Goal: Task Accomplishment & Management: Complete application form

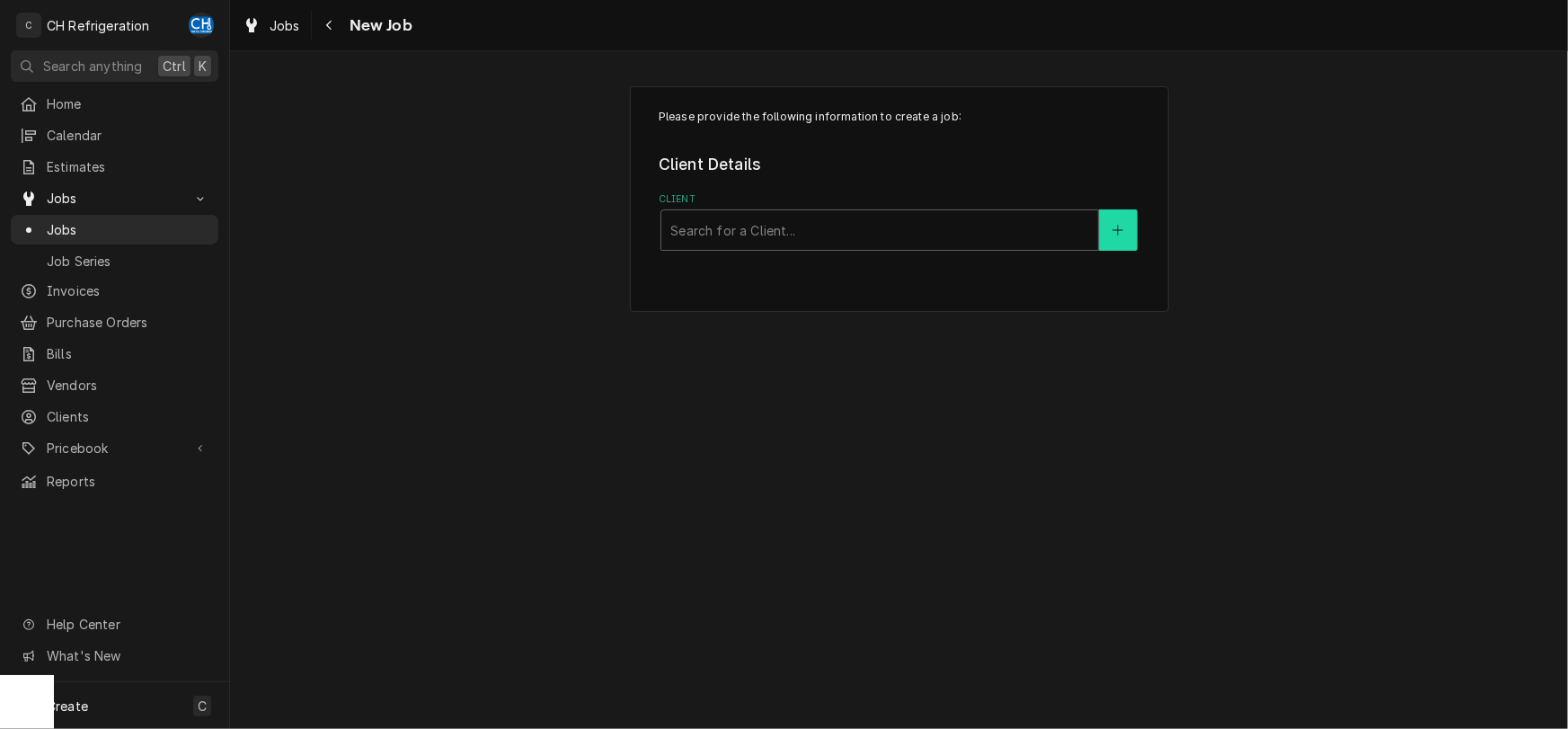
click at [1107, 213] on button "Client" at bounding box center [1117, 229] width 38 height 41
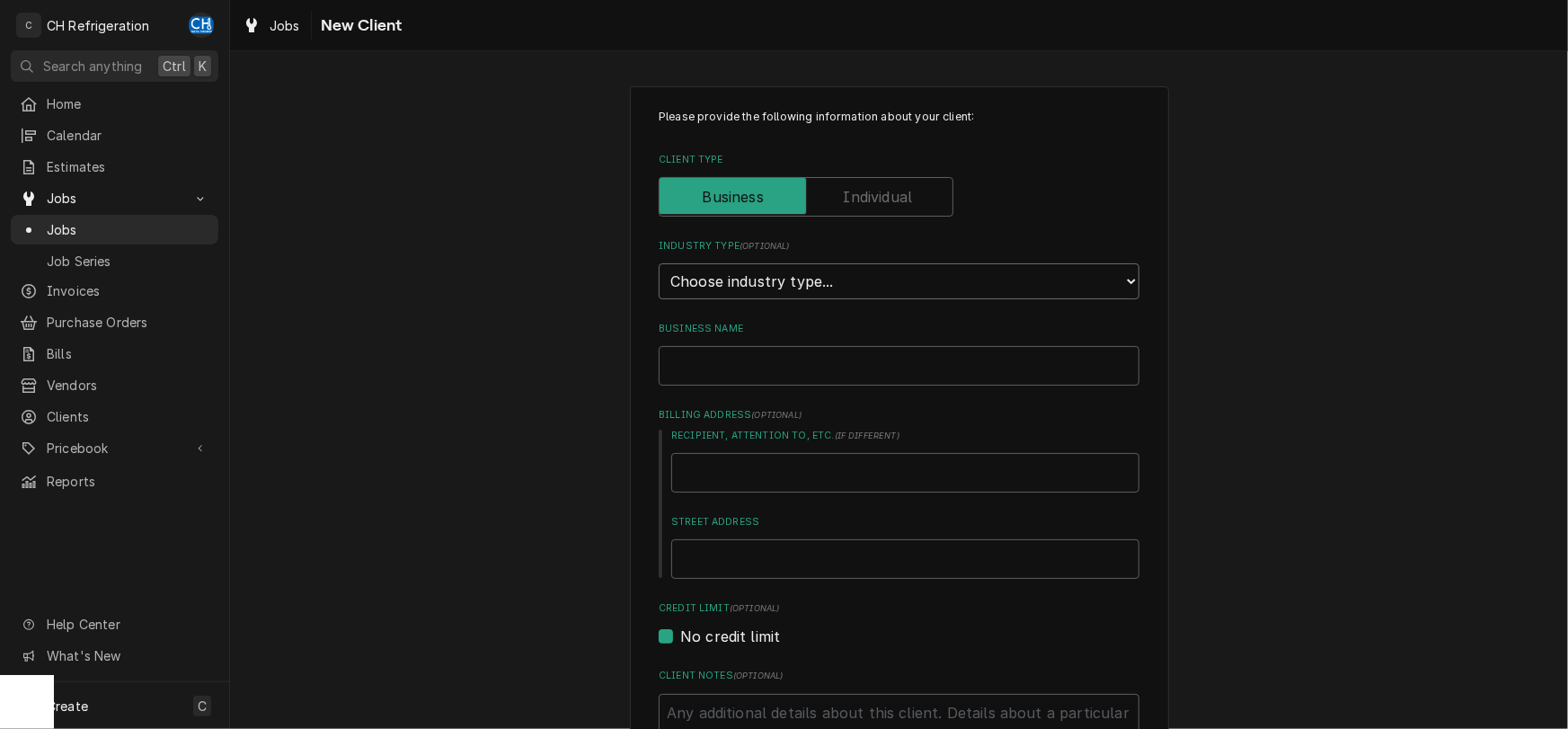
click at [659, 264] on select "Choose industry type... Residential Commercial Industrial Government" at bounding box center [899, 281] width 481 height 36
select select "2"
click option "Commercial" at bounding box center [0, 0] width 0 height 0
click at [879, 370] on input "Business Name" at bounding box center [899, 366] width 481 height 40
type textarea "x"
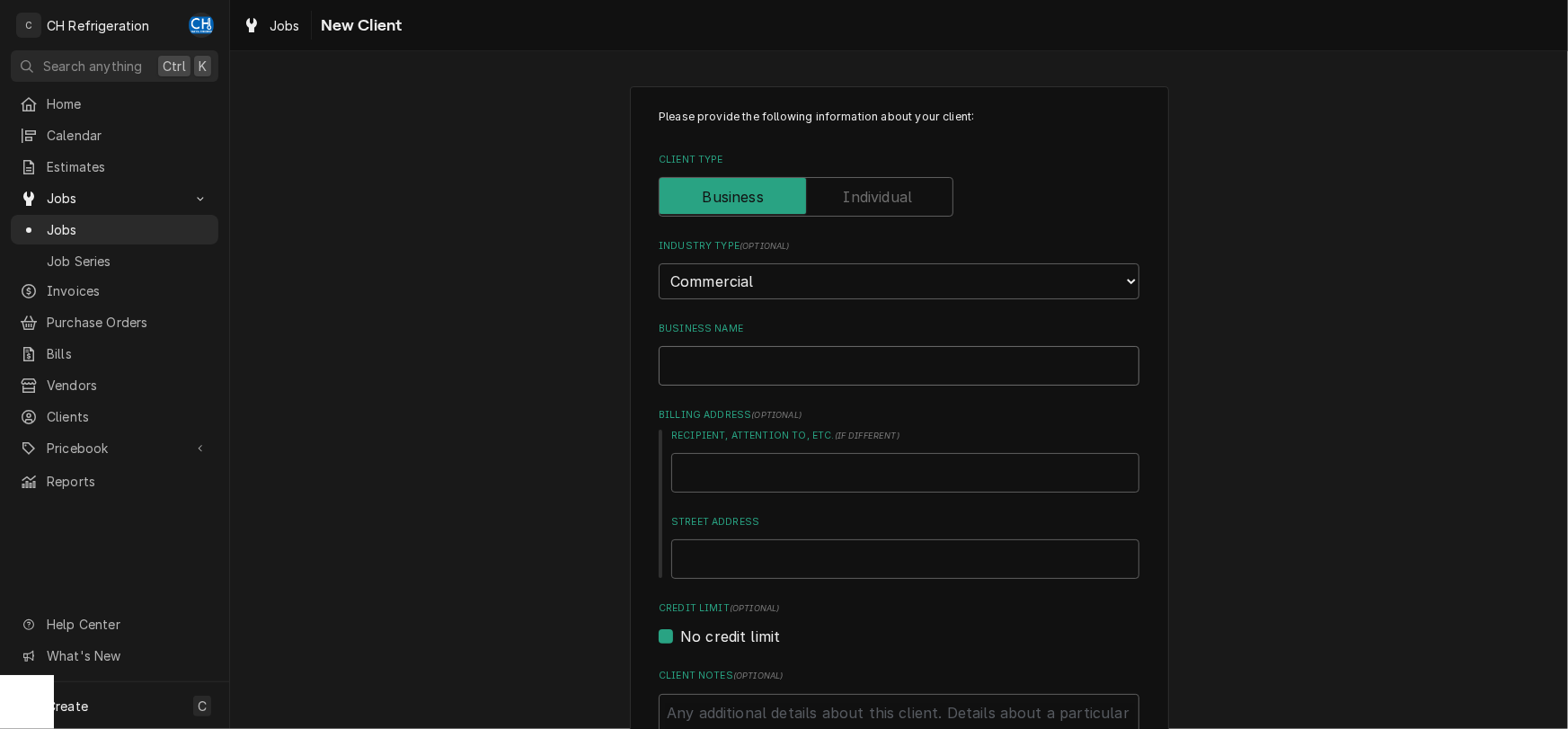
type input "C"
type textarea "x"
type input "Ch"
type textarea "x"
type input "Che"
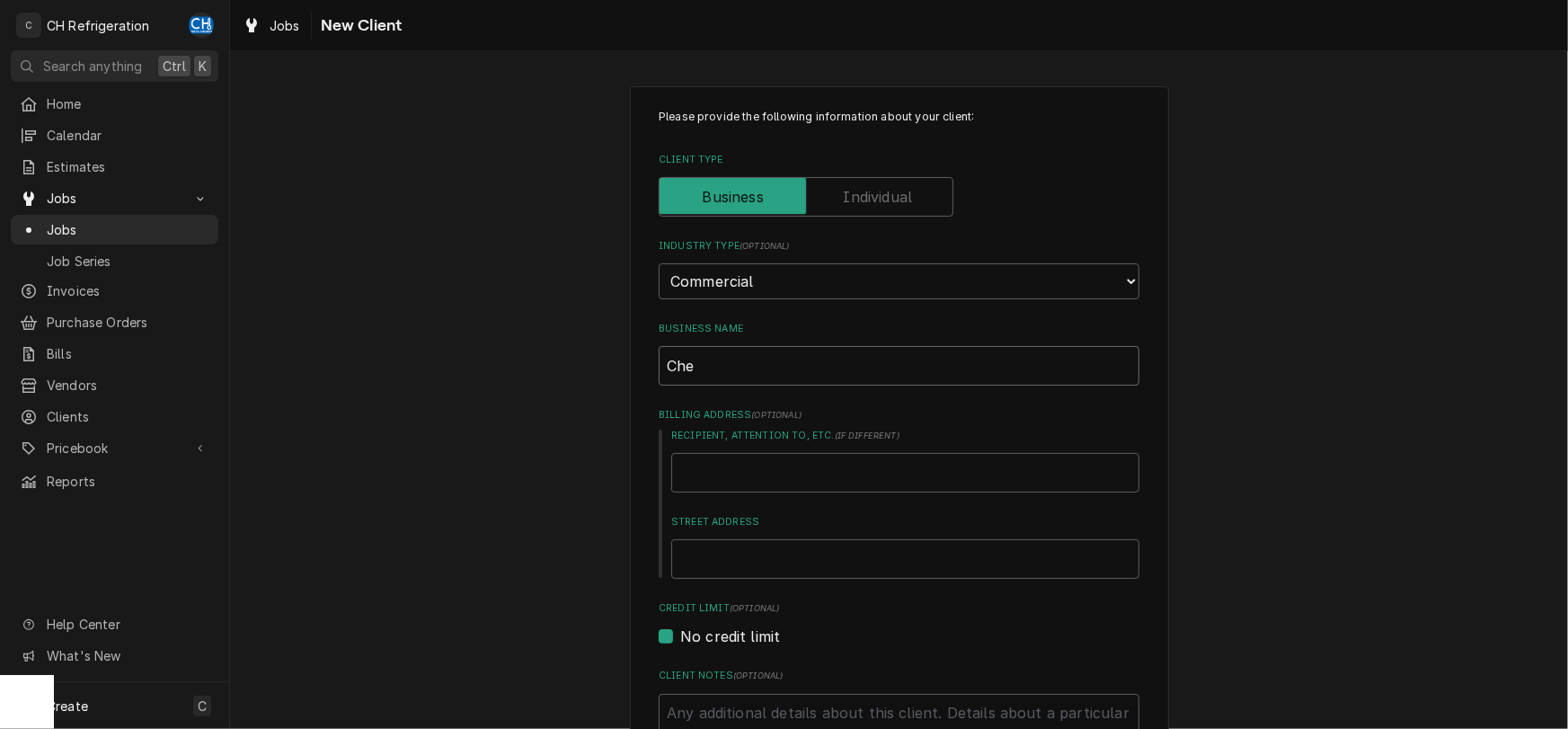
type textarea "x"
type input "Chec"
type textarea "x"
type input "Check"
type textarea "x"
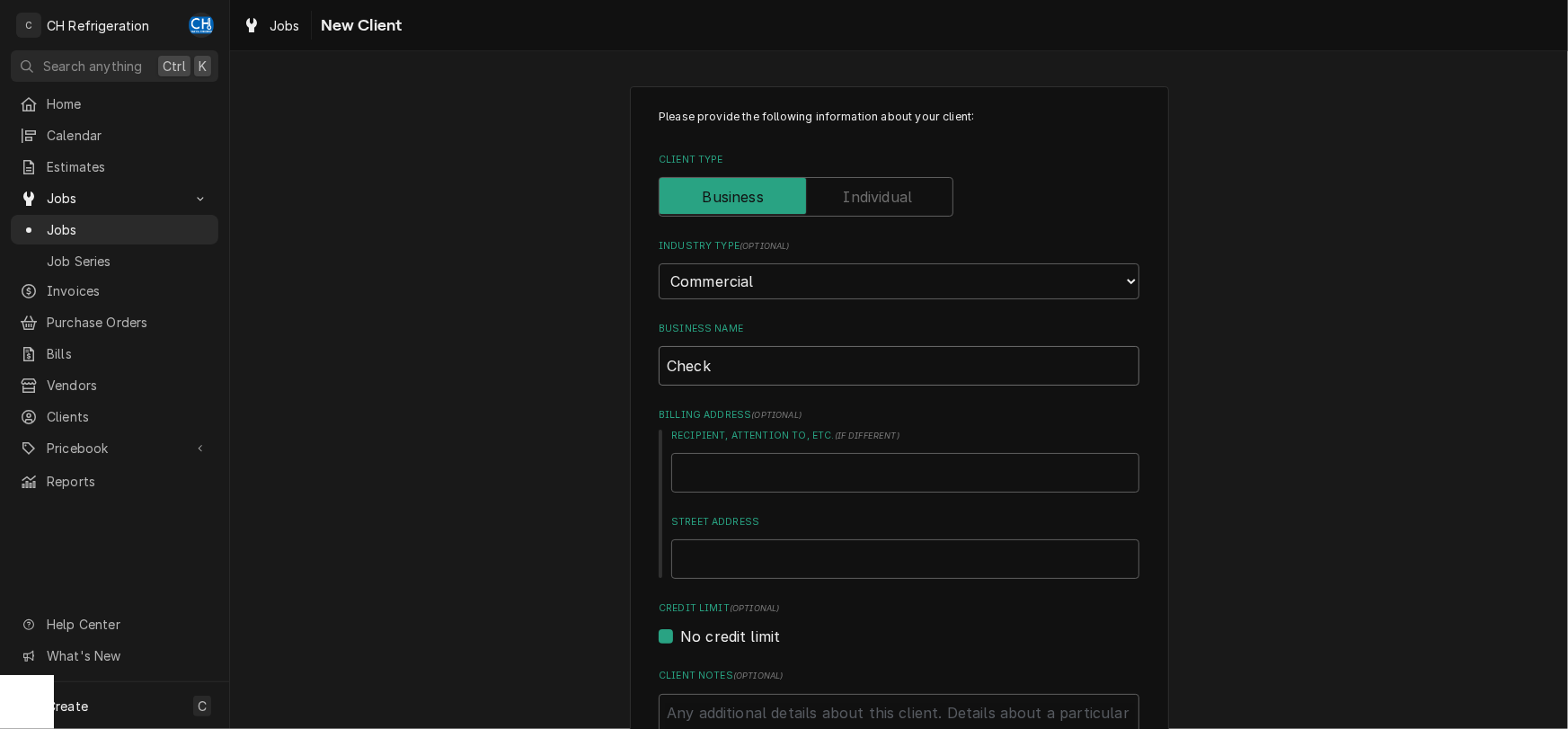
type input "Check"
type textarea "x"
type input "Check N"
type textarea "x"
type input "Check N'"
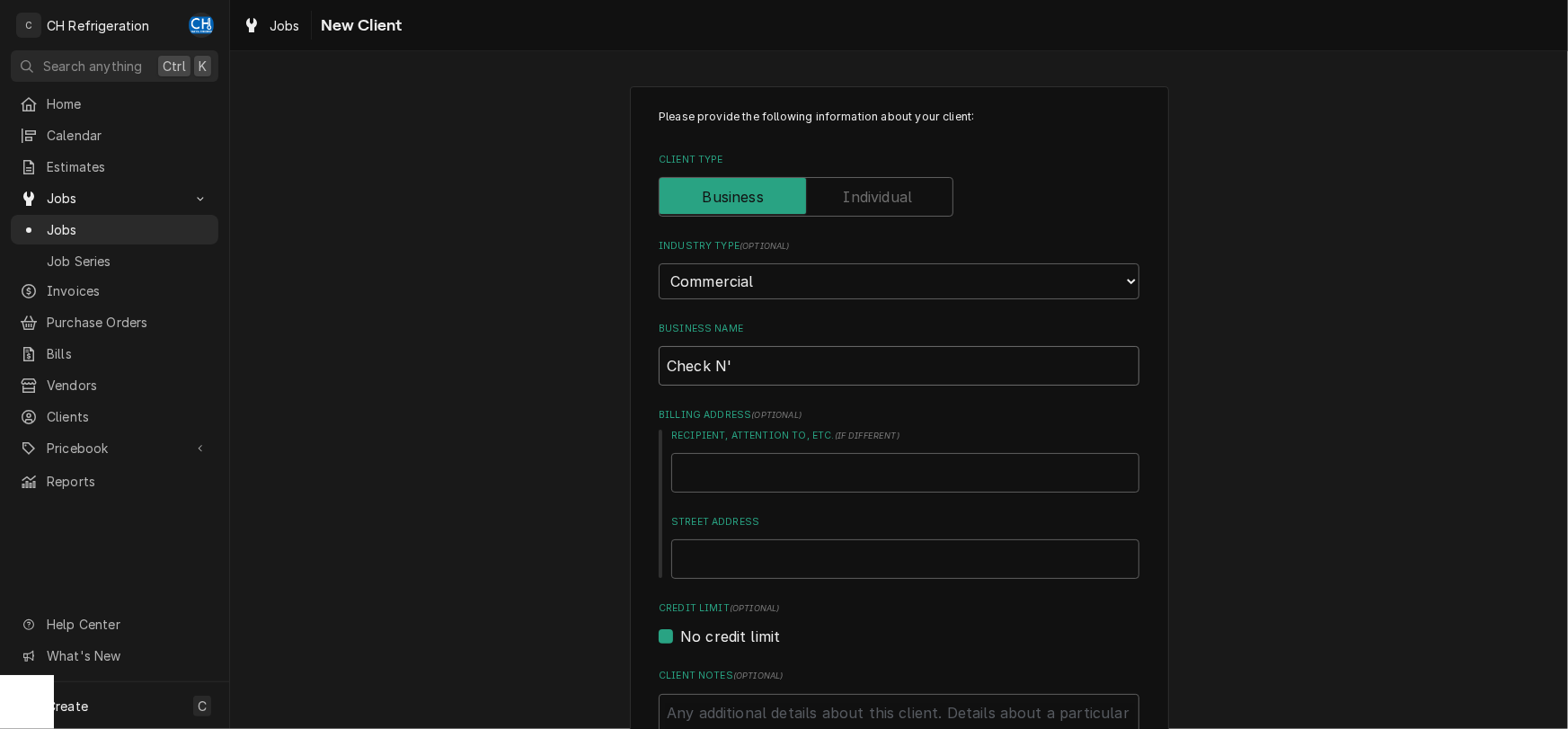
type textarea "x"
type input "Check N'"
type textarea "x"
type input "Check N' P"
type textarea "x"
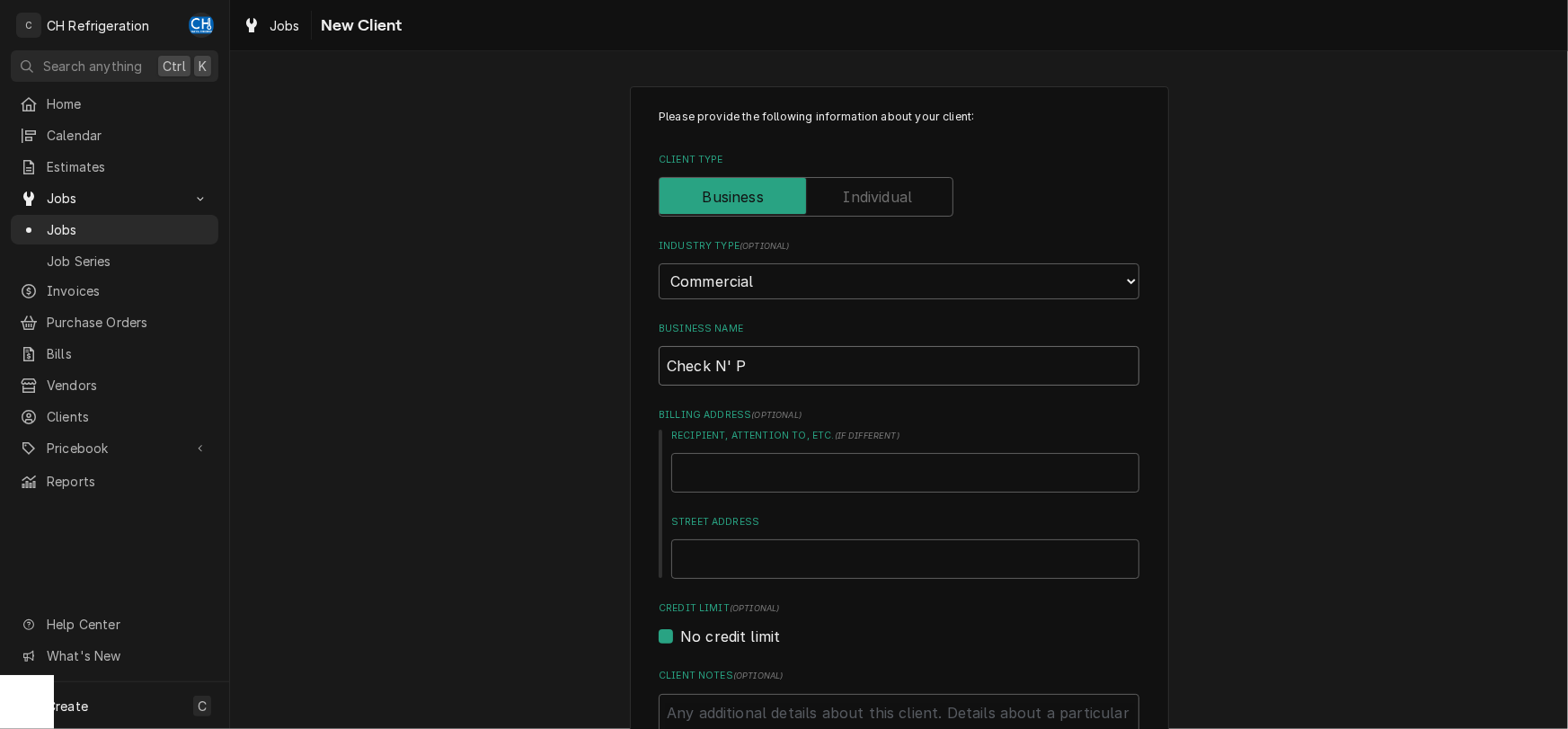
type input "Check N' Pl"
type textarea "x"
type input "Check N' Pla"
type textarea "x"
type input "Check N' Plag"
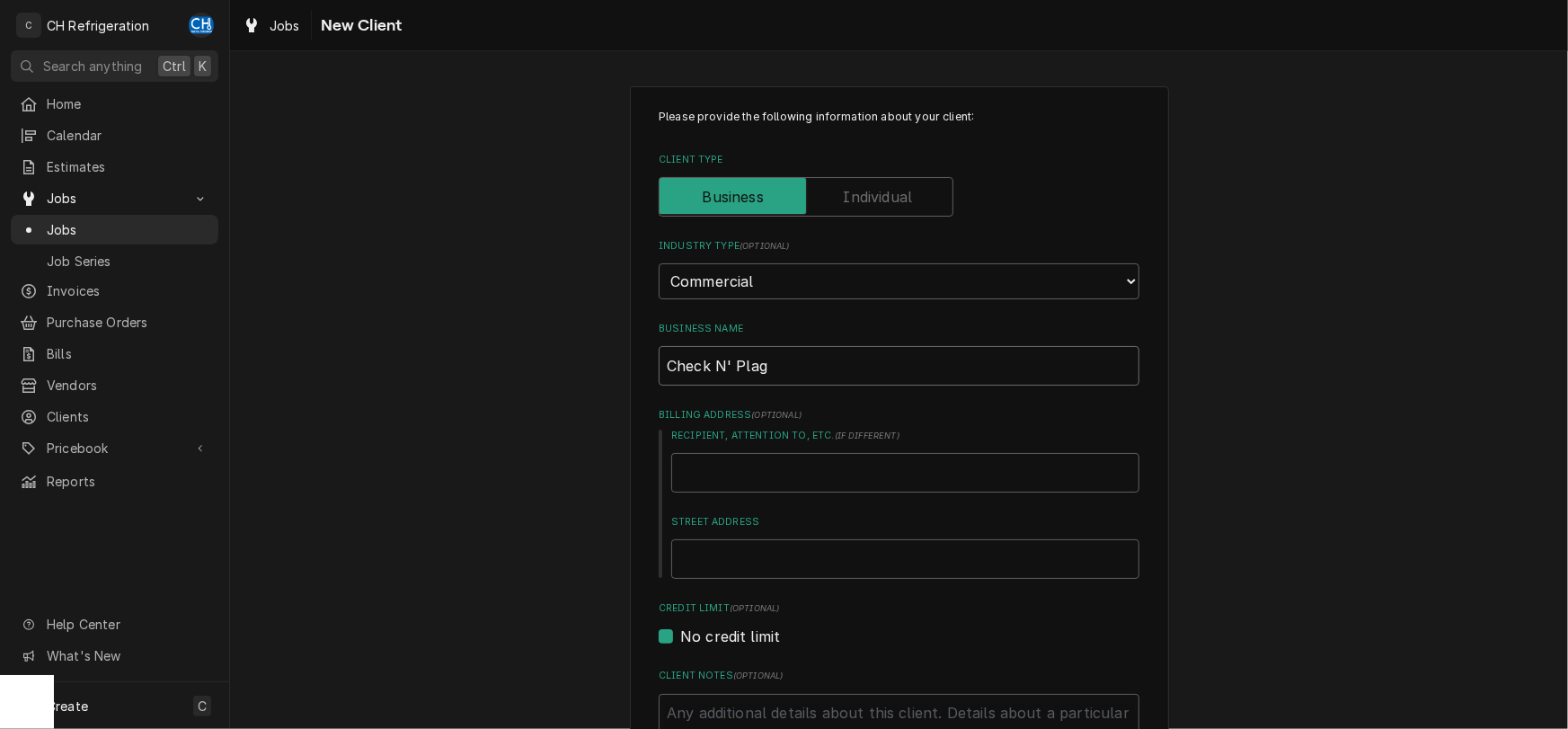
type textarea "x"
type input "Check N' Pla"
type textarea "x"
type input "Check N' Play"
type textarea "x"
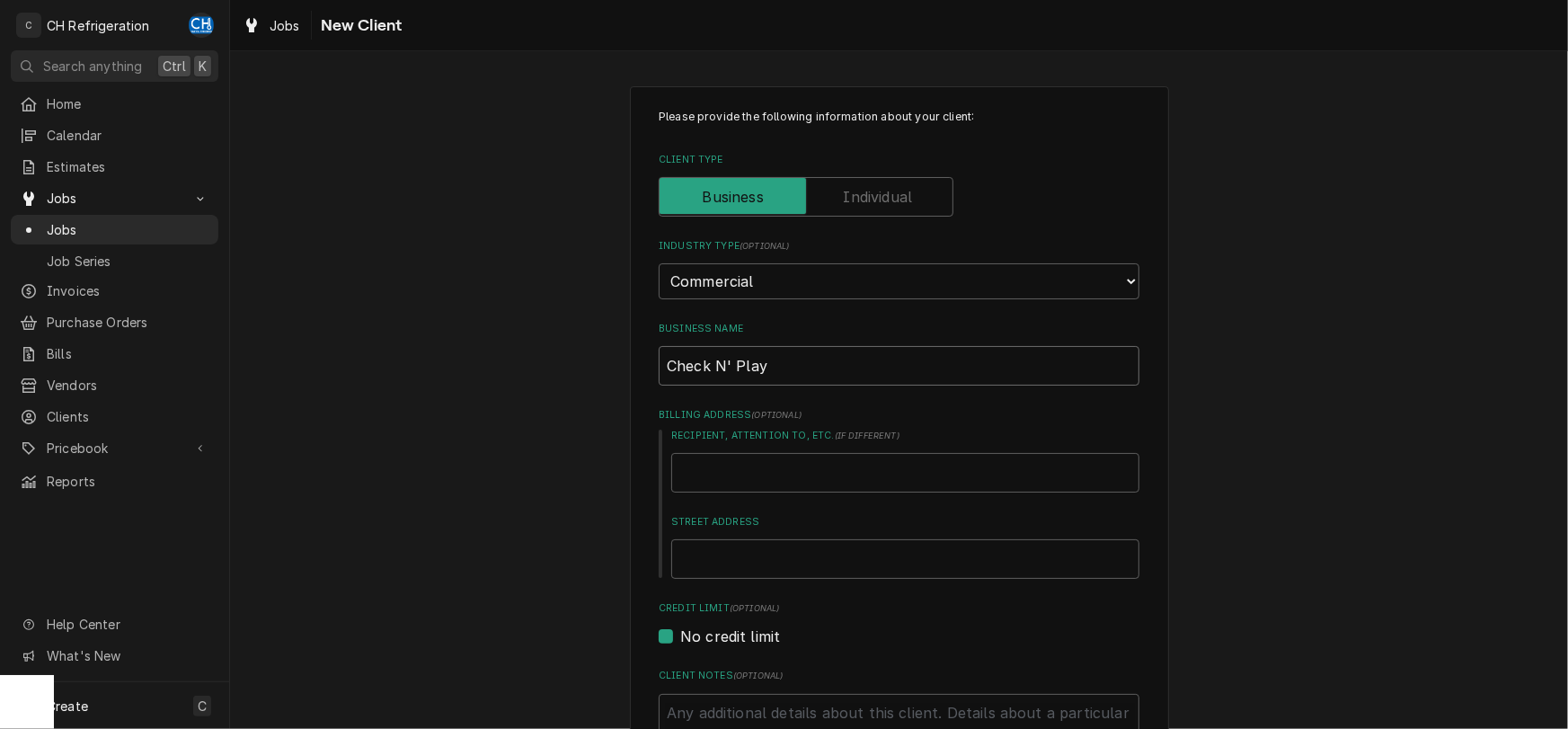
type input "Check N' Play"
click at [915, 474] on input "Recipient, Attention To, etc. ( if different )" at bounding box center [906, 473] width 468 height 40
type textarea "x"
type input "1"
type textarea "x"
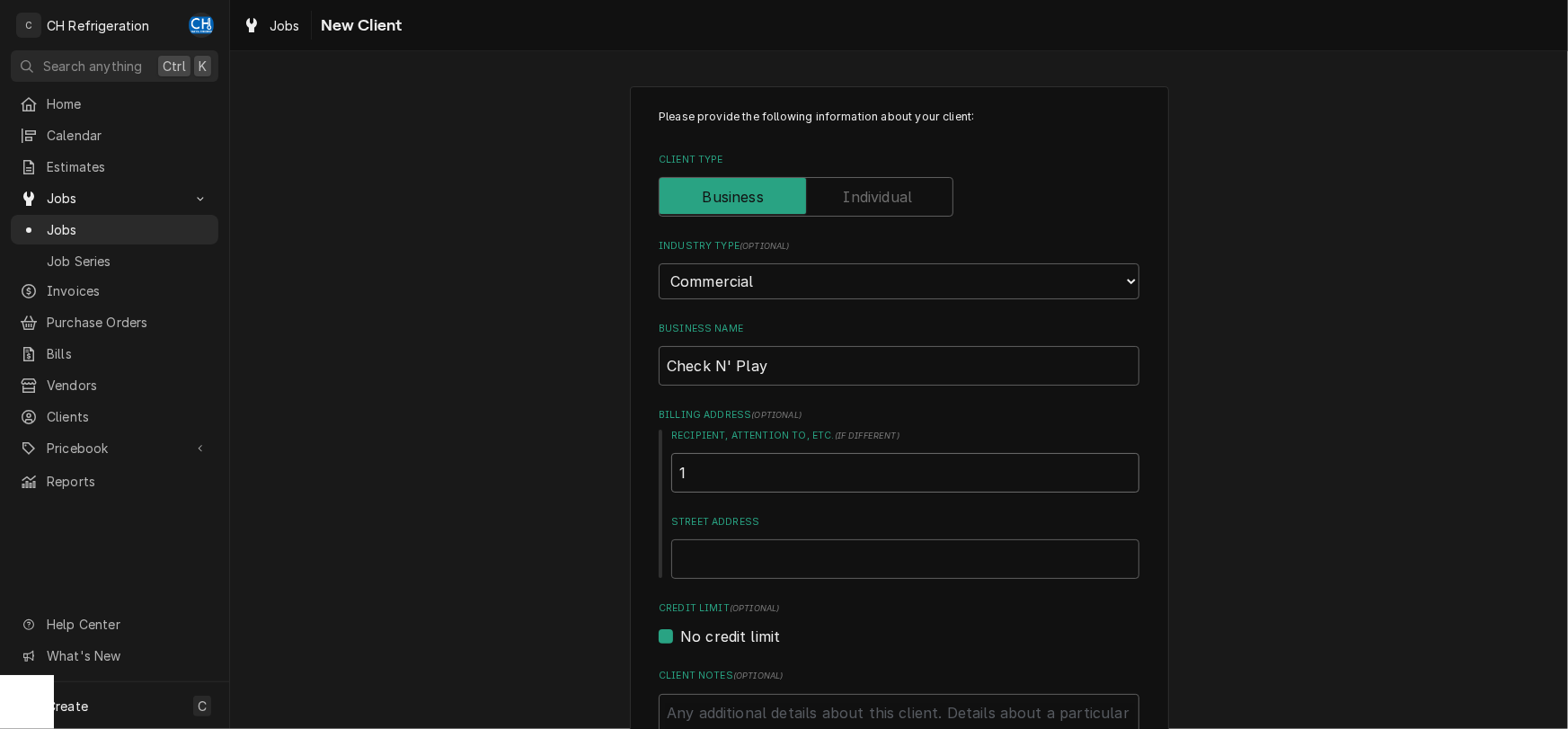
type input "10"
type textarea "x"
type input "106"
type textarea "x"
type input "1065"
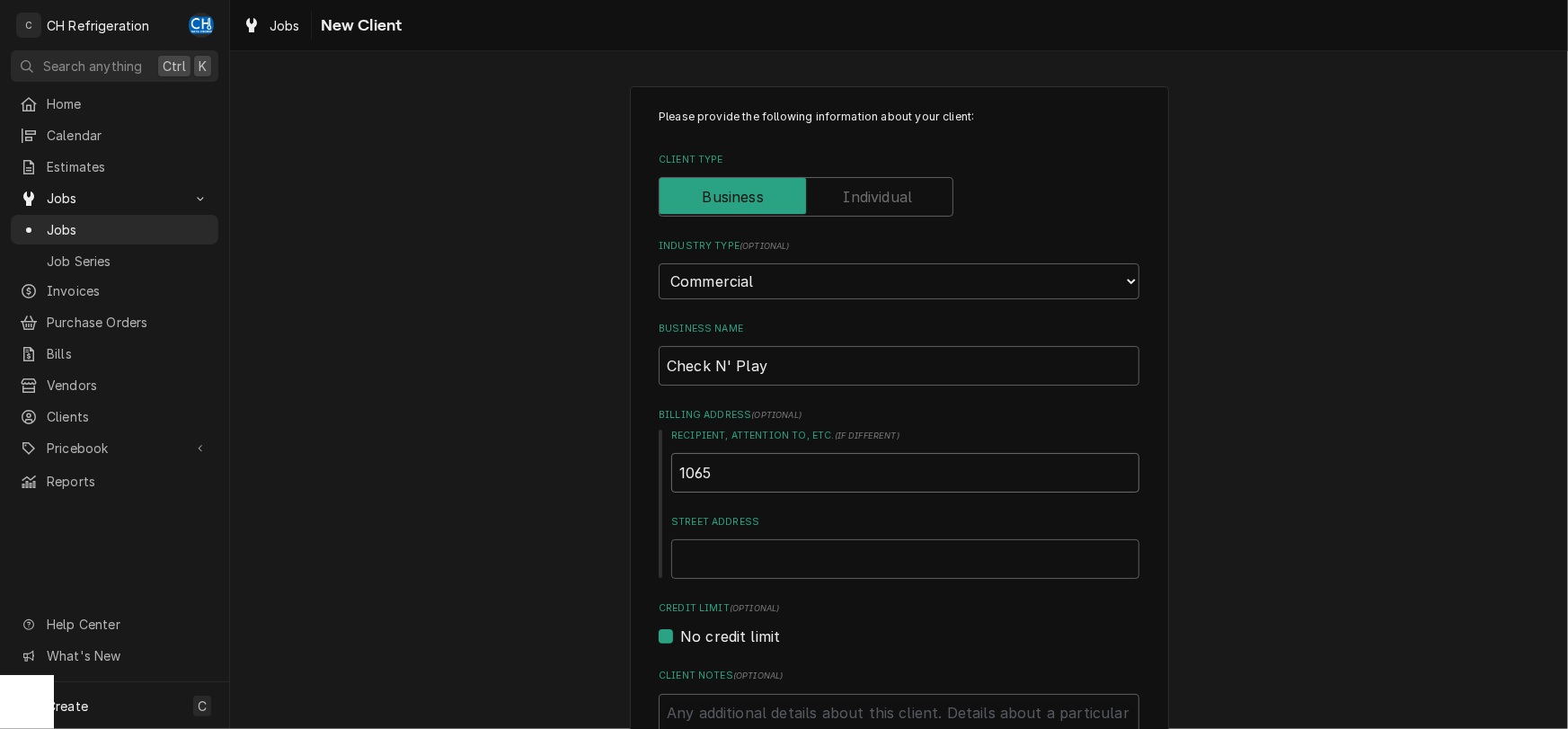
type textarea "x"
type input "1065"
type textarea "x"
type input "1065 B"
type textarea "x"
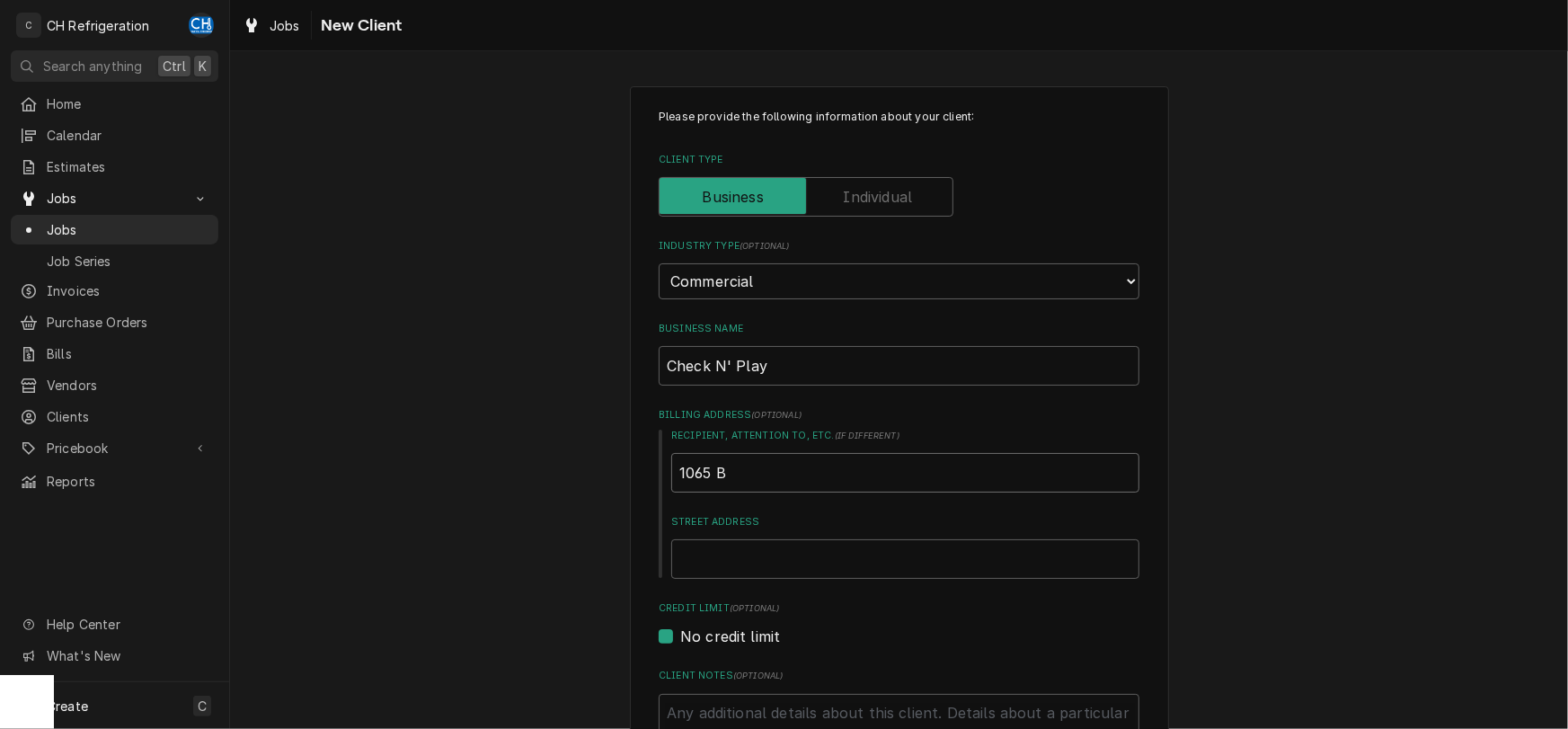
type input "1065 Br"
type textarea "x"
type input "1065 Bre"
type textarea "x"
type input "1065 Brea"
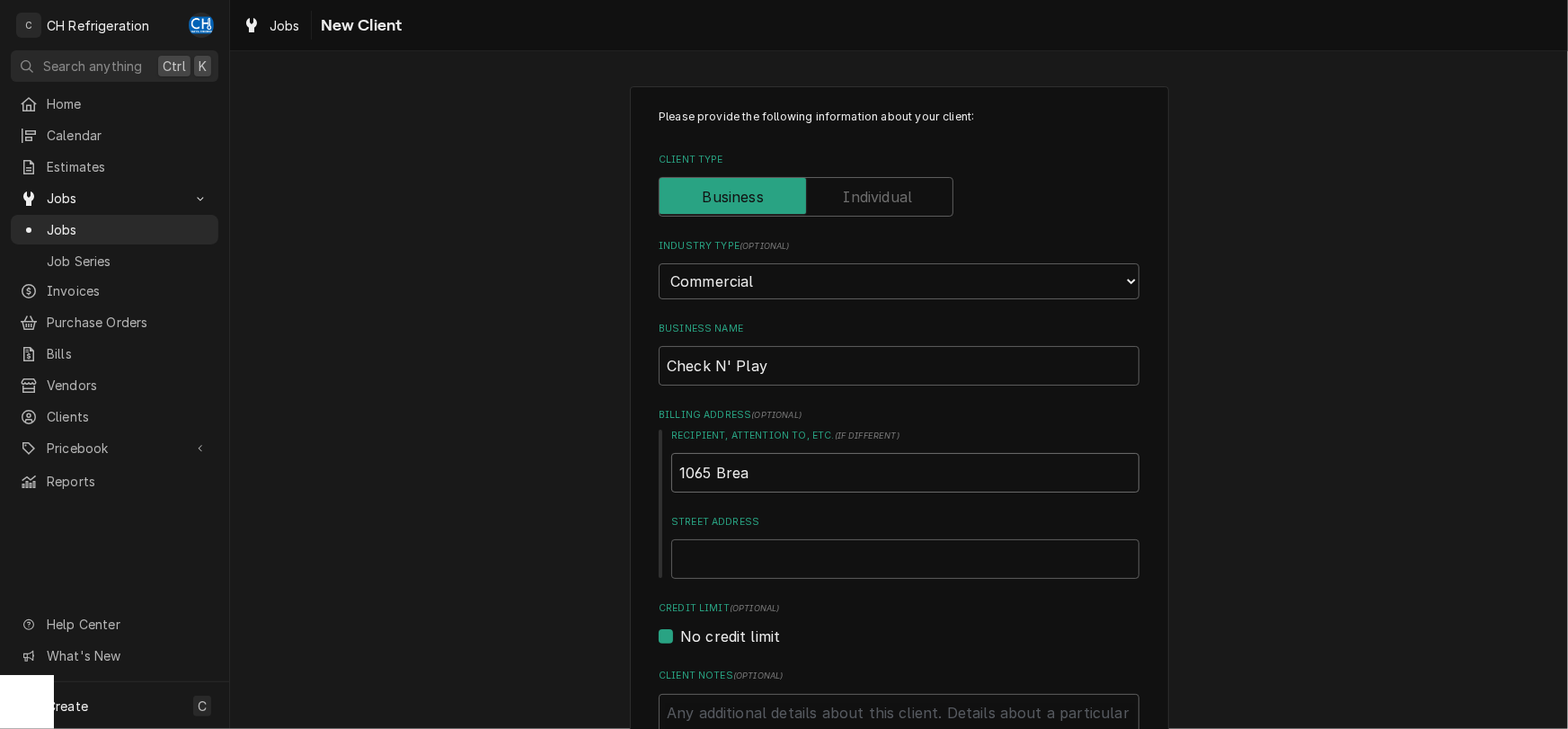
type textarea "x"
type input "1065 Brea m"
type textarea "x"
type input "1065 Brea mn"
type textarea "x"
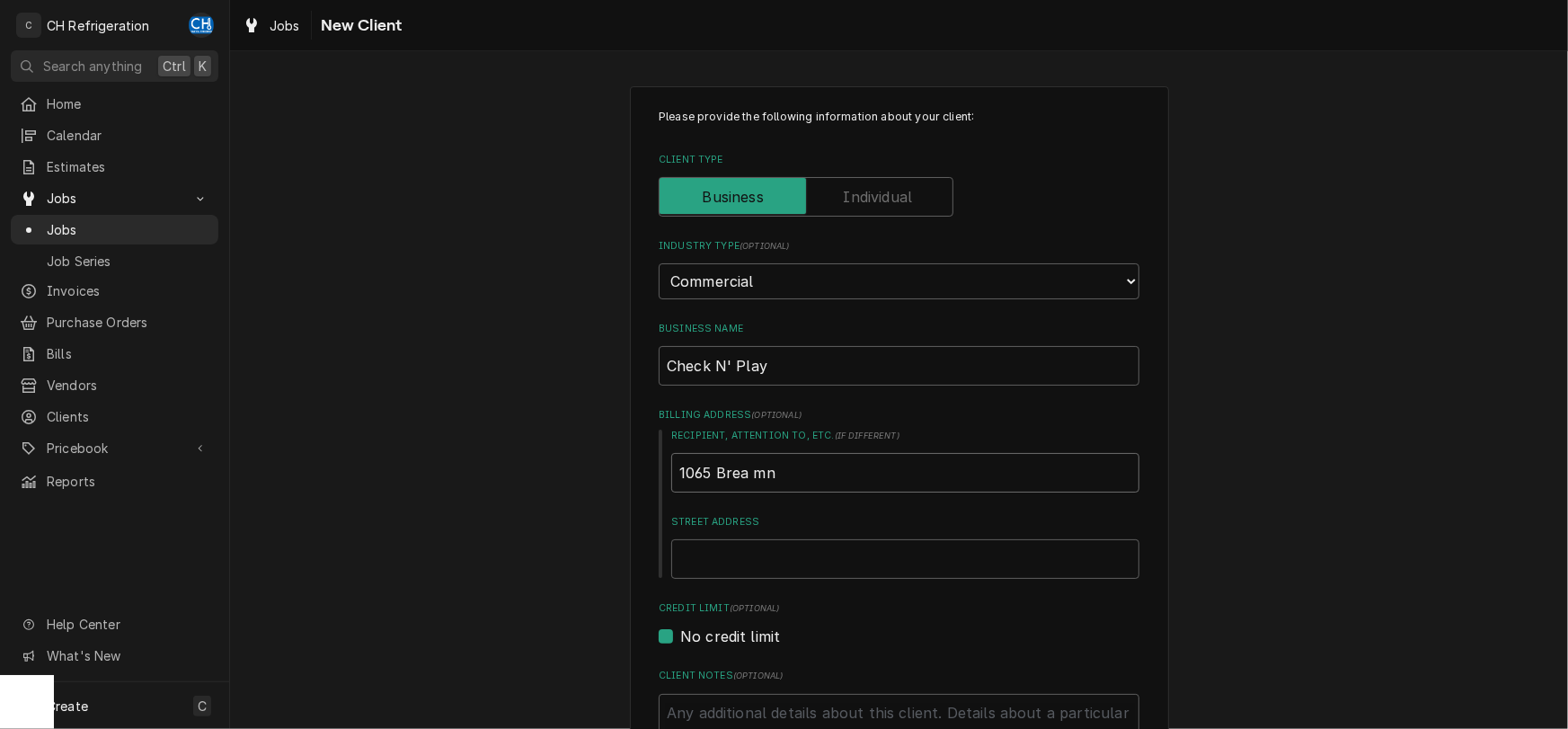
type input "1065 Brea mna"
type textarea "x"
type input "1065 Brea mn"
type textarea "x"
type input "1065 Brea m"
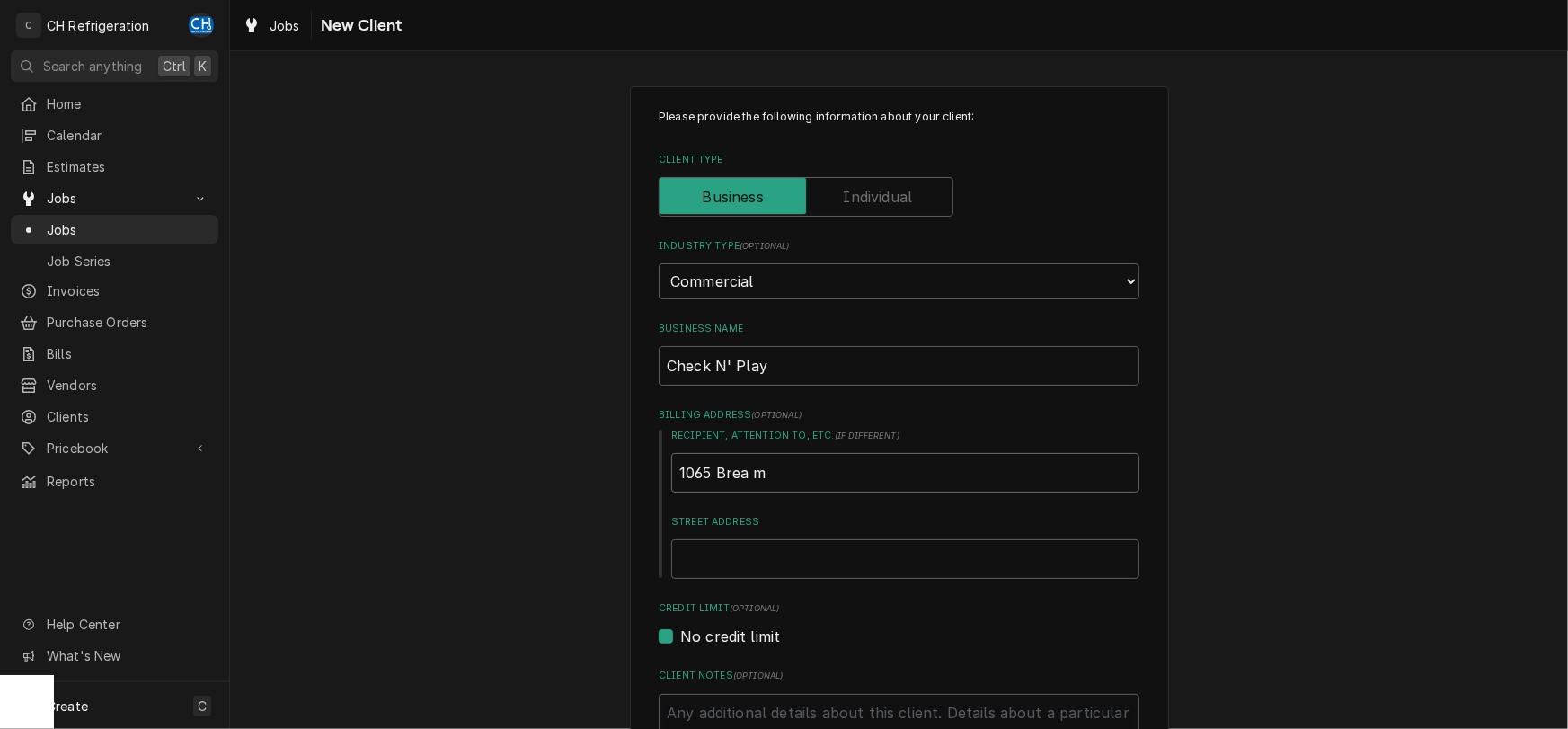
type textarea "x"
type input "1065 Brea"
type textarea "x"
type input "1065 Brea M"
type textarea "x"
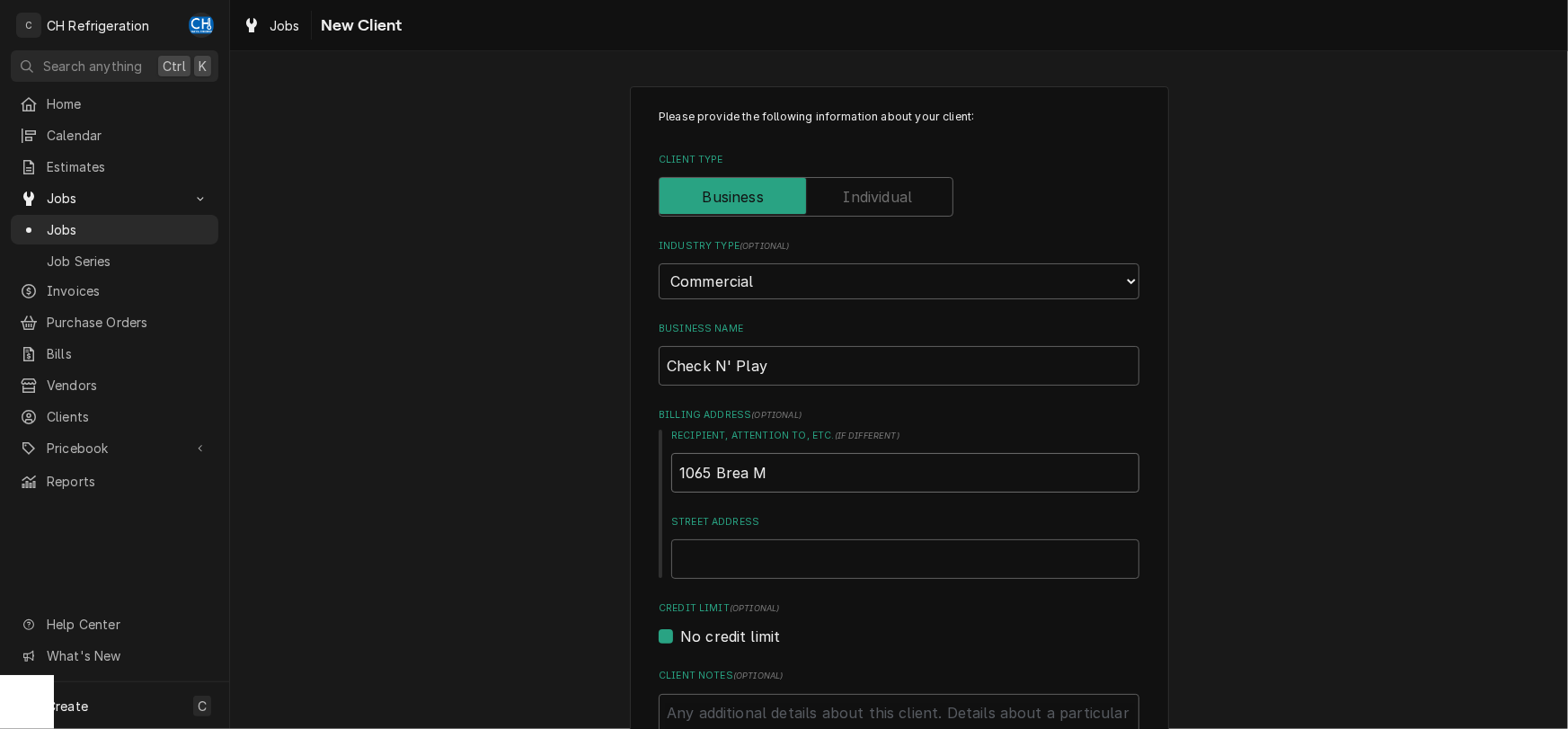
type input "1065 Brea Ma"
type textarea "x"
type input "1065 Brea Mal"
type textarea "x"
type input "1065 Brea Mall"
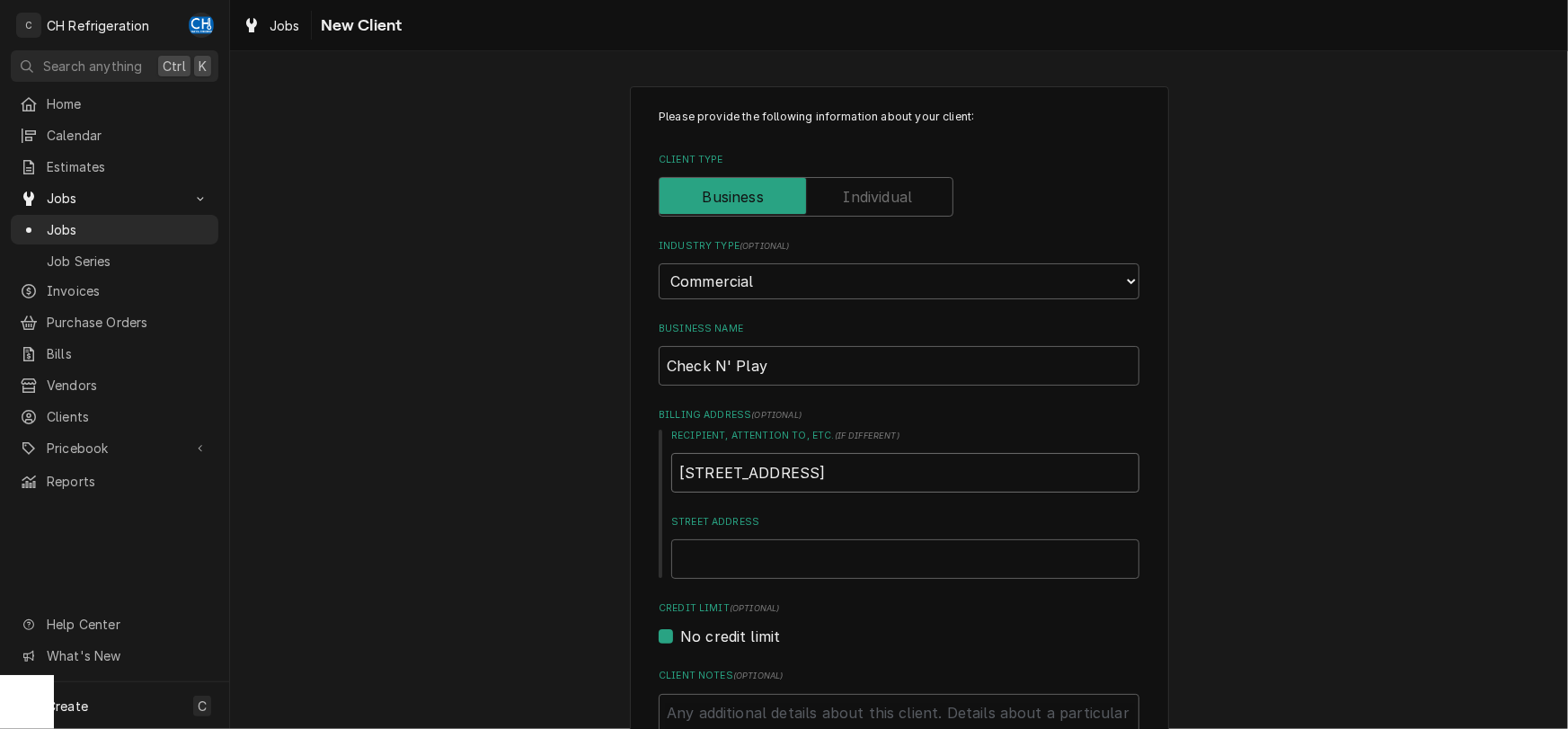
click at [819, 477] on input "1065 Brea Mall" at bounding box center [906, 473] width 468 height 40
drag, startPoint x: 832, startPoint y: 477, endPoint x: 624, endPoint y: 464, distance: 208.4
click at [672, 464] on input "1065 Brea Mall" at bounding box center [906, 473] width 468 height 40
type textarea "x"
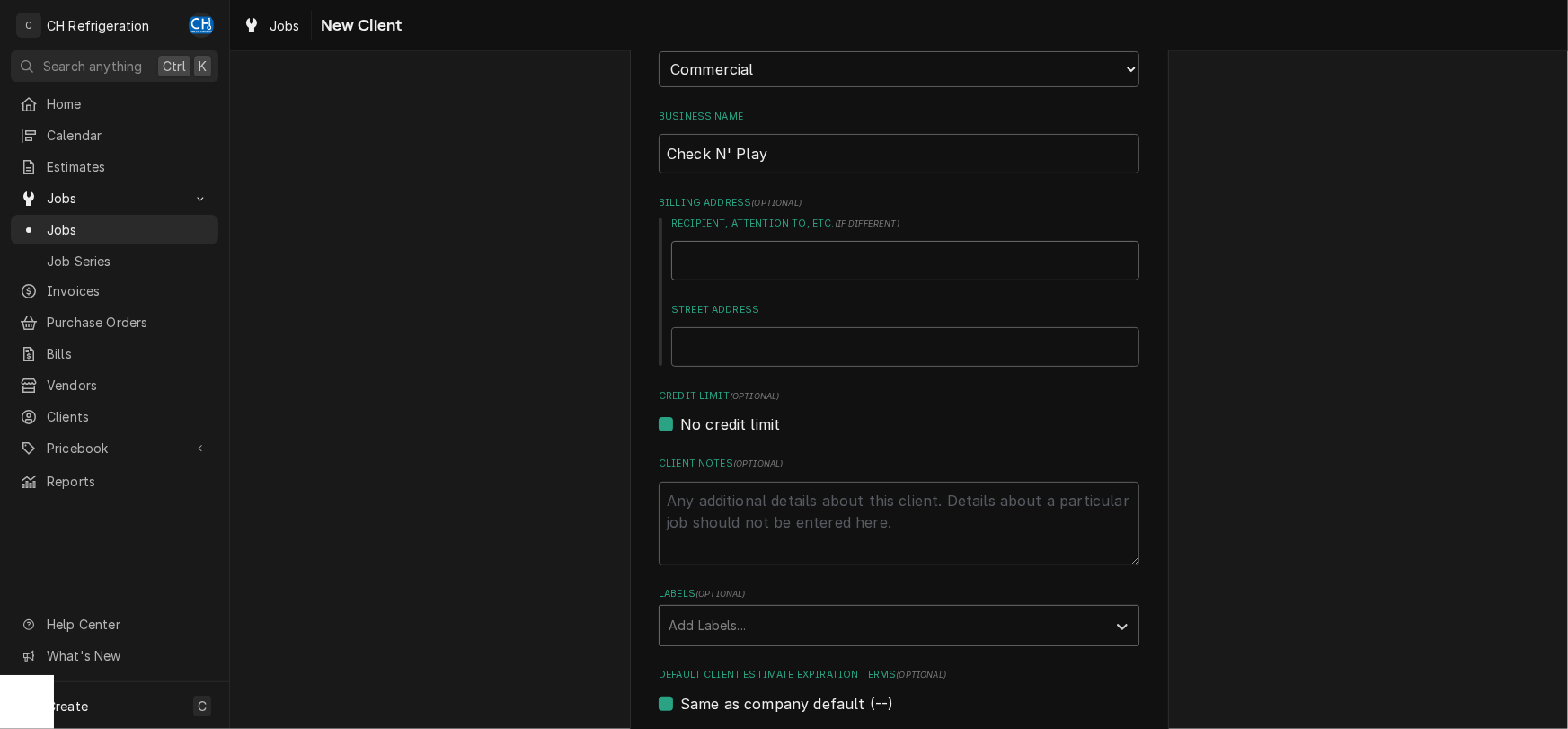
scroll to position [376, 0]
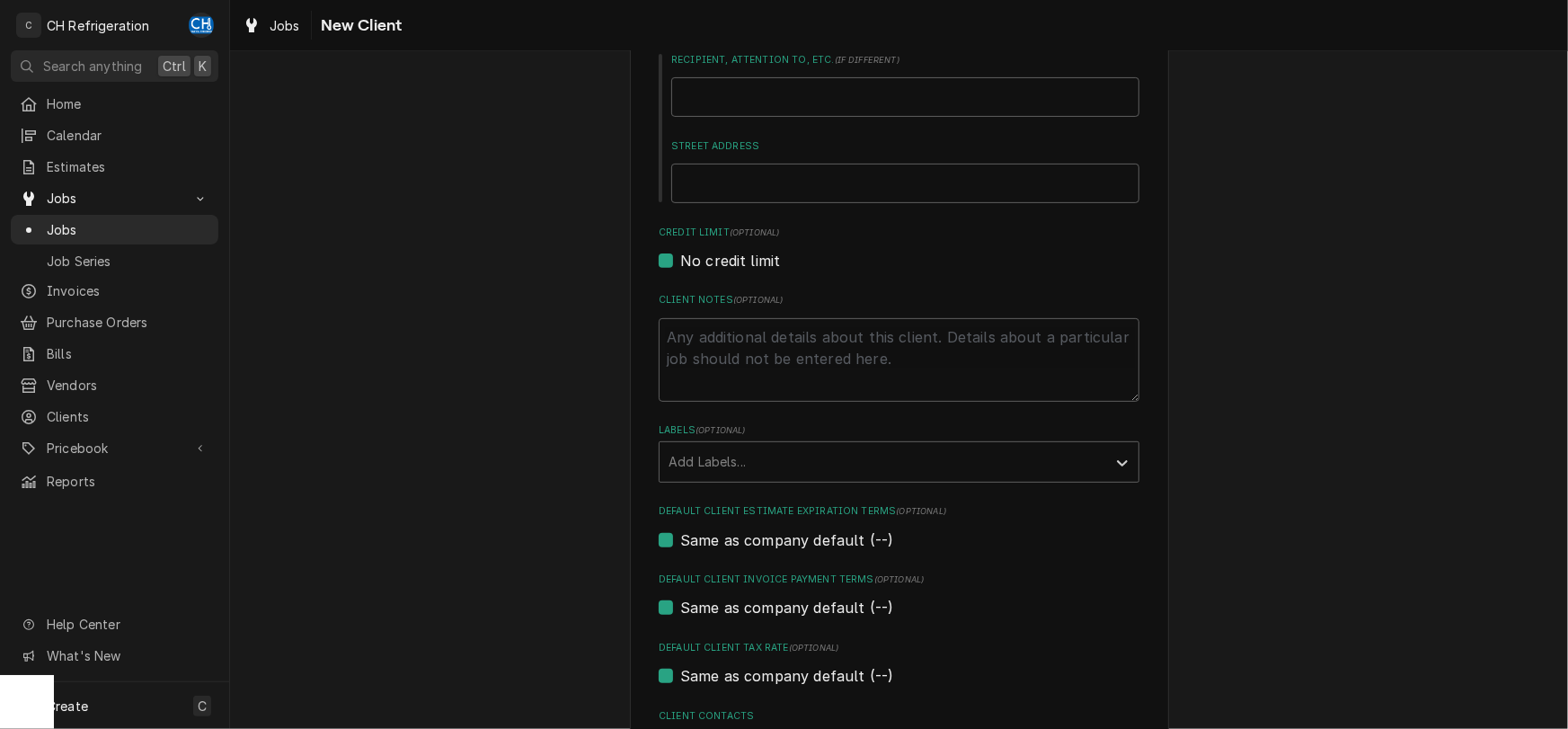
click at [430, 381] on div "Please provide the following information about your client: Client Type Industr…" at bounding box center [899, 286] width 1339 height 1184
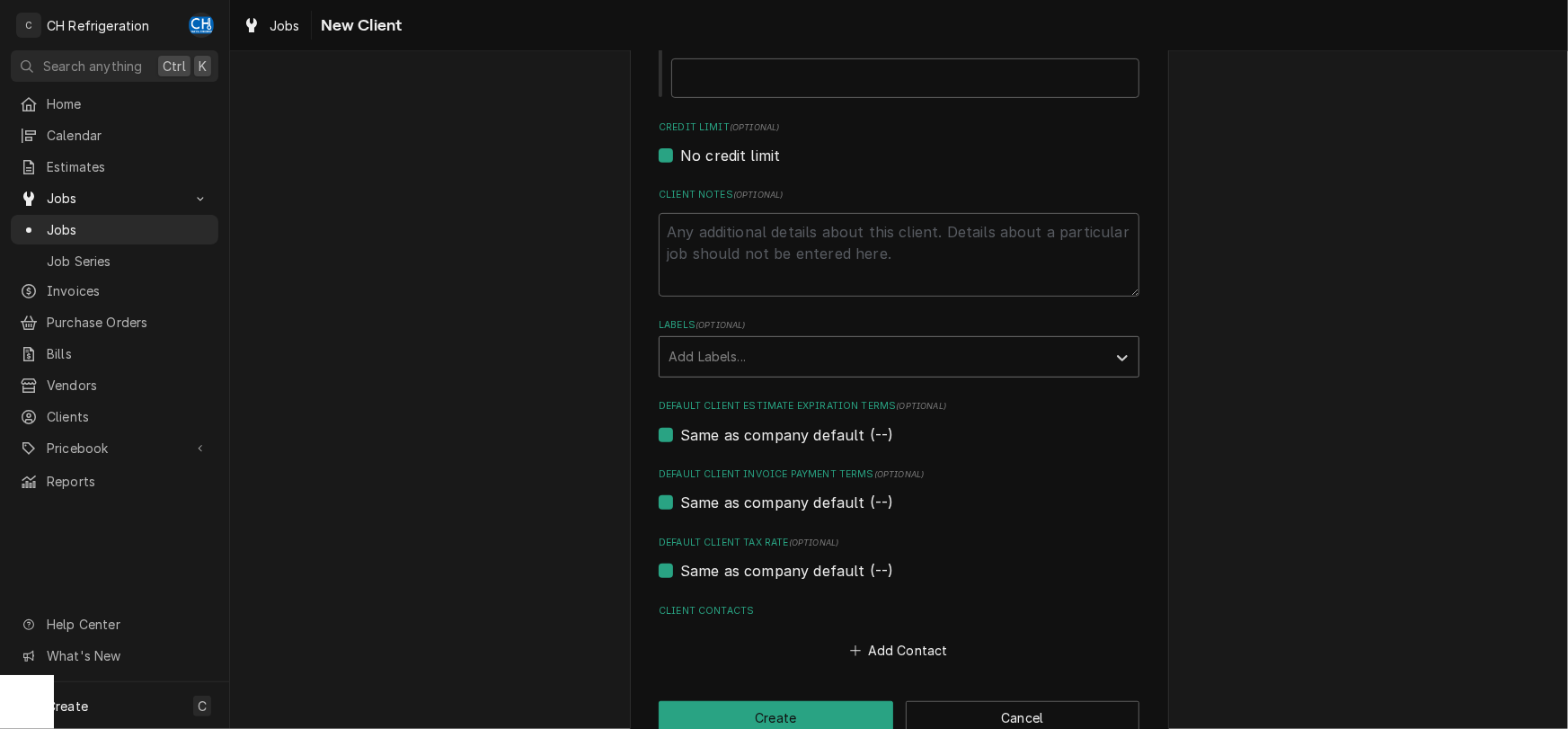
scroll to position [522, 0]
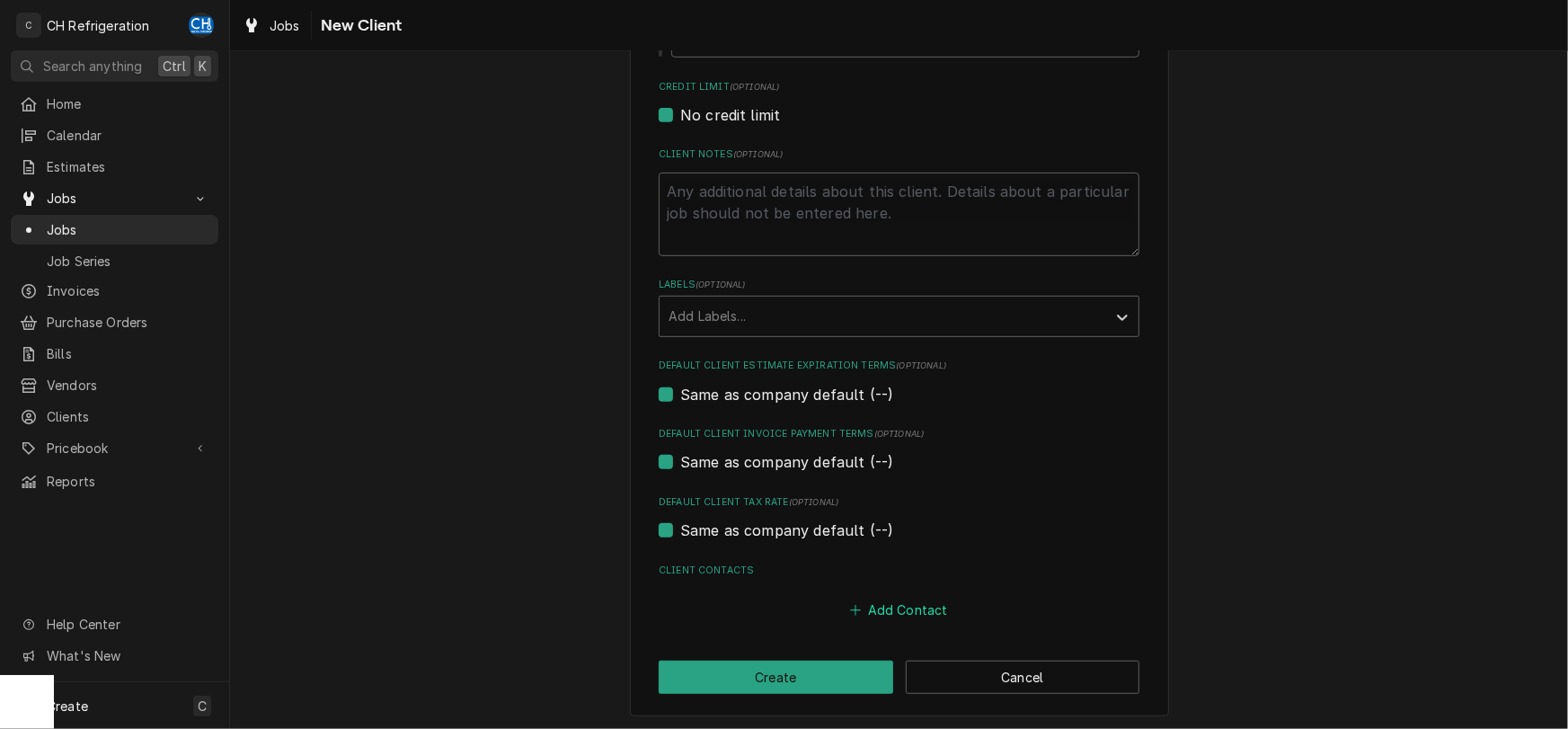
click at [911, 602] on button "Add Contact" at bounding box center [899, 610] width 103 height 25
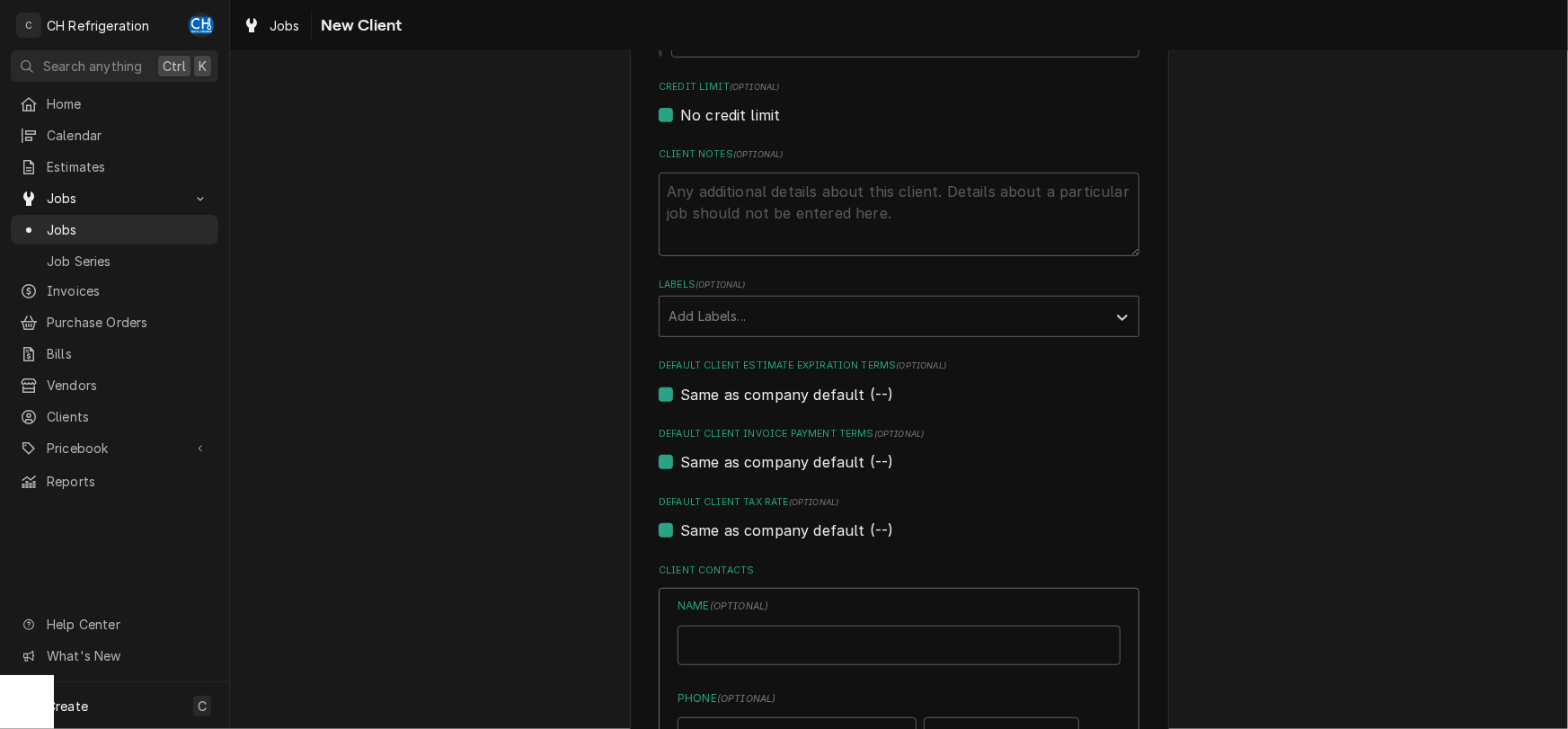
type textarea "x"
click at [819, 652] on input "Business Name" at bounding box center [899, 645] width 443 height 40
drag, startPoint x: 766, startPoint y: 651, endPoint x: 756, endPoint y: 659, distance: 12.8
click at [756, 659] on input "Steffanie Majera" at bounding box center [899, 645] width 443 height 40
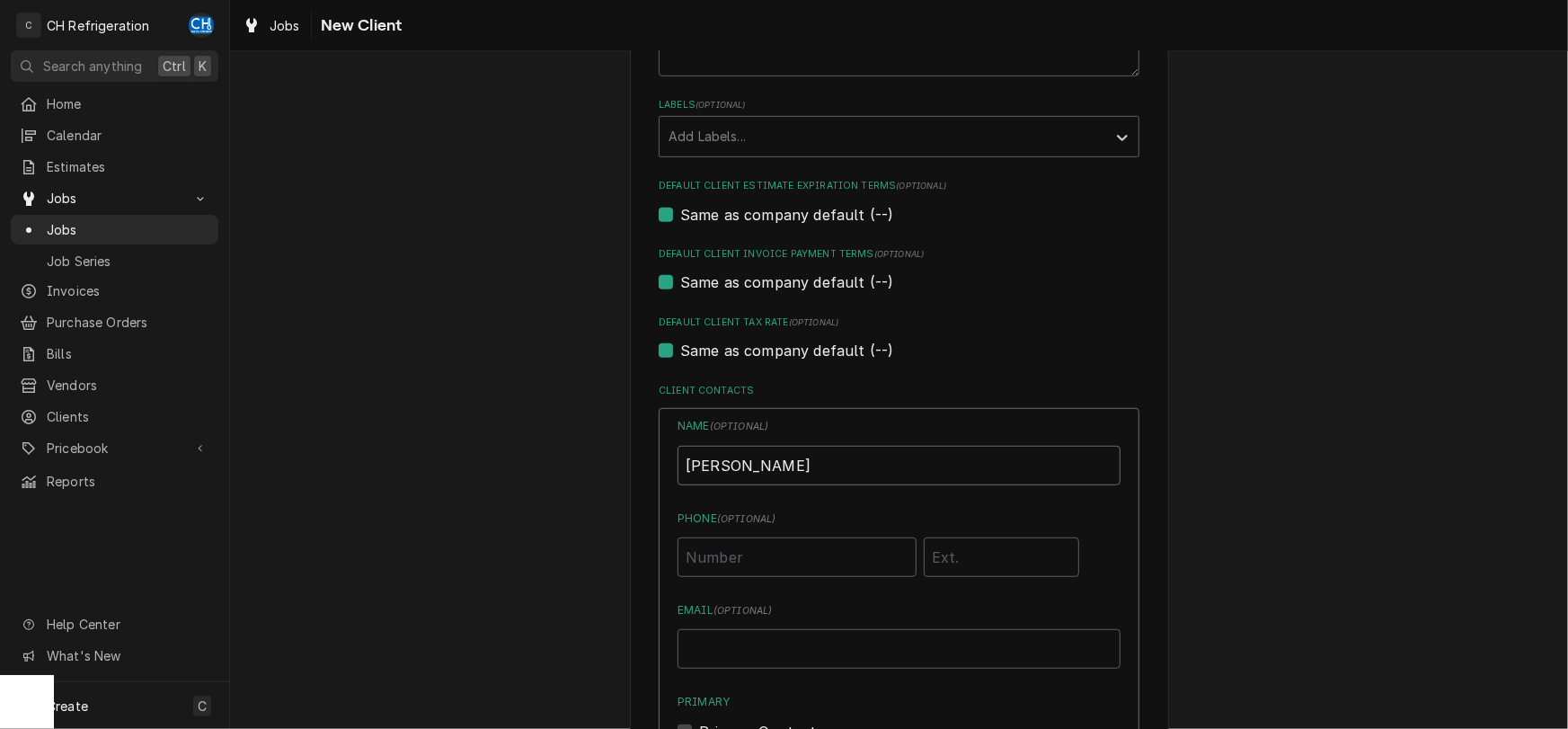
scroll to position [710, 0]
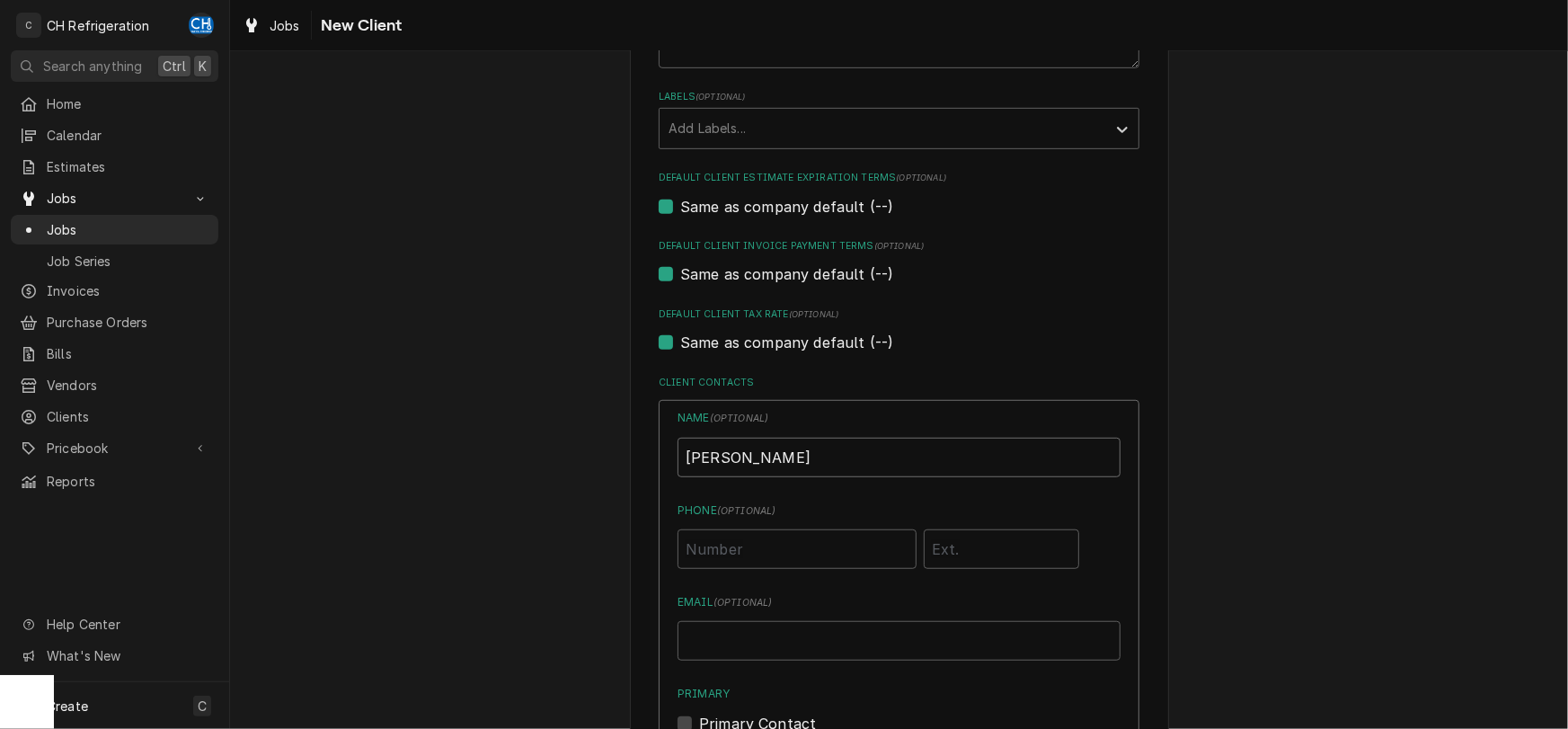
type input "Steffanie Najera"
click at [764, 549] on input "Phone ( optional )" at bounding box center [797, 549] width 239 height 40
type input "(949) 202-6725"
click at [716, 629] on input "Email ( optional )" at bounding box center [899, 641] width 443 height 40
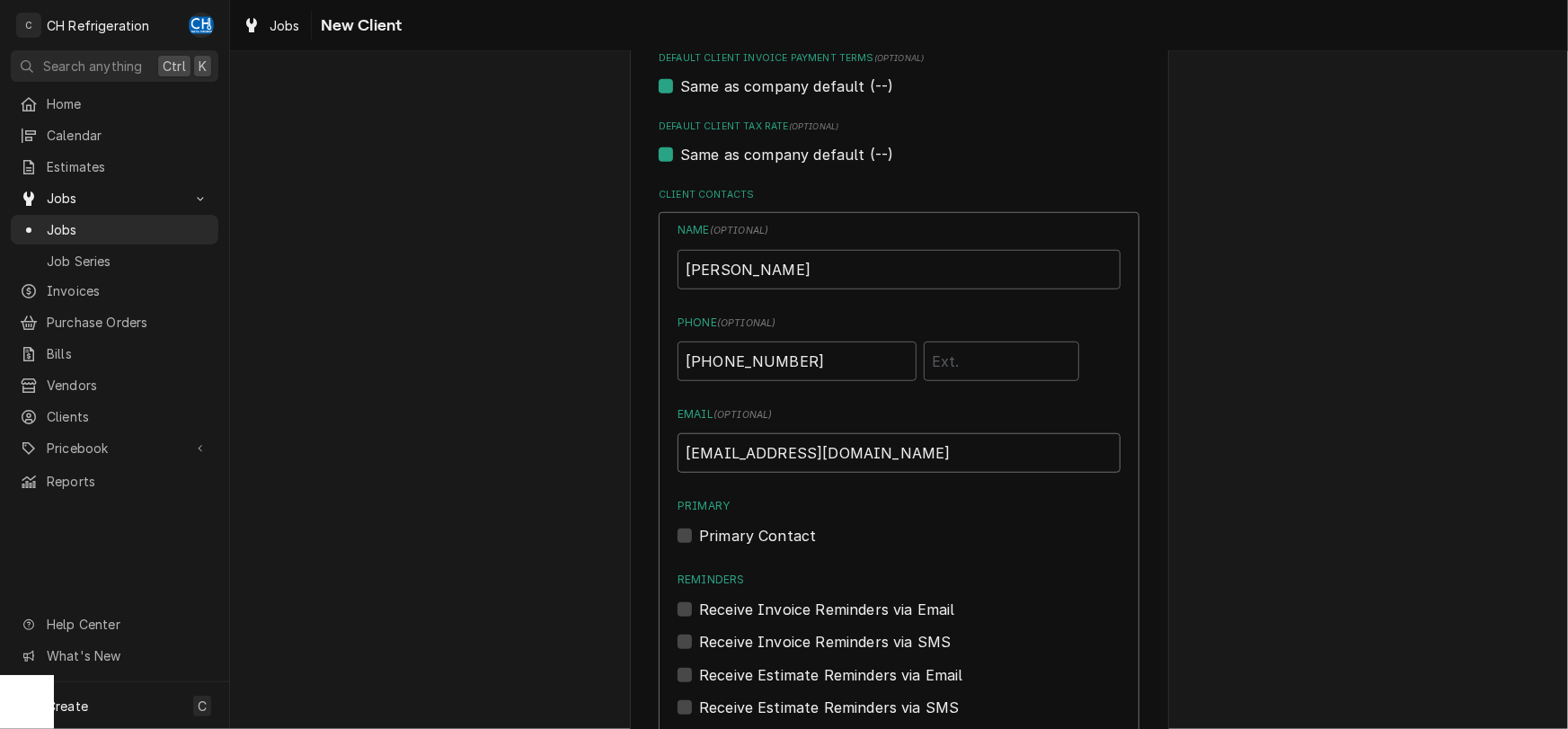
scroll to position [1122, 0]
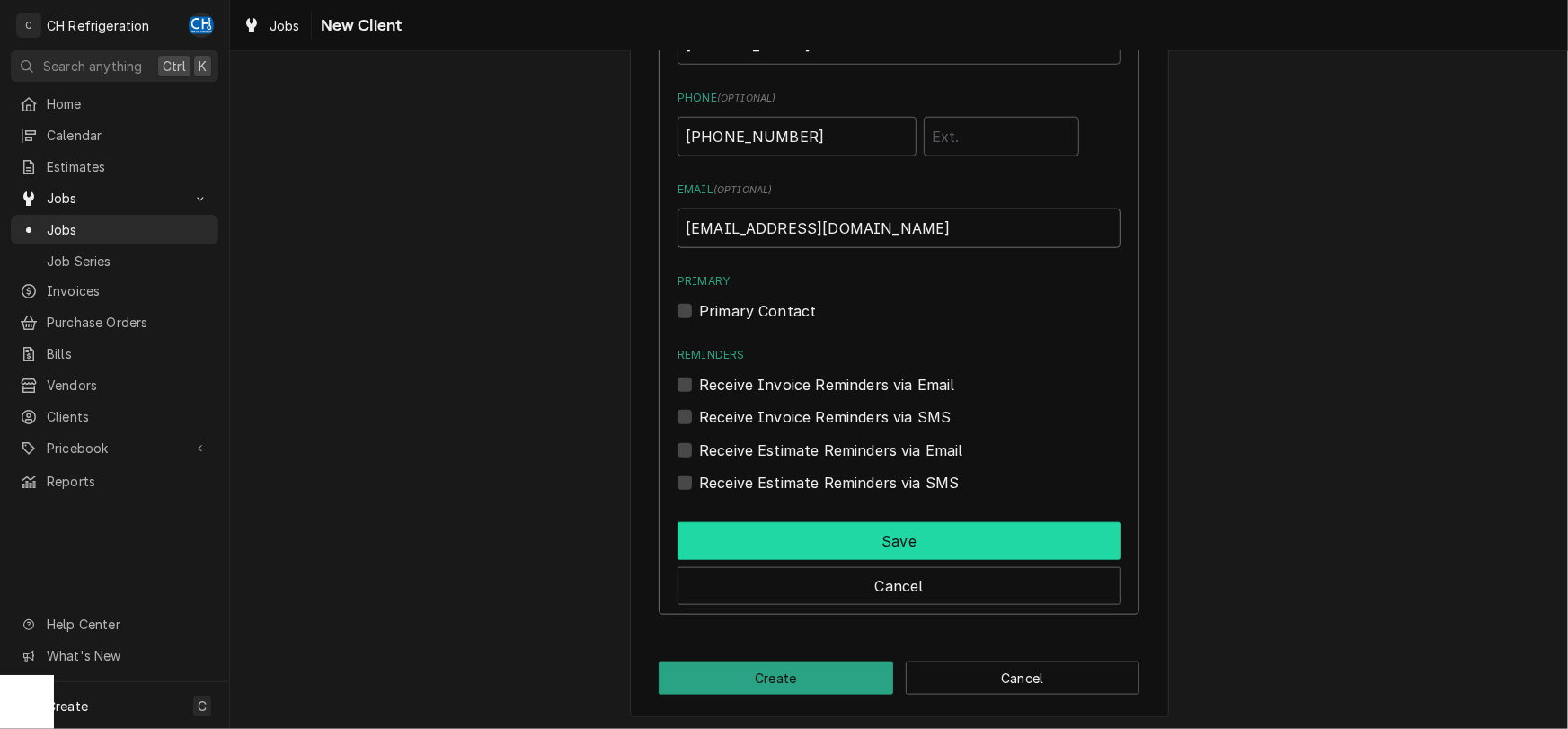
type input "steff@checknplay.com"
click at [949, 539] on button "Save" at bounding box center [899, 541] width 443 height 38
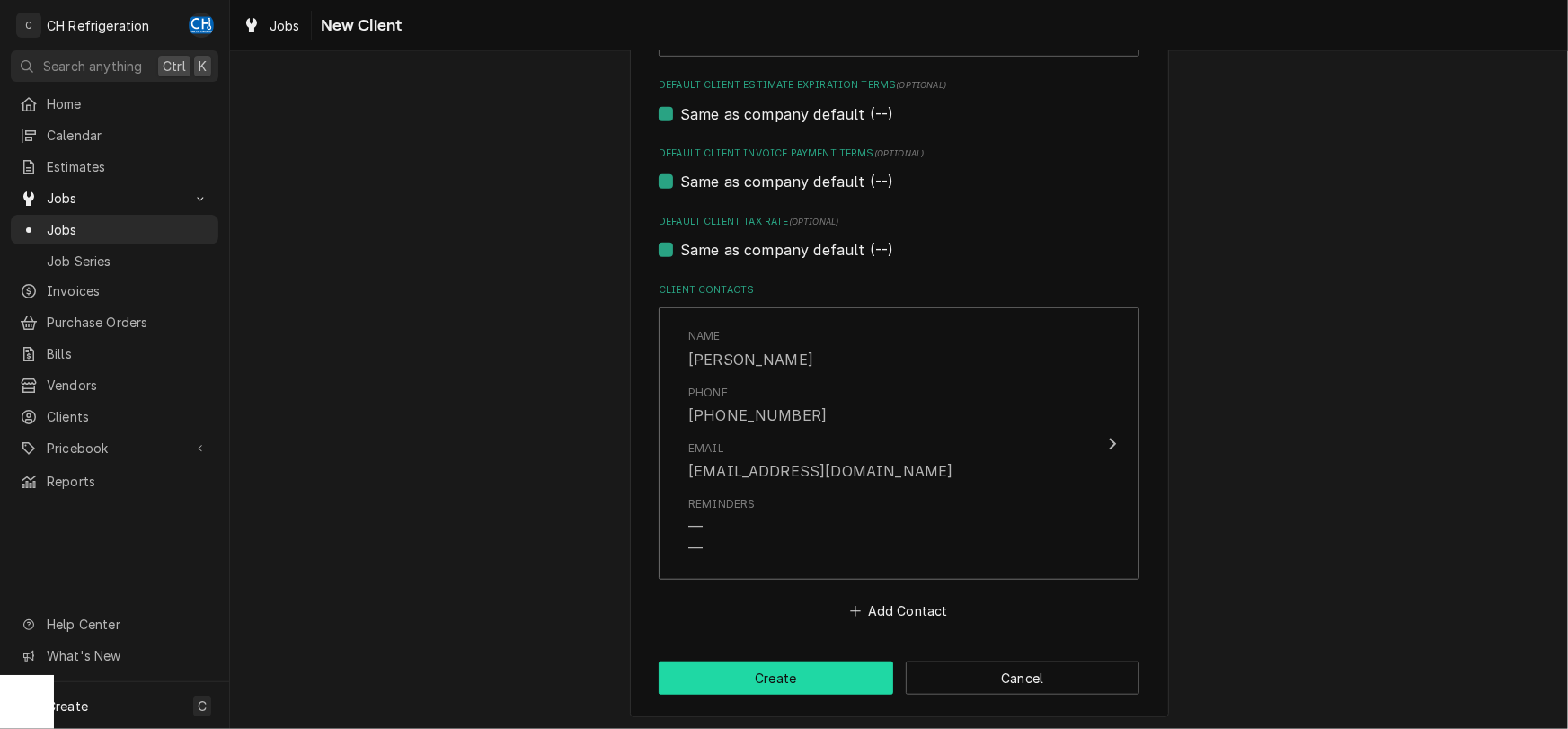
click at [826, 671] on button "Create" at bounding box center [776, 678] width 235 height 33
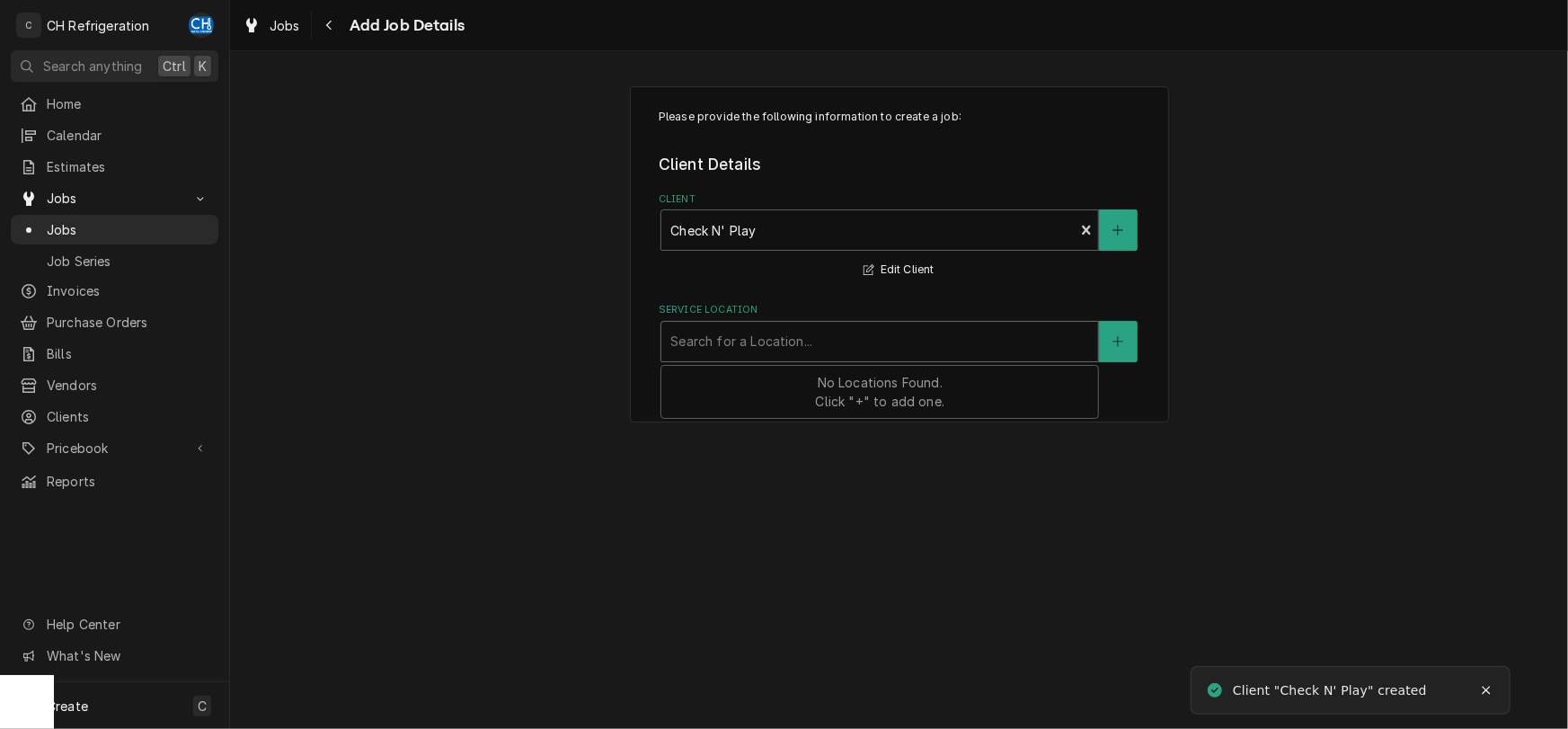
click at [985, 334] on div "Service Location" at bounding box center [880, 341] width 419 height 32
click at [1128, 348] on button "Service Location" at bounding box center [1117, 341] width 38 height 41
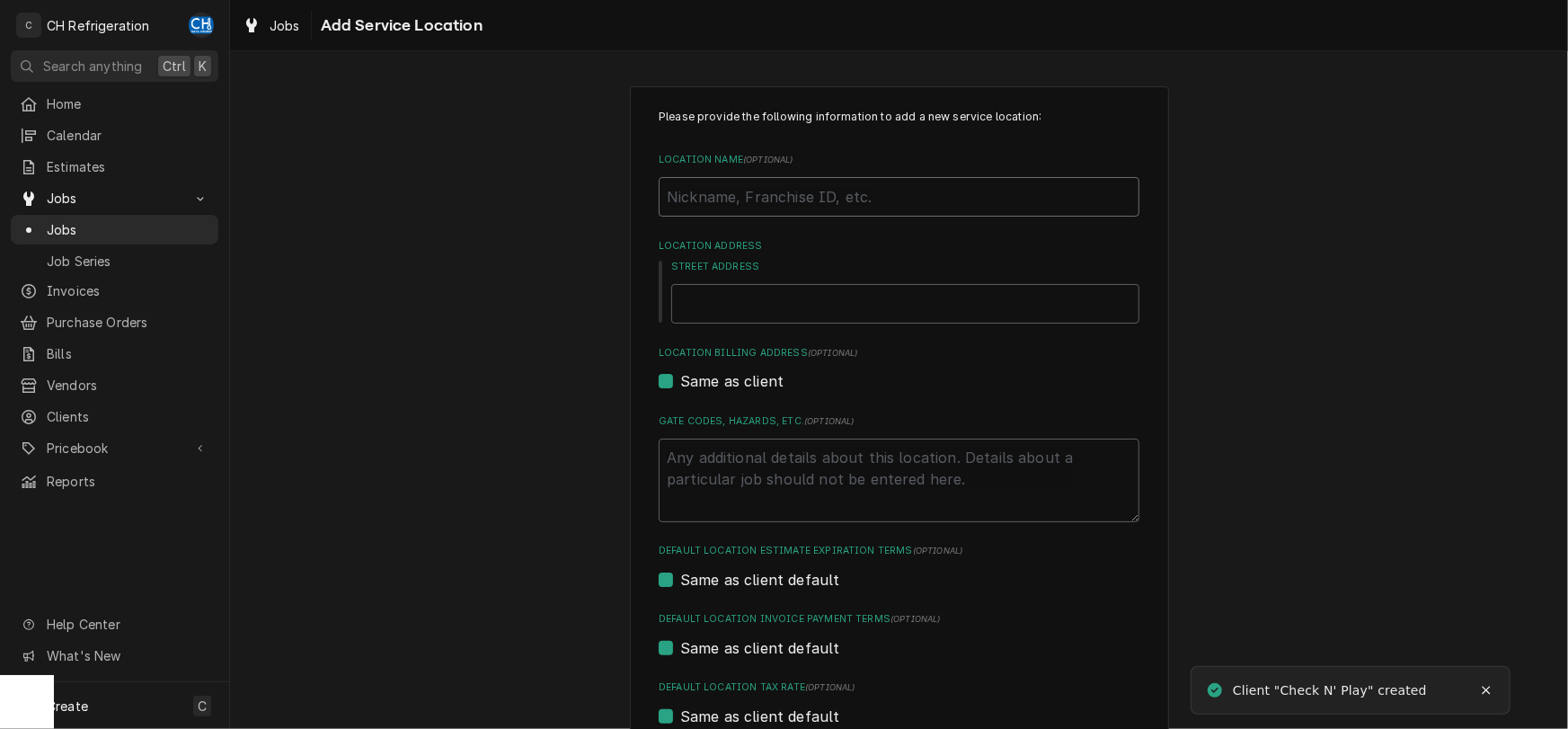
click at [772, 187] on input "Location Name ( optional )" at bounding box center [899, 196] width 481 height 40
type textarea "x"
type input "C"
type textarea "x"
type input "Ch"
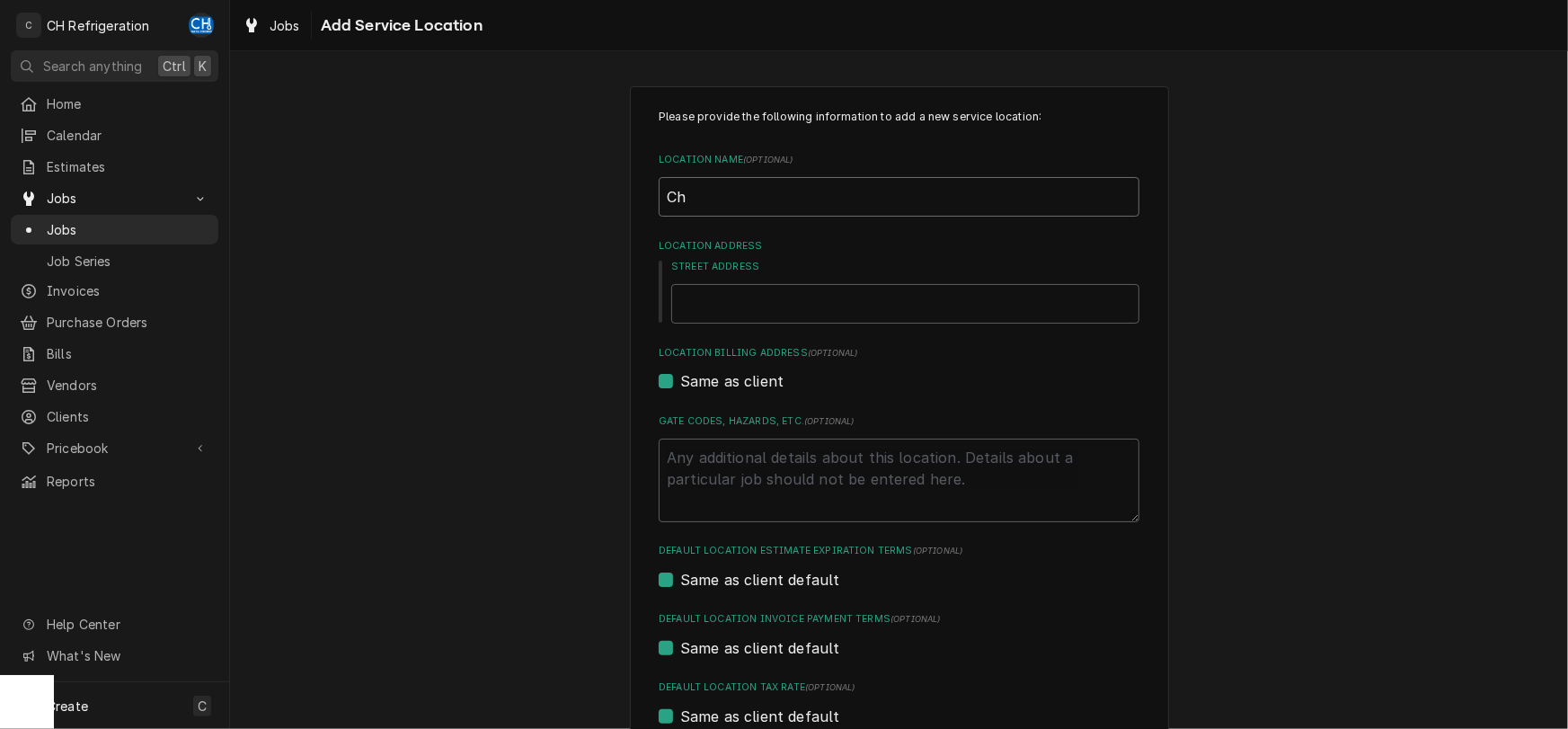
type textarea "x"
type input "Che"
type textarea "x"
type input "Check"
type textarea "x"
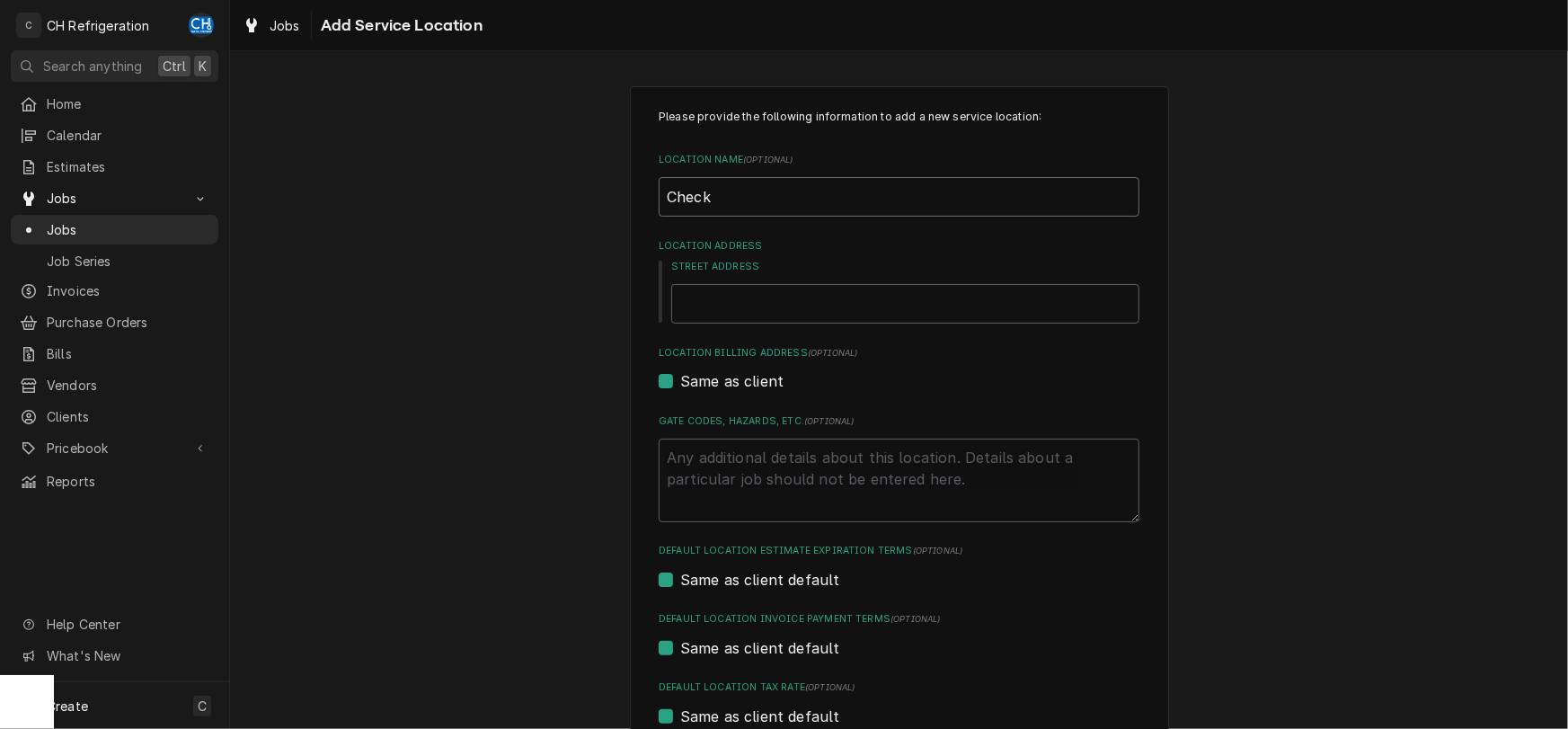
type input "Checkj"
type textarea "x"
type input "Checkj="
type textarea "x"
type input "Checkj"
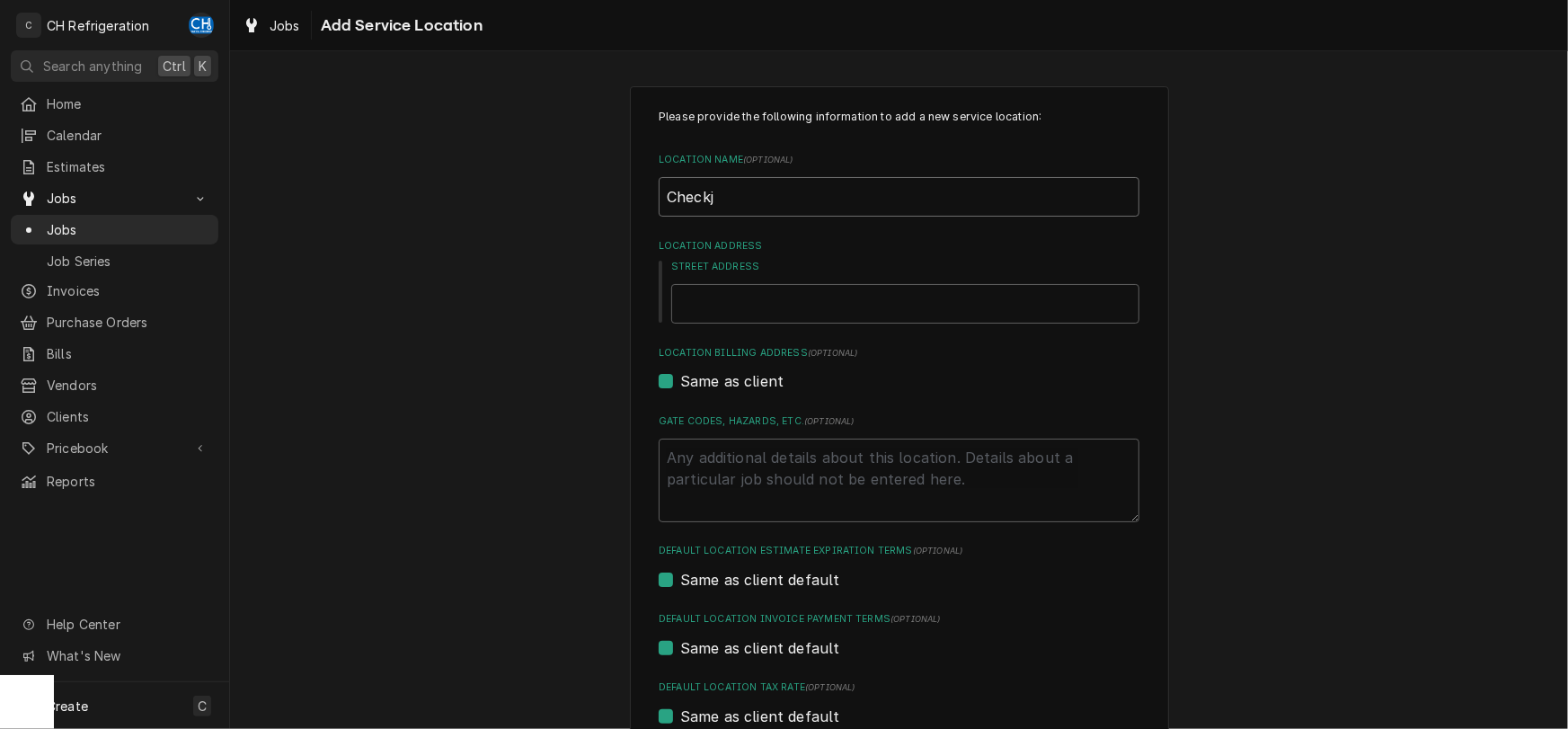
type textarea "x"
type input "Check"
type textarea "x"
type input "Check"
type textarea "x"
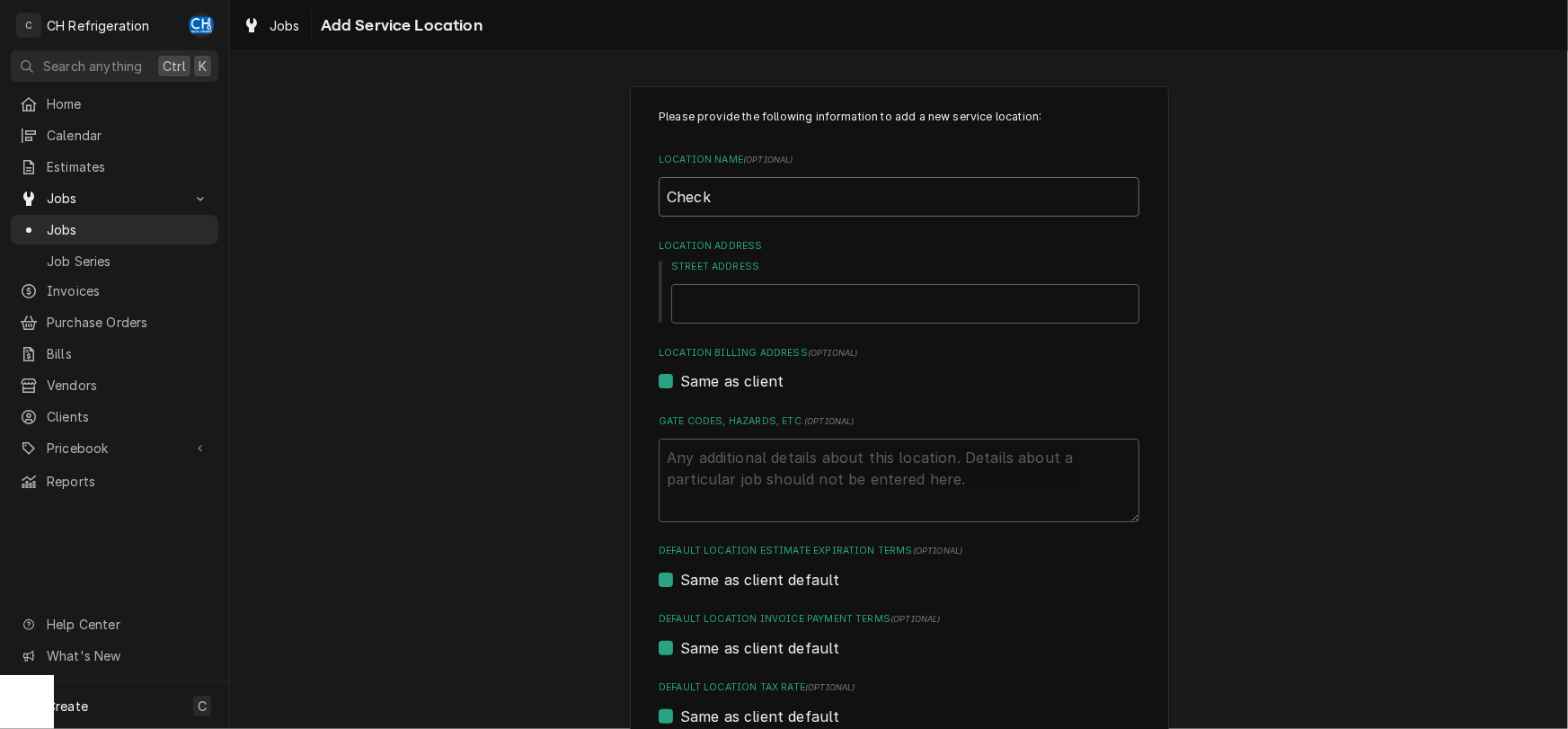
type input "Check N"
type textarea "x"
type input "Check N"
type textarea "x"
type input "Check N"
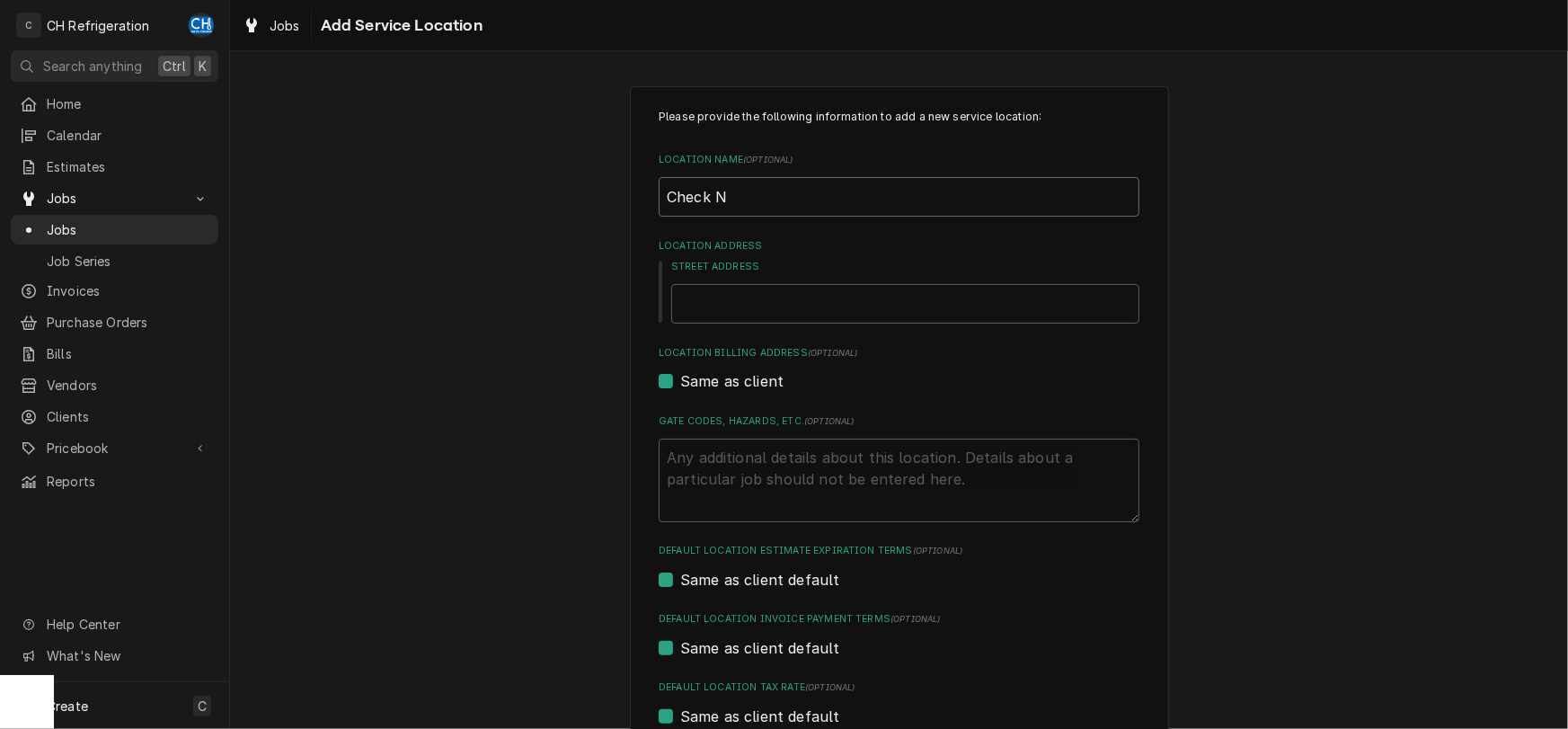
type textarea "x"
type input "Check N'"
type textarea "x"
type input "Check N'"
type textarea "x"
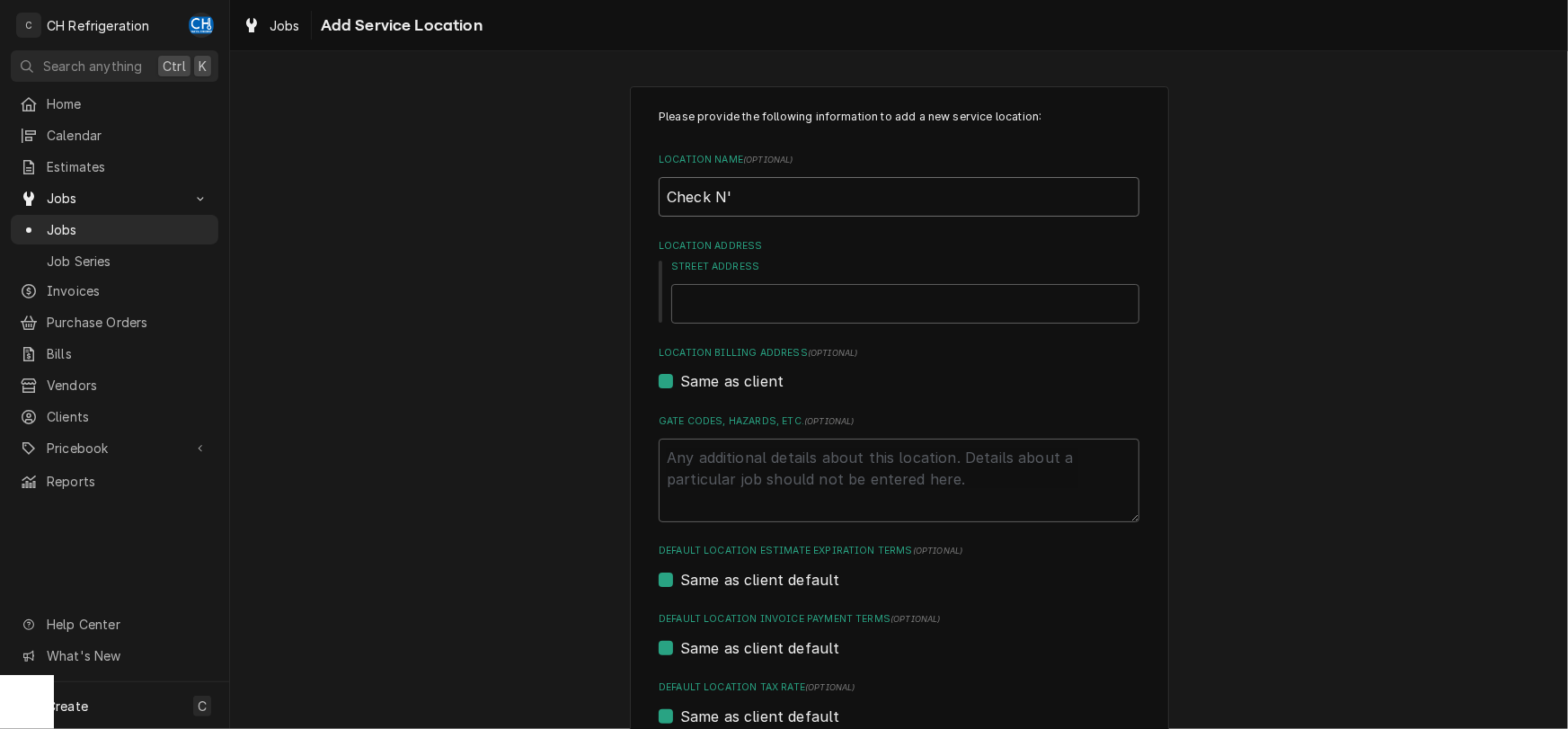
type input "Check N' P"
type textarea "x"
type input "Check N' Pl"
type textarea "x"
type input "Check N' Pla"
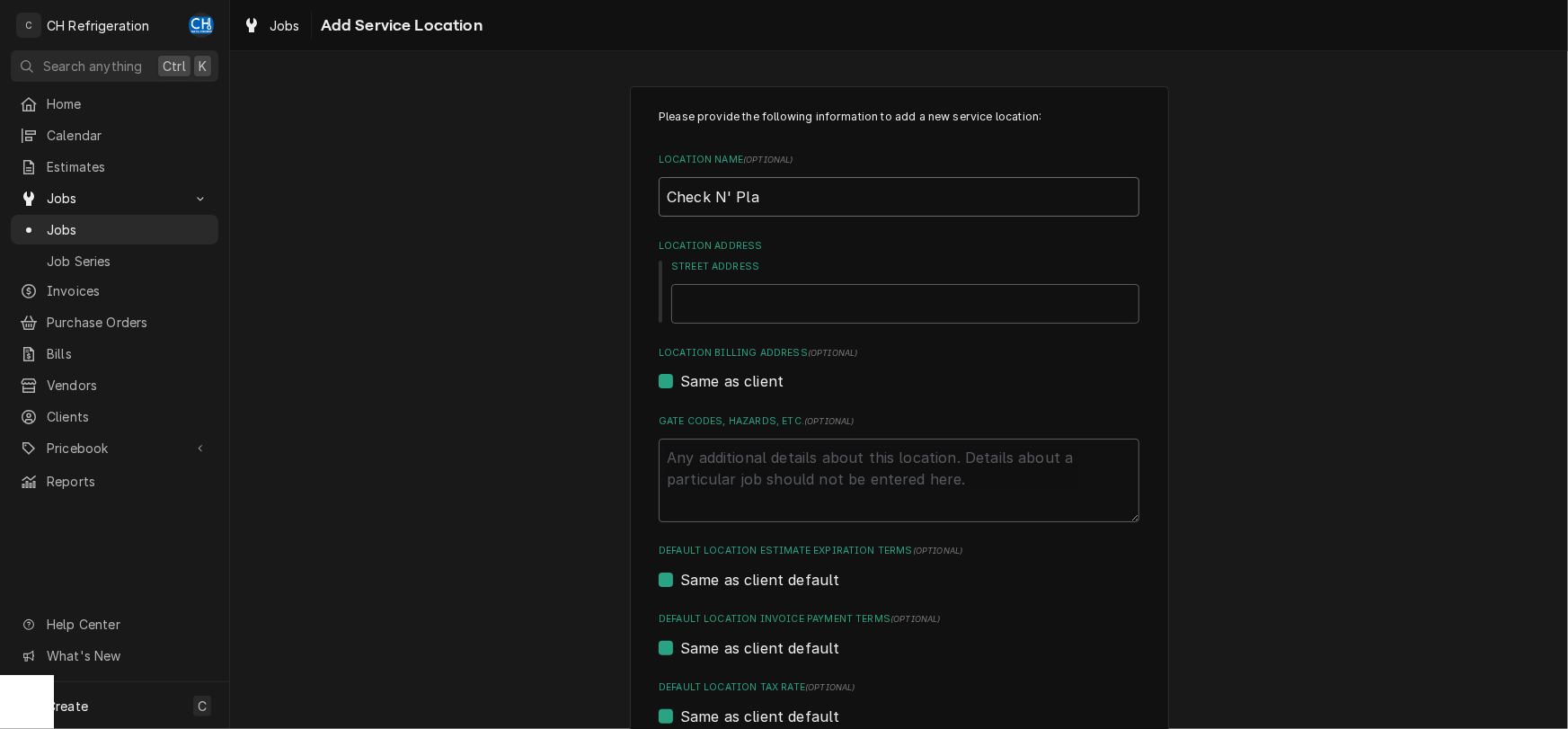
type textarea "x"
type input "Check N' Play"
type textarea "x"
type input "Check N' Play"
click at [829, 305] on input "Street Address" at bounding box center [906, 303] width 468 height 40
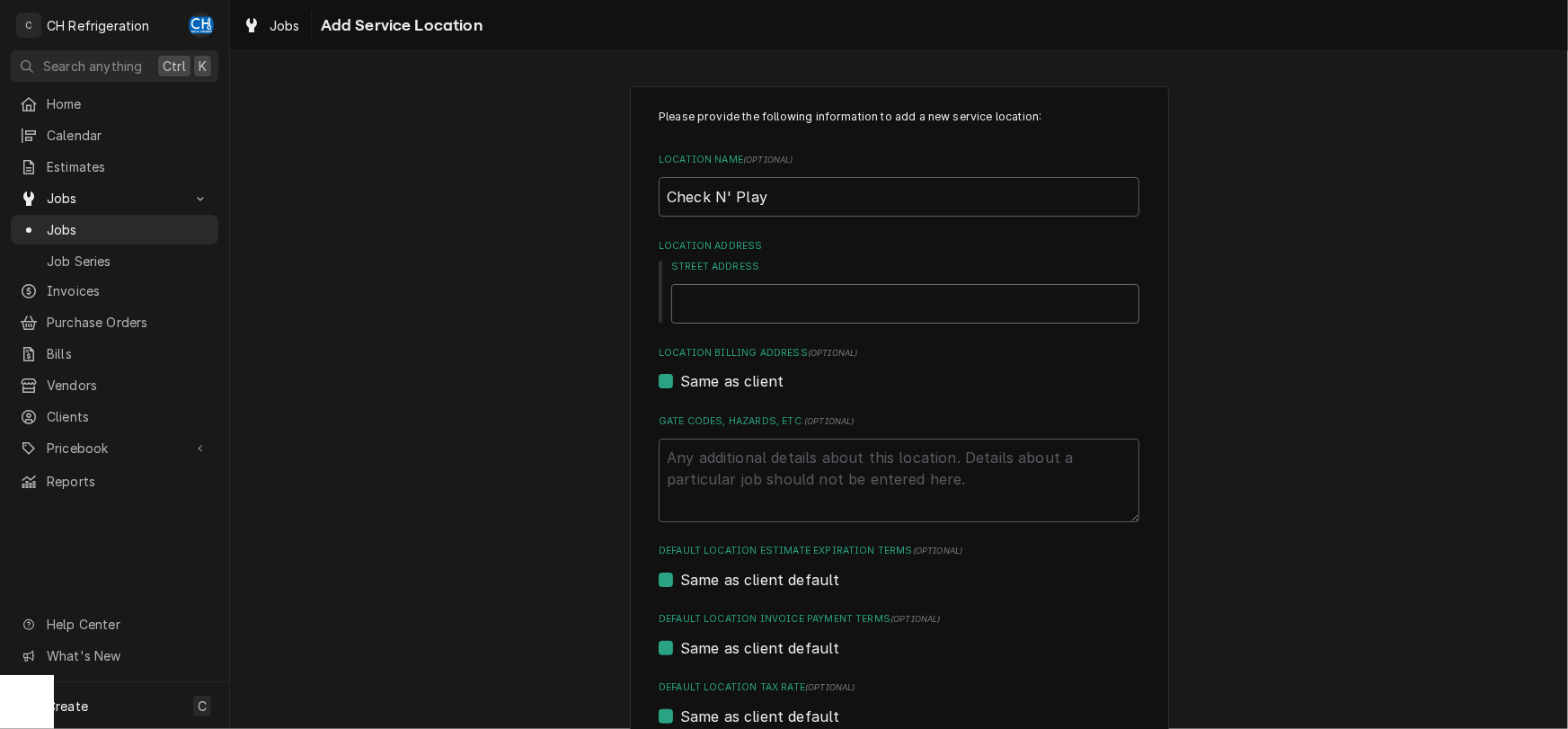
type textarea "x"
type input "1"
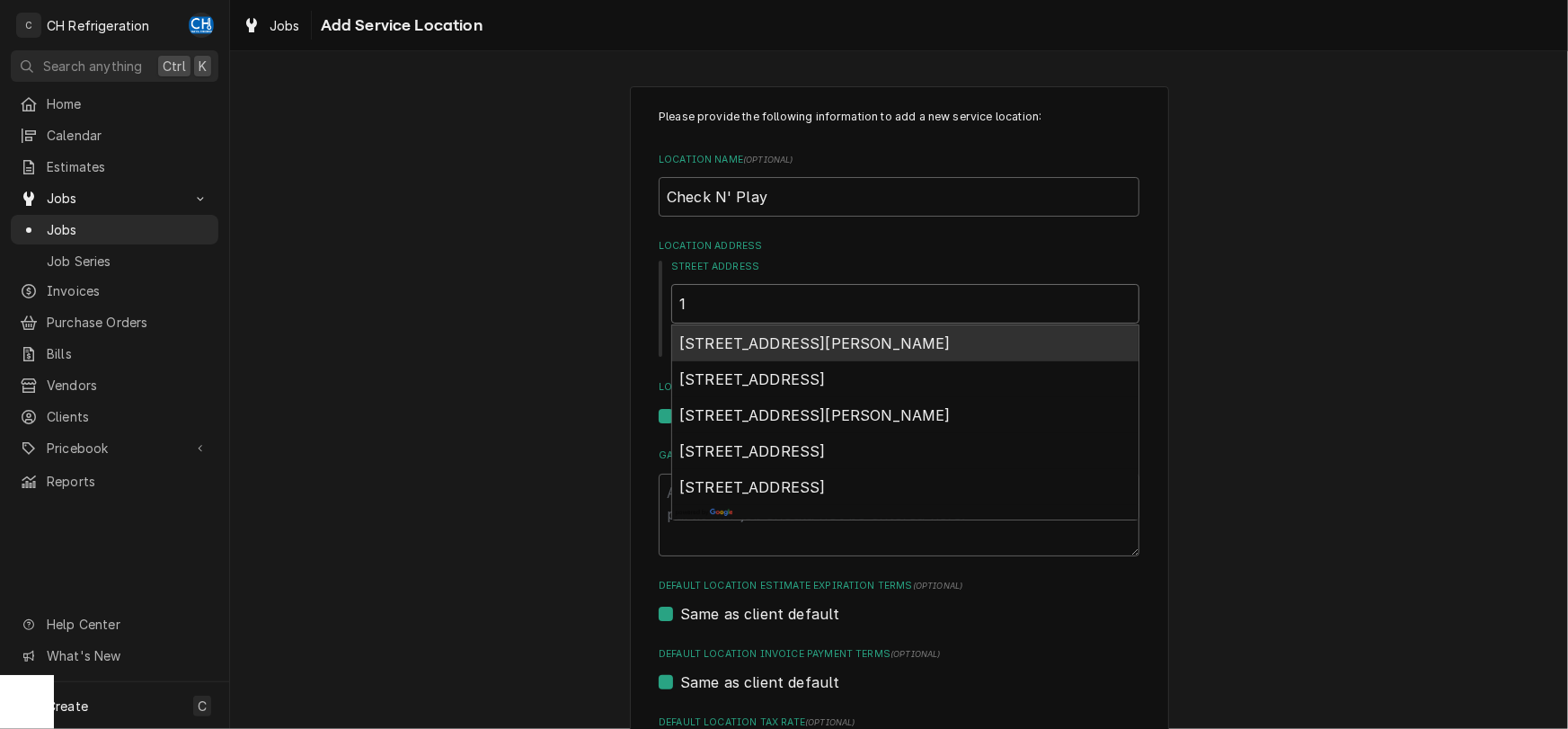
type textarea "x"
type input "10"
type textarea "x"
type input "106"
type textarea "x"
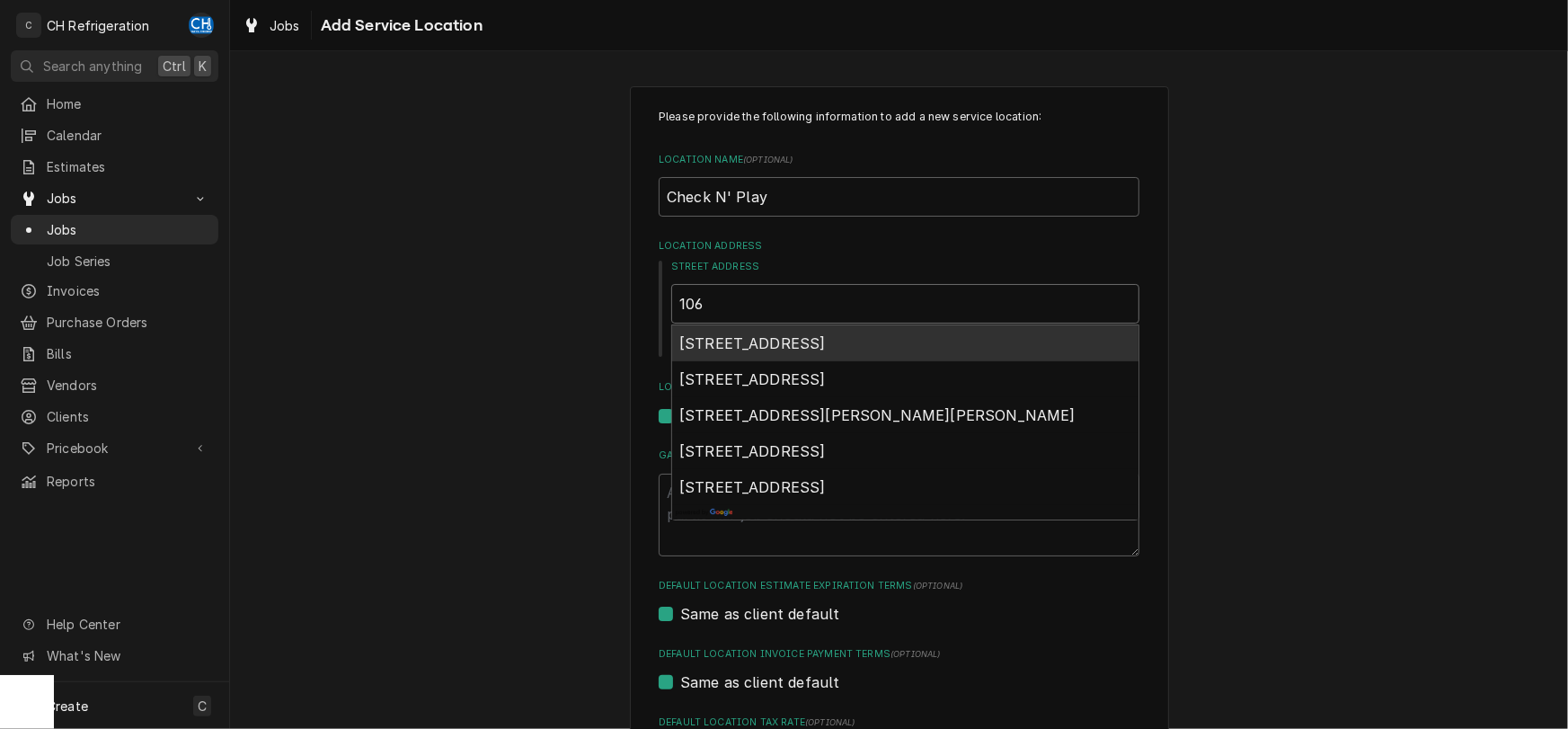
type input "1065"
type textarea "x"
type input "1065"
type textarea "x"
type input "1065 B"
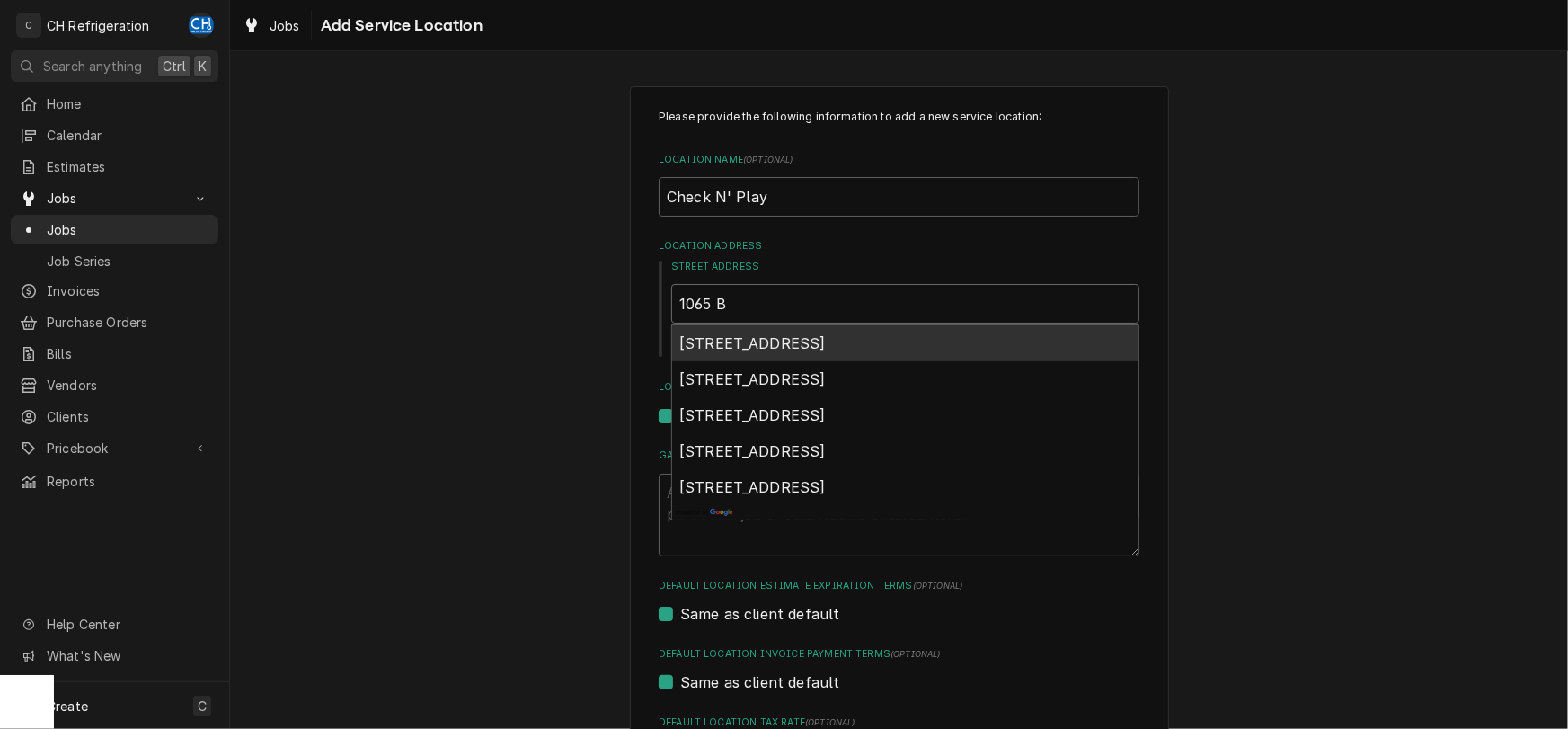
type textarea "x"
type input "1065 Br"
type textarea "x"
type input "1065 Bre"
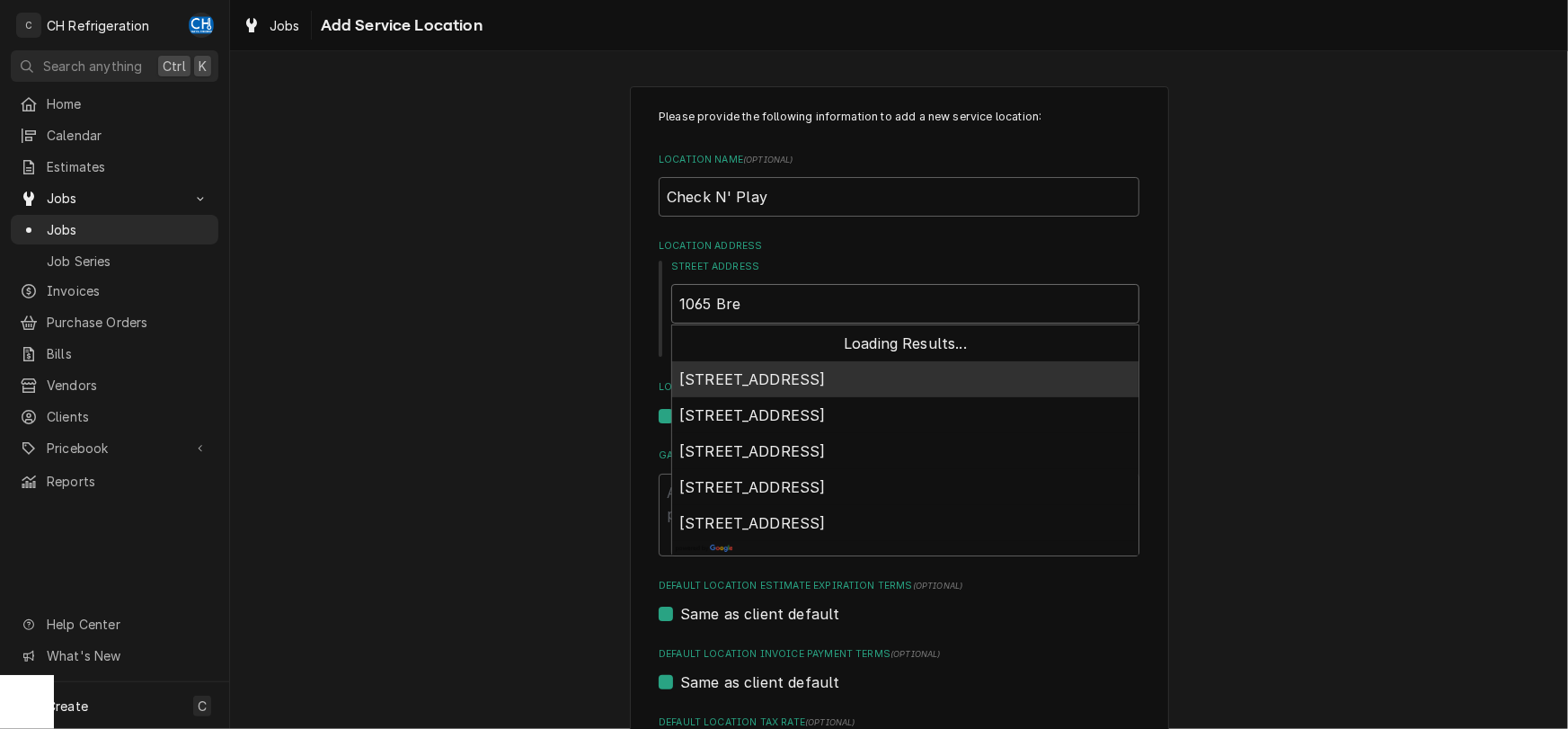
type textarea "x"
type input "1065 Bree"
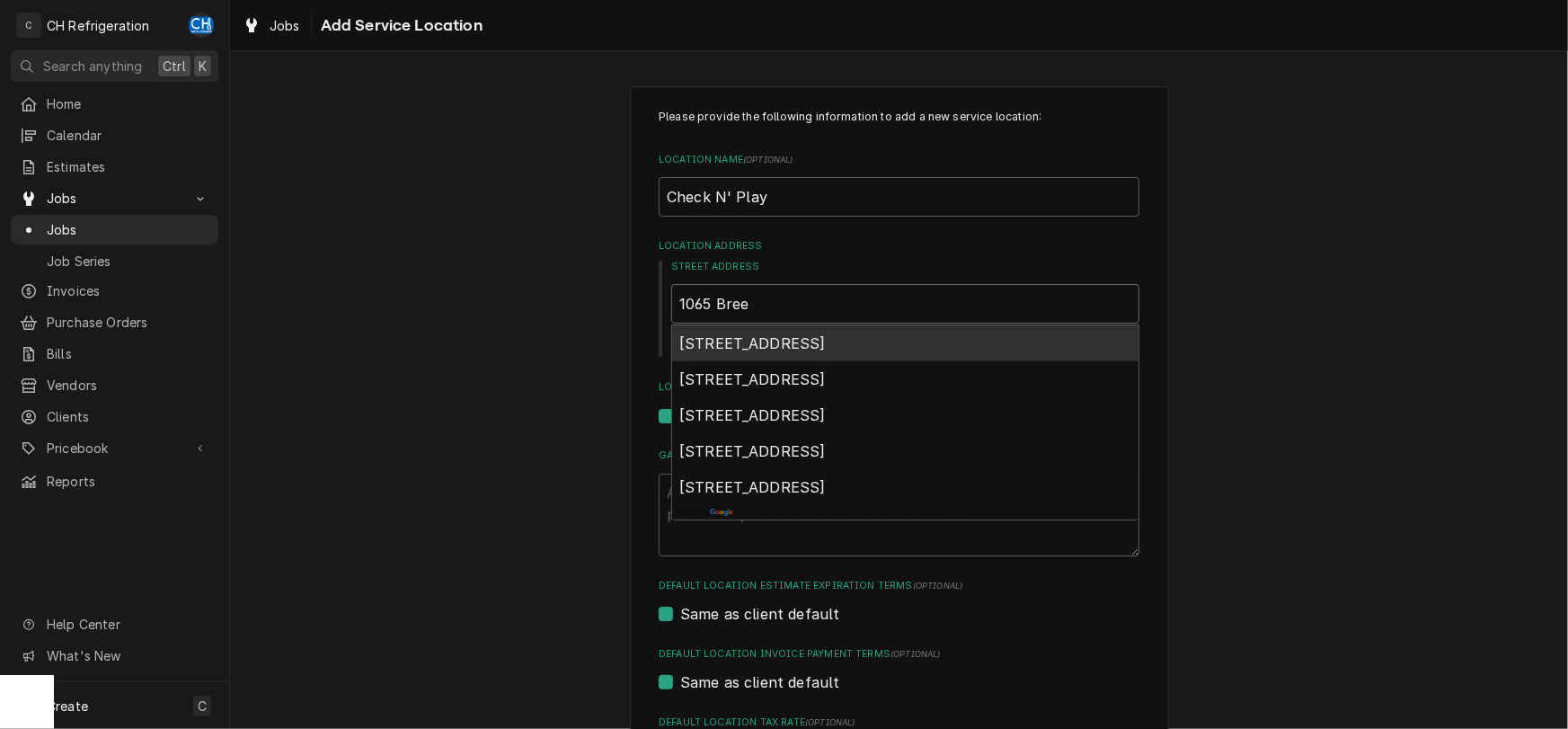
type textarea "x"
type input "1065 Bre"
type textarea "x"
type input "1065 Brea"
click at [822, 339] on span "1065 Brea Mall, Brea, CA, USA" at bounding box center [753, 344] width 146 height 18
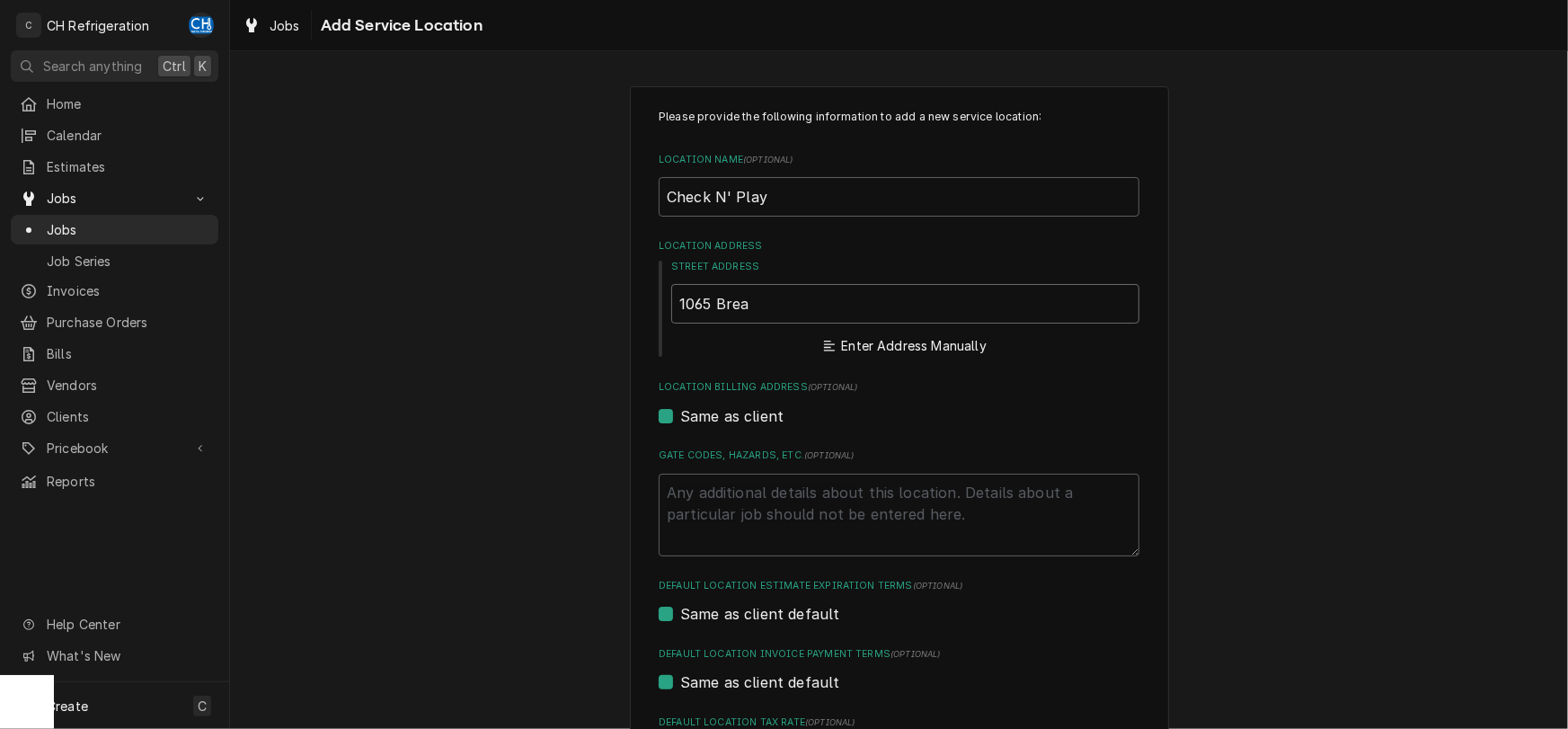
type textarea "x"
type input "1065 Brea Mall"
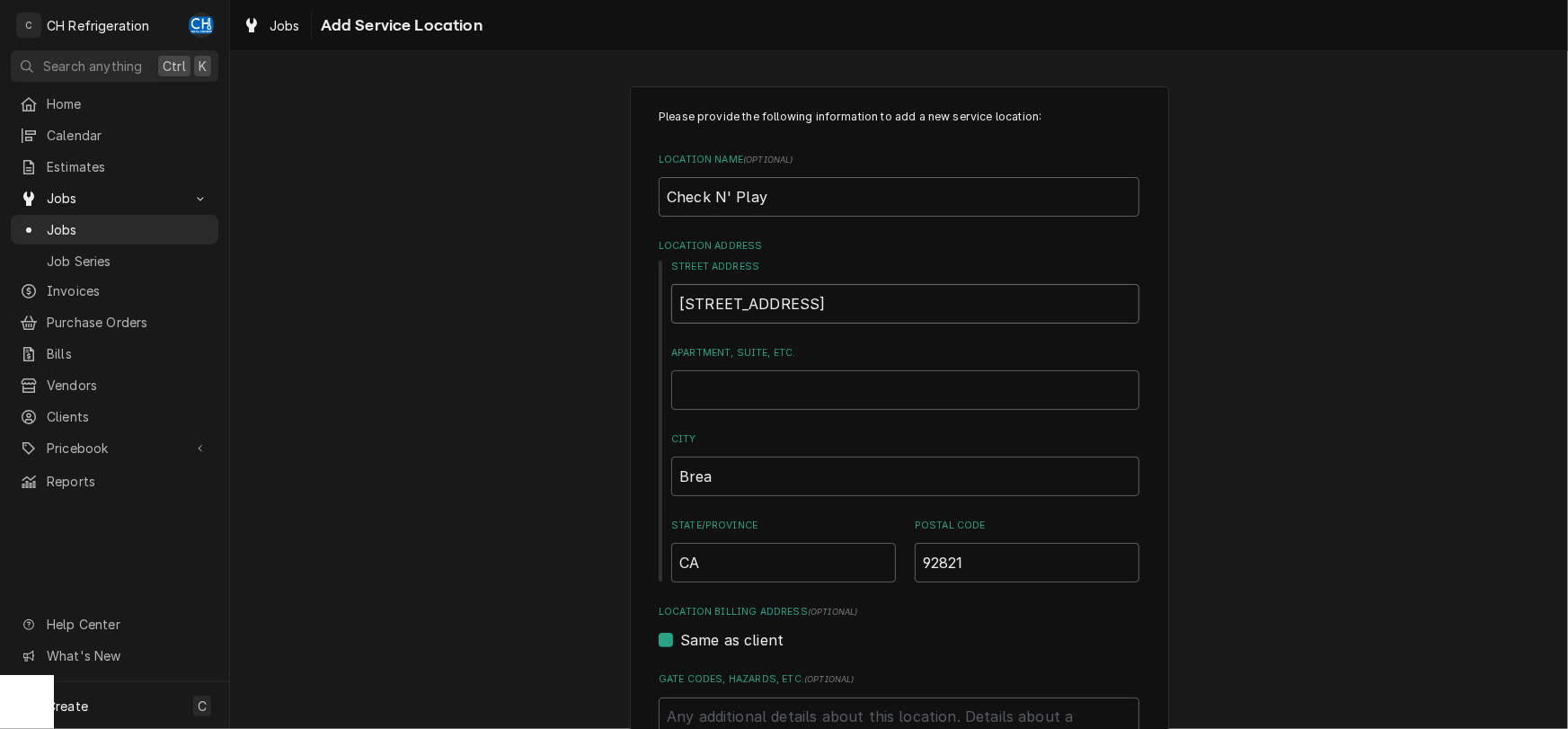
type textarea "x"
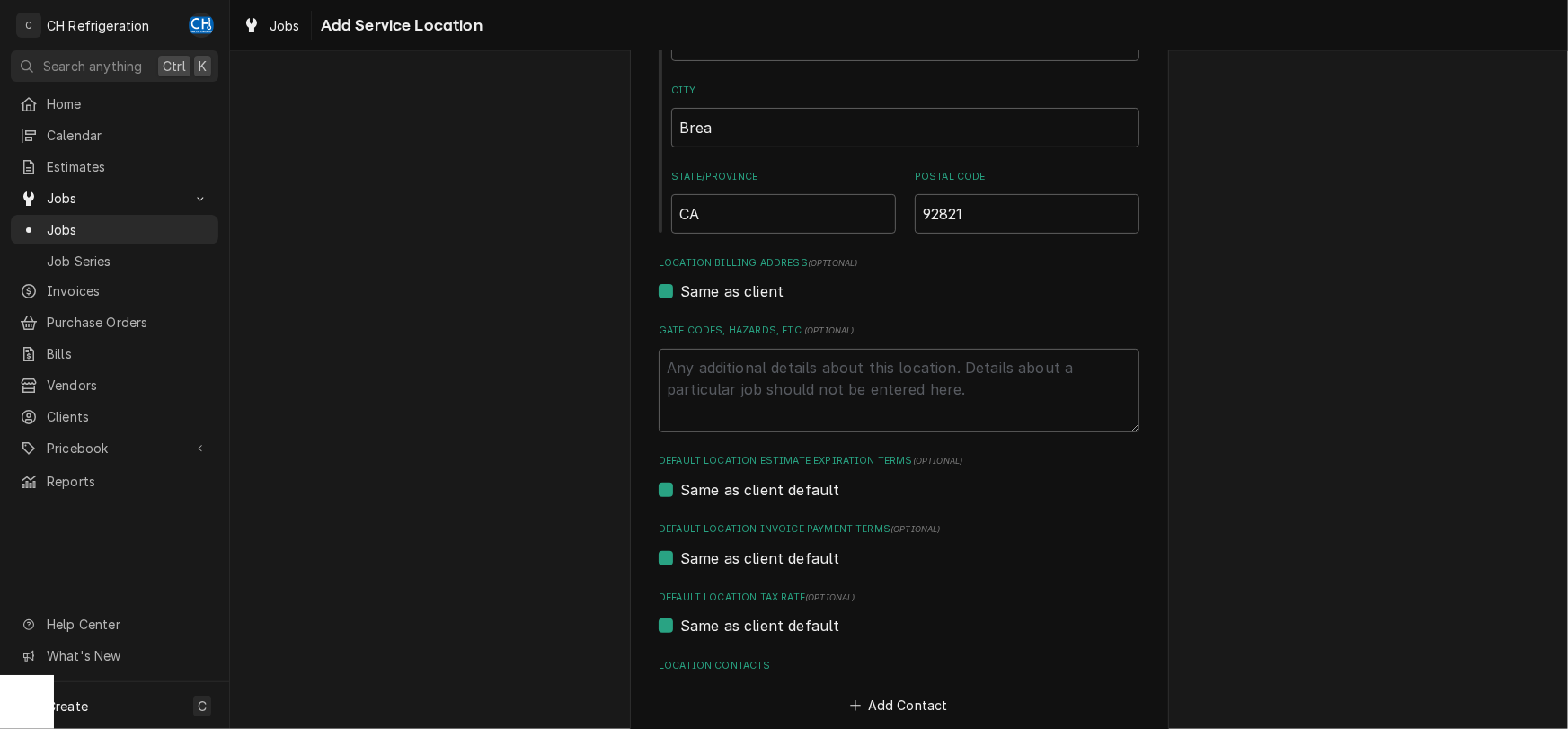
scroll to position [376, 0]
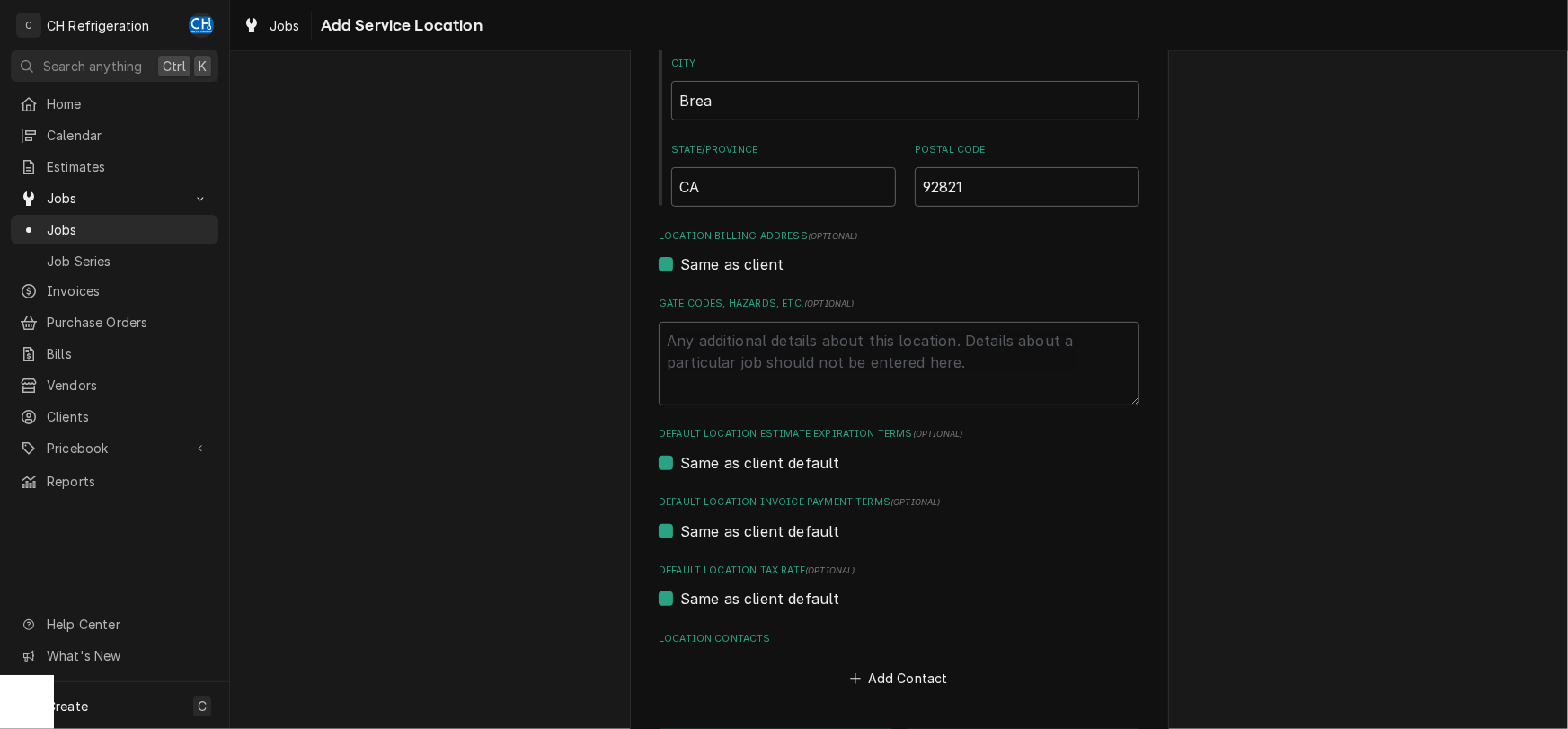
type input "1065 Brea Mall"
click at [919, 360] on textarea "Gate Codes, Hazards, etc. ( optional )" at bounding box center [899, 363] width 481 height 84
type textarea "x"
type textarea "P"
type textarea "x"
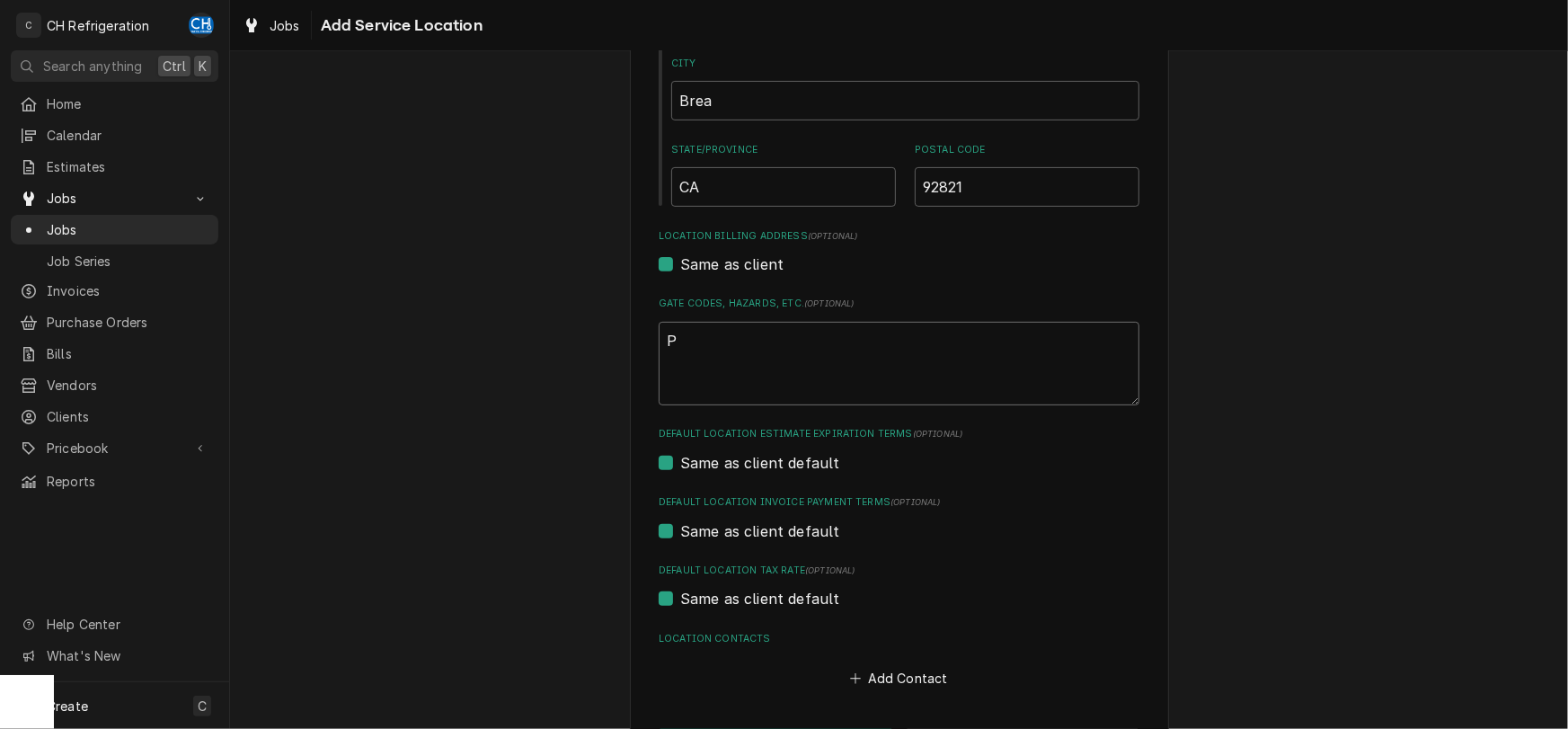
type textarea "Pa"
type textarea "x"
type textarea "Par"
type textarea "x"
type textarea "Park"
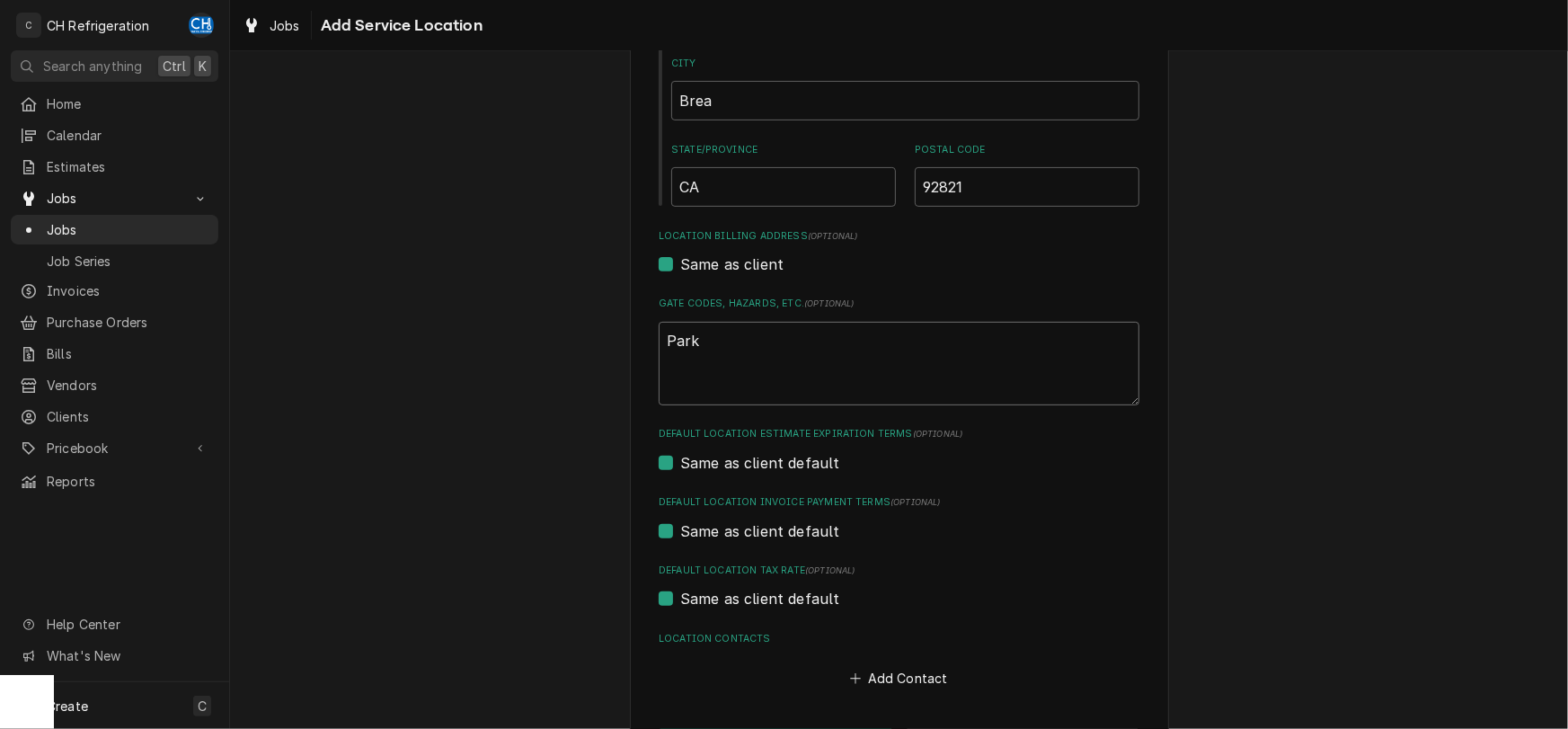
type textarea "x"
type textarea "Park"
type textarea "x"
type textarea "Park N"
type textarea "x"
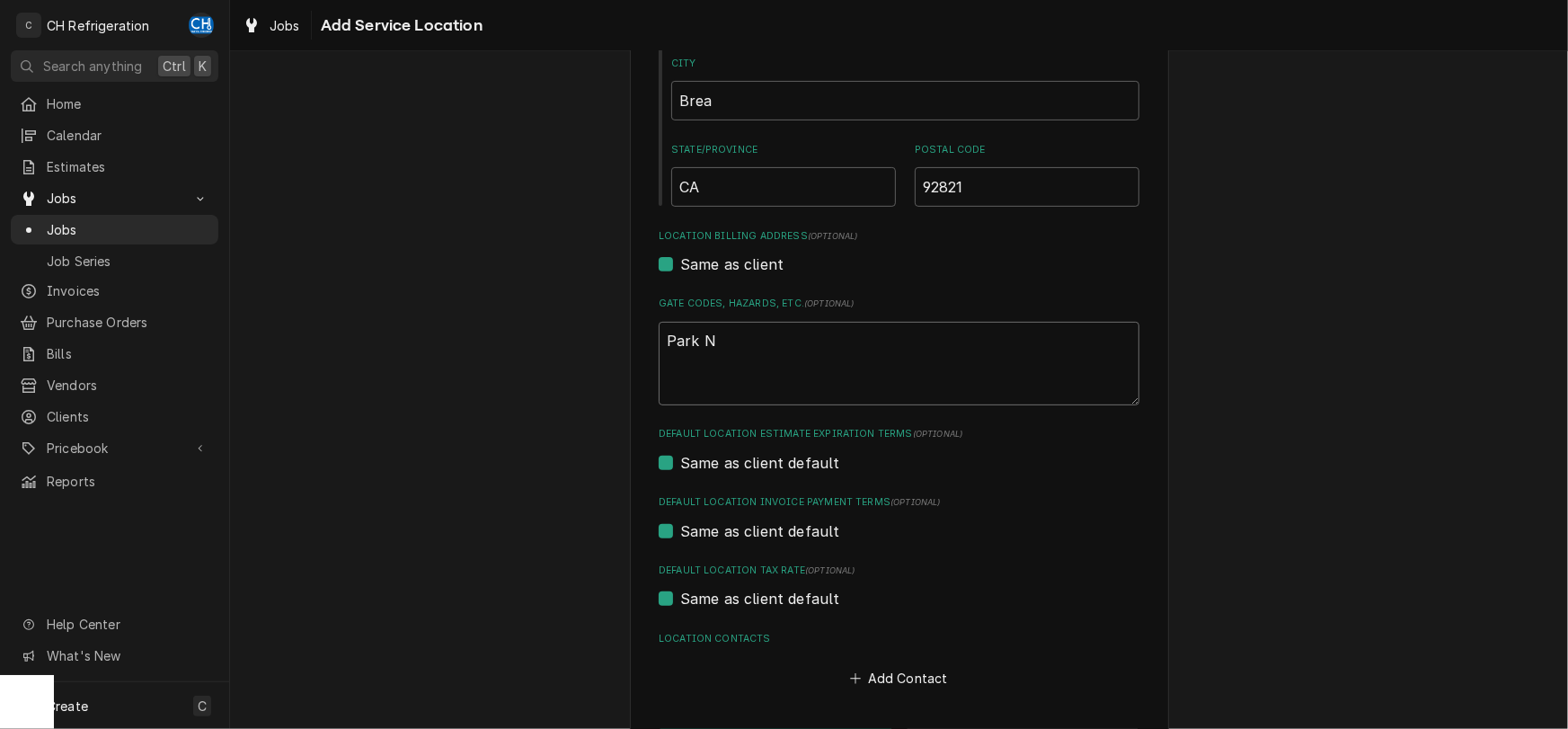
type textarea "Park Ne"
type textarea "x"
type textarea "Park Nea"
type textarea "x"
type textarea "Park Near"
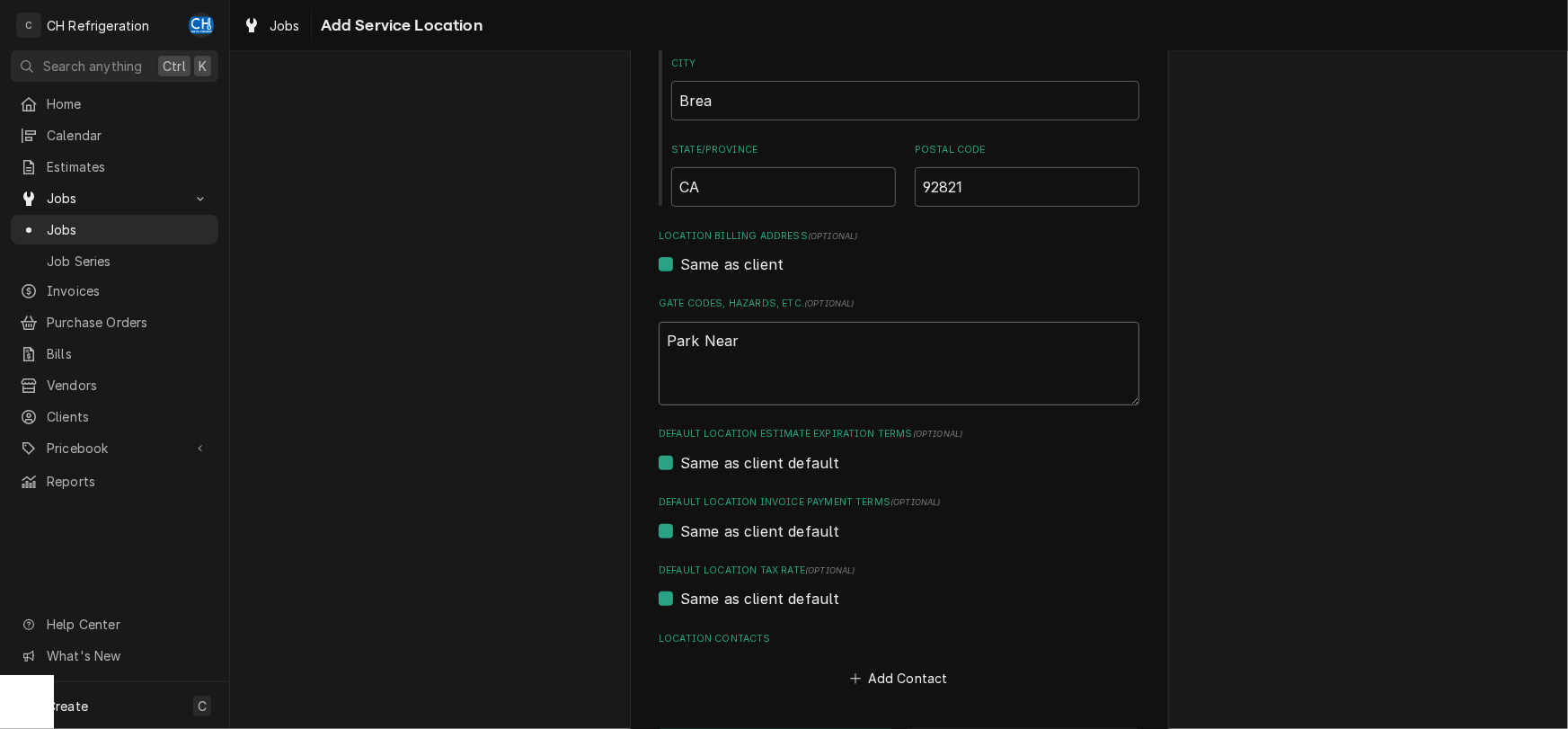
type textarea "x"
type textarea "Park Near"
type textarea "x"
type textarea "Park Near C"
type textarea "x"
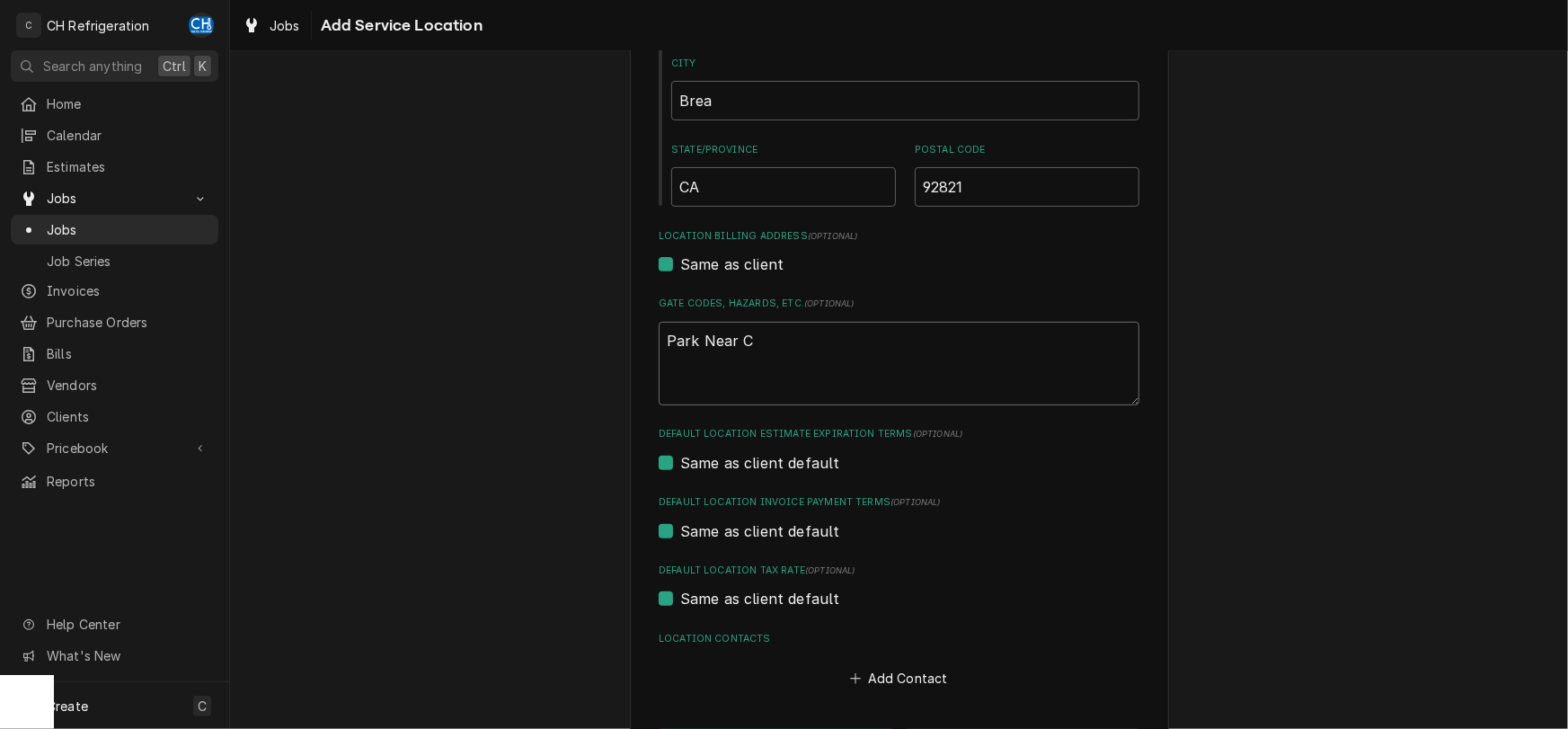
type textarea "Park Near CP"
type textarea "x"
type textarea "Park Near CPK"
type textarea "x"
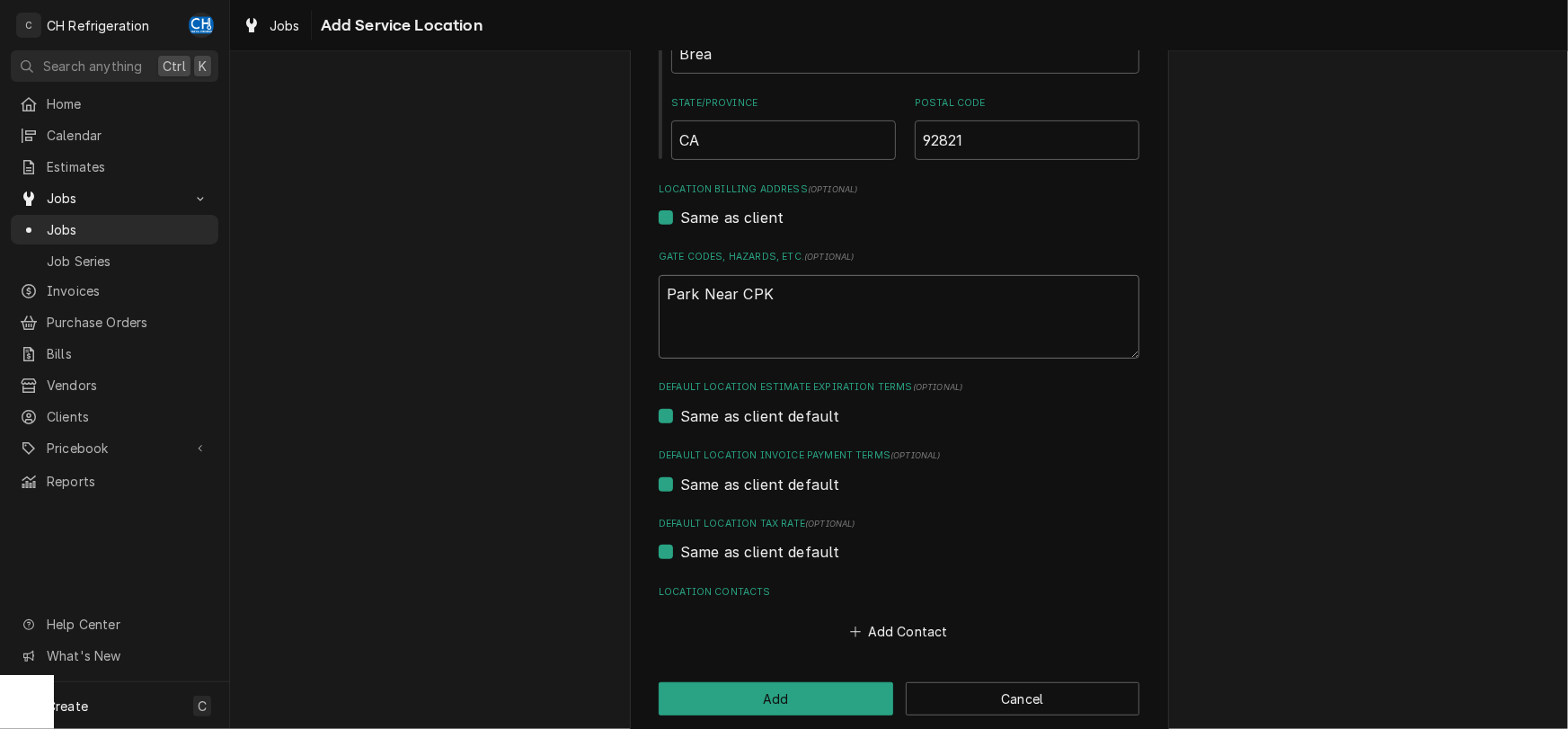
scroll to position [447, 0]
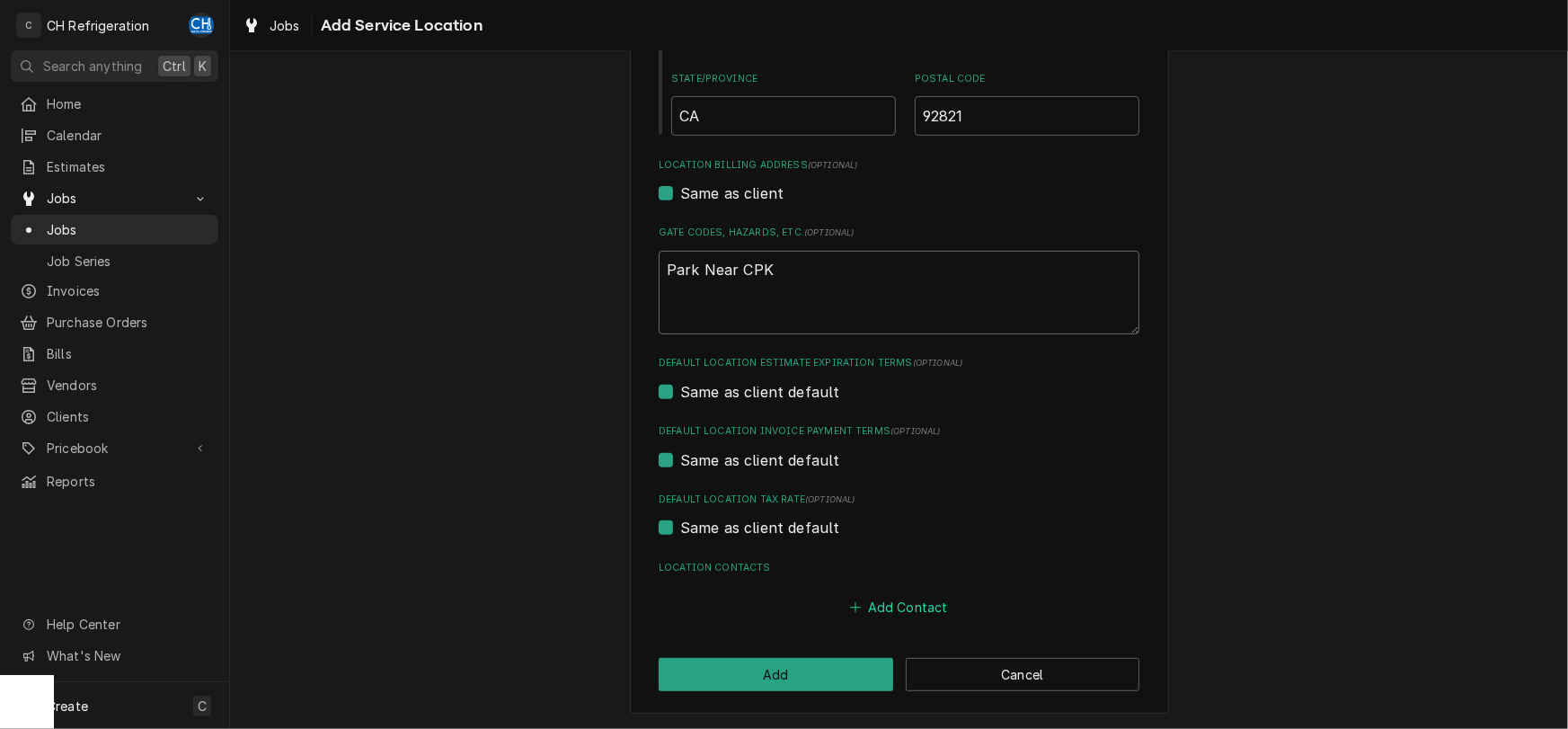
type textarea "Park Near CPK"
click at [919, 608] on button "Add Contact" at bounding box center [899, 607] width 103 height 25
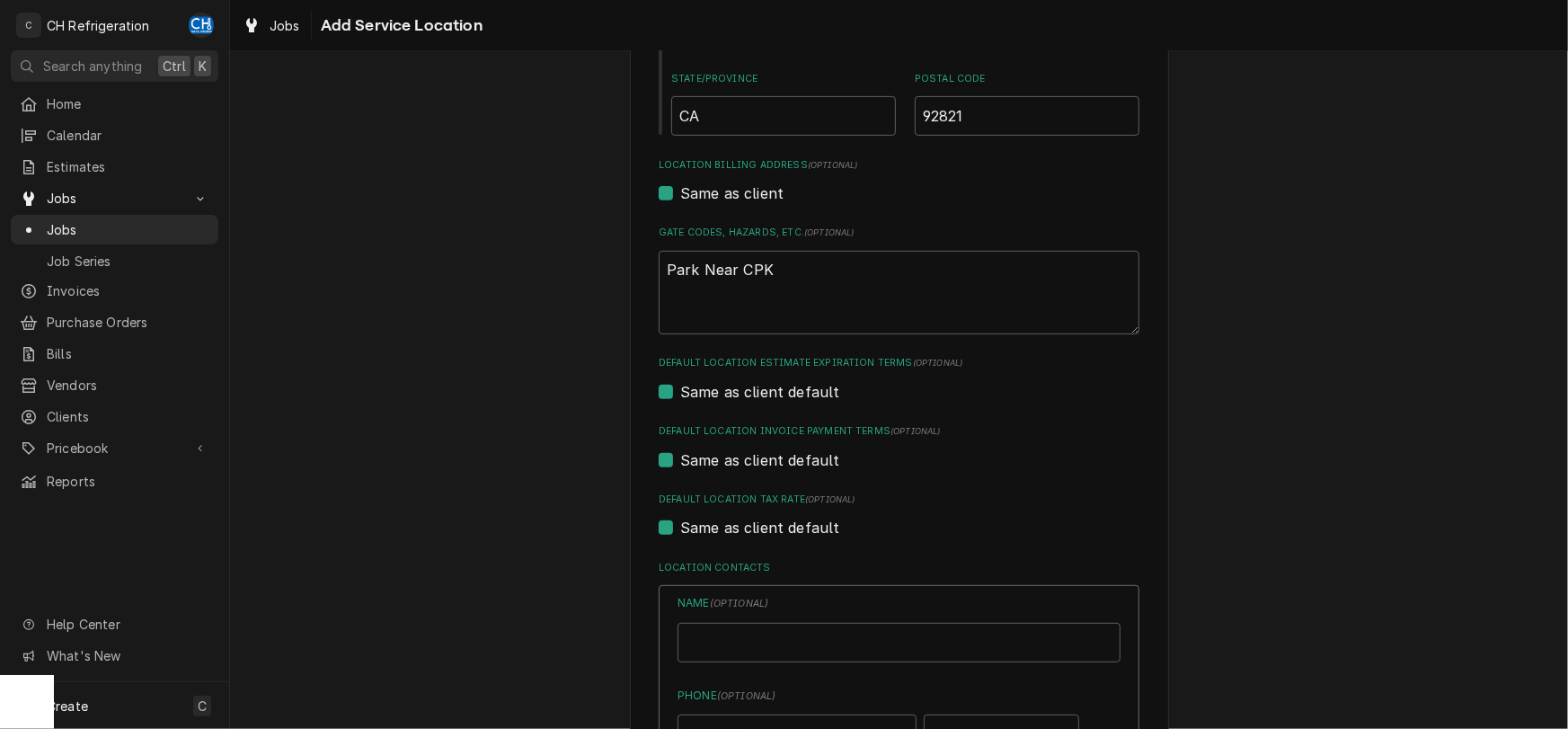
click at [946, 536] on div "Same as client default" at bounding box center [899, 527] width 481 height 21
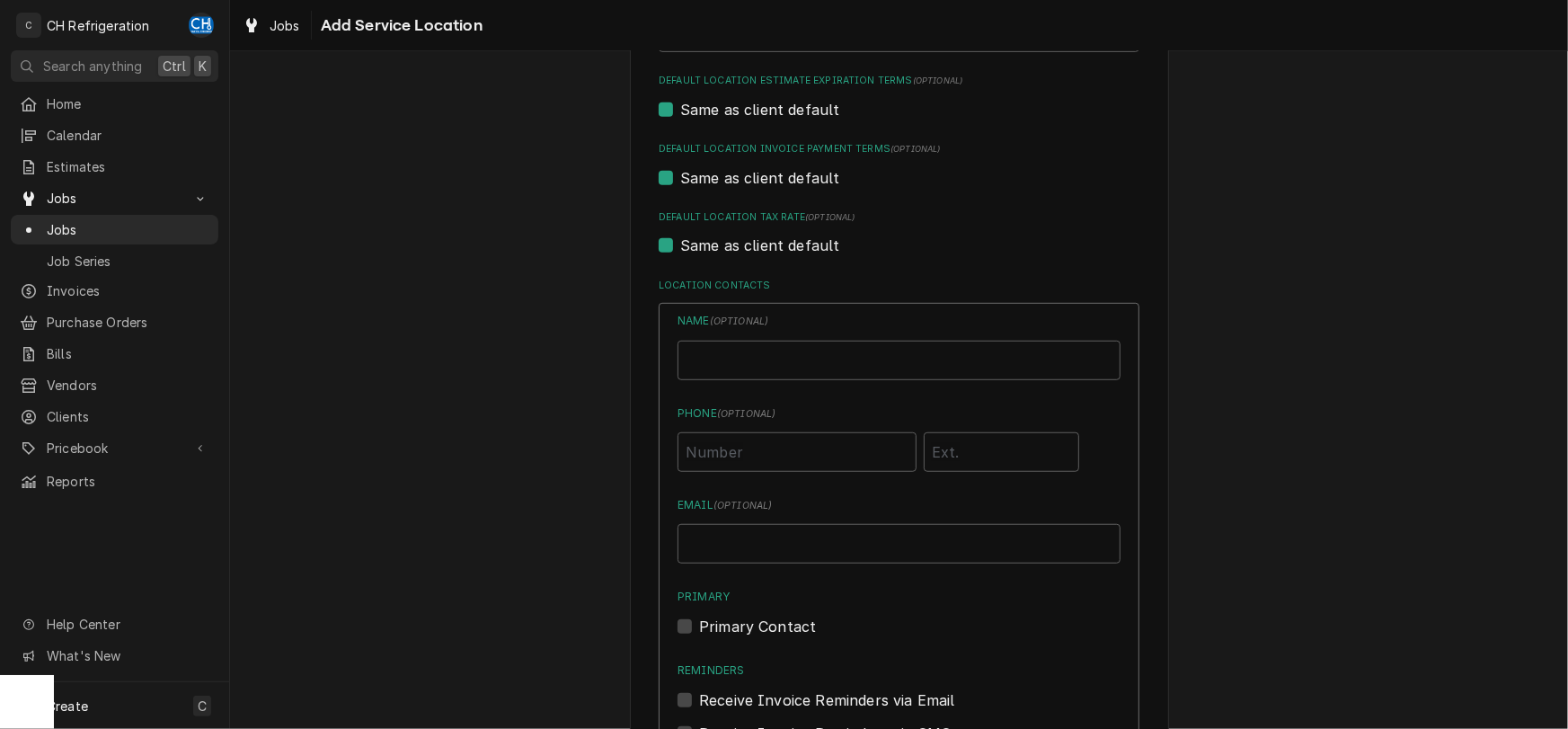
scroll to position [1048, 0]
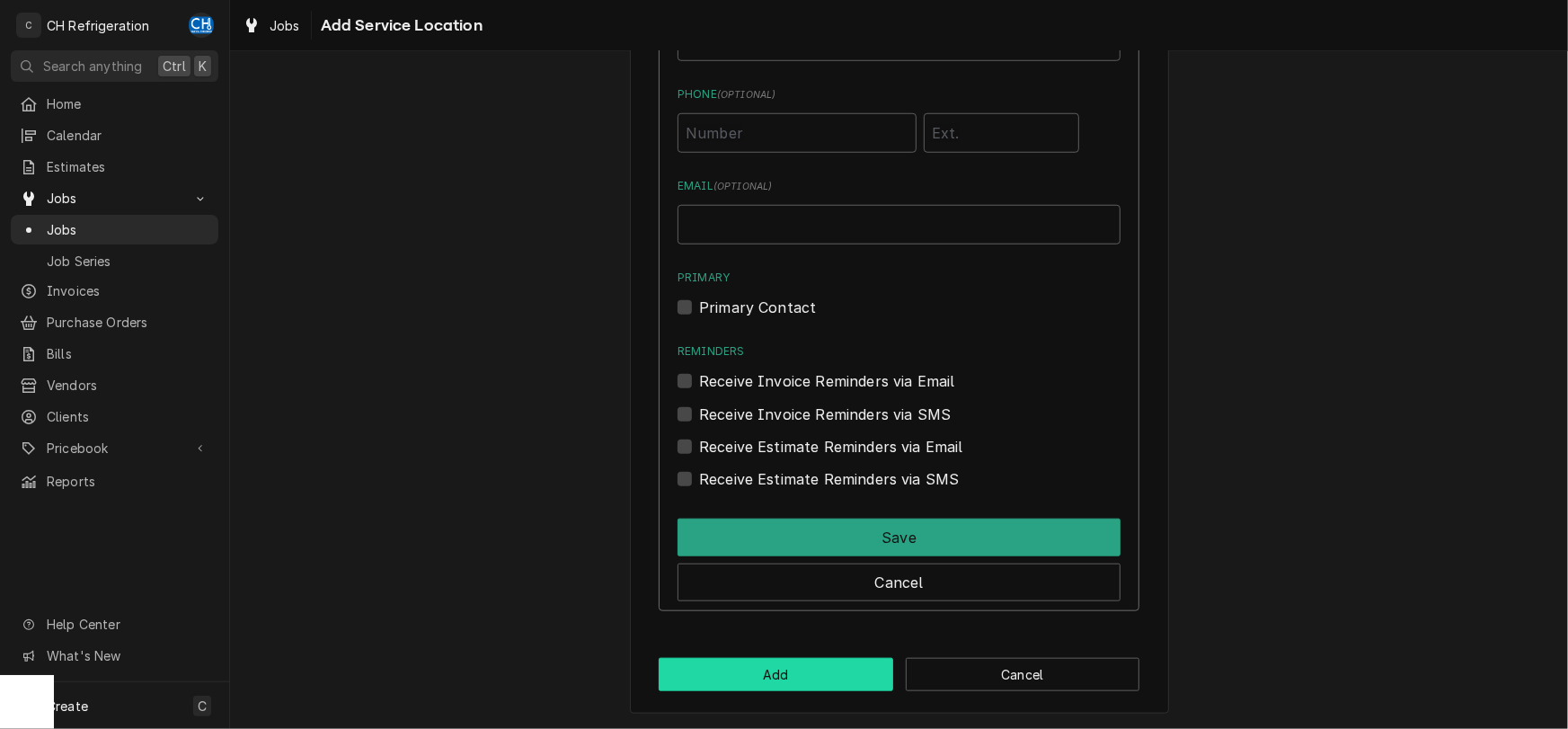
click at [827, 674] on button "Add" at bounding box center [776, 675] width 235 height 33
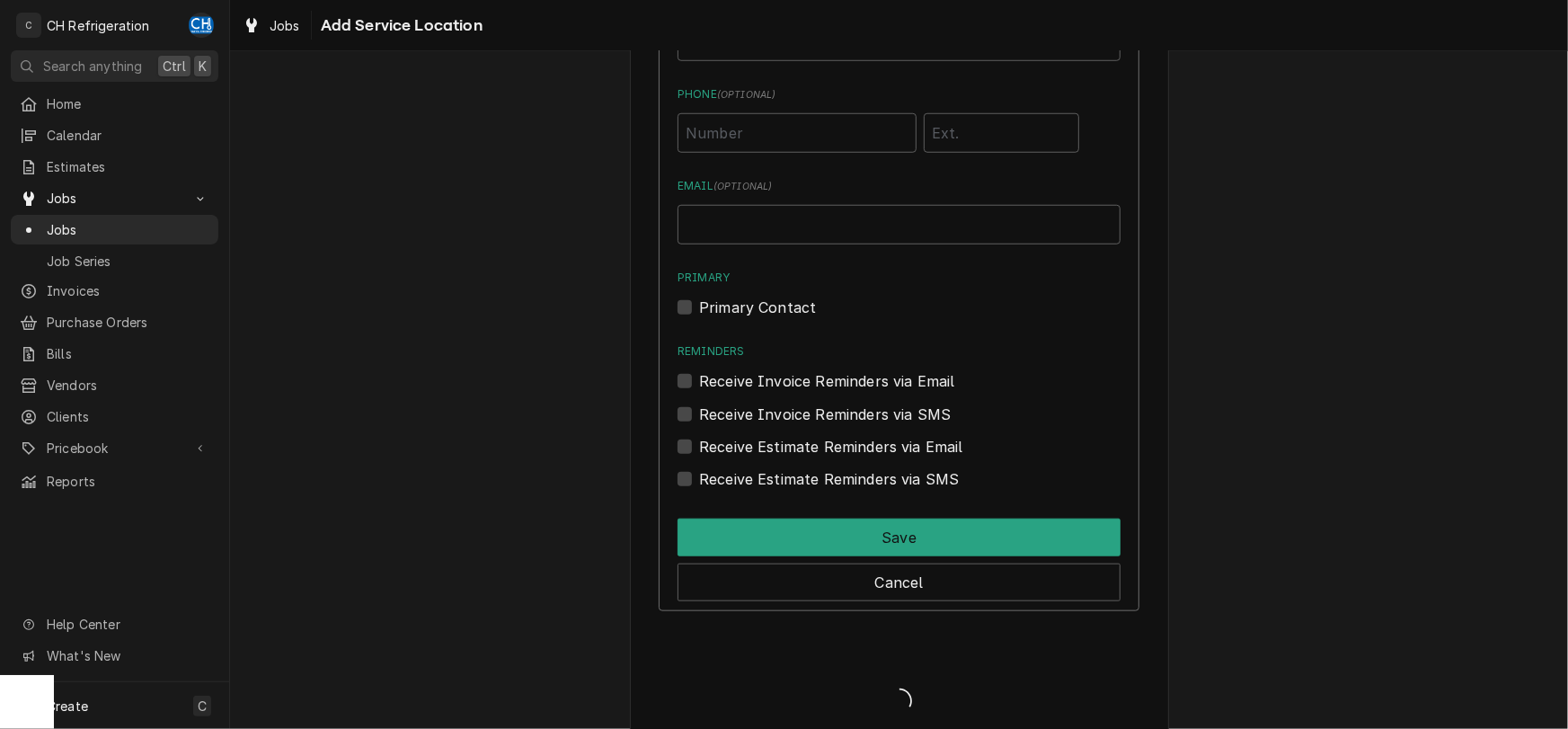
type textarea "x"
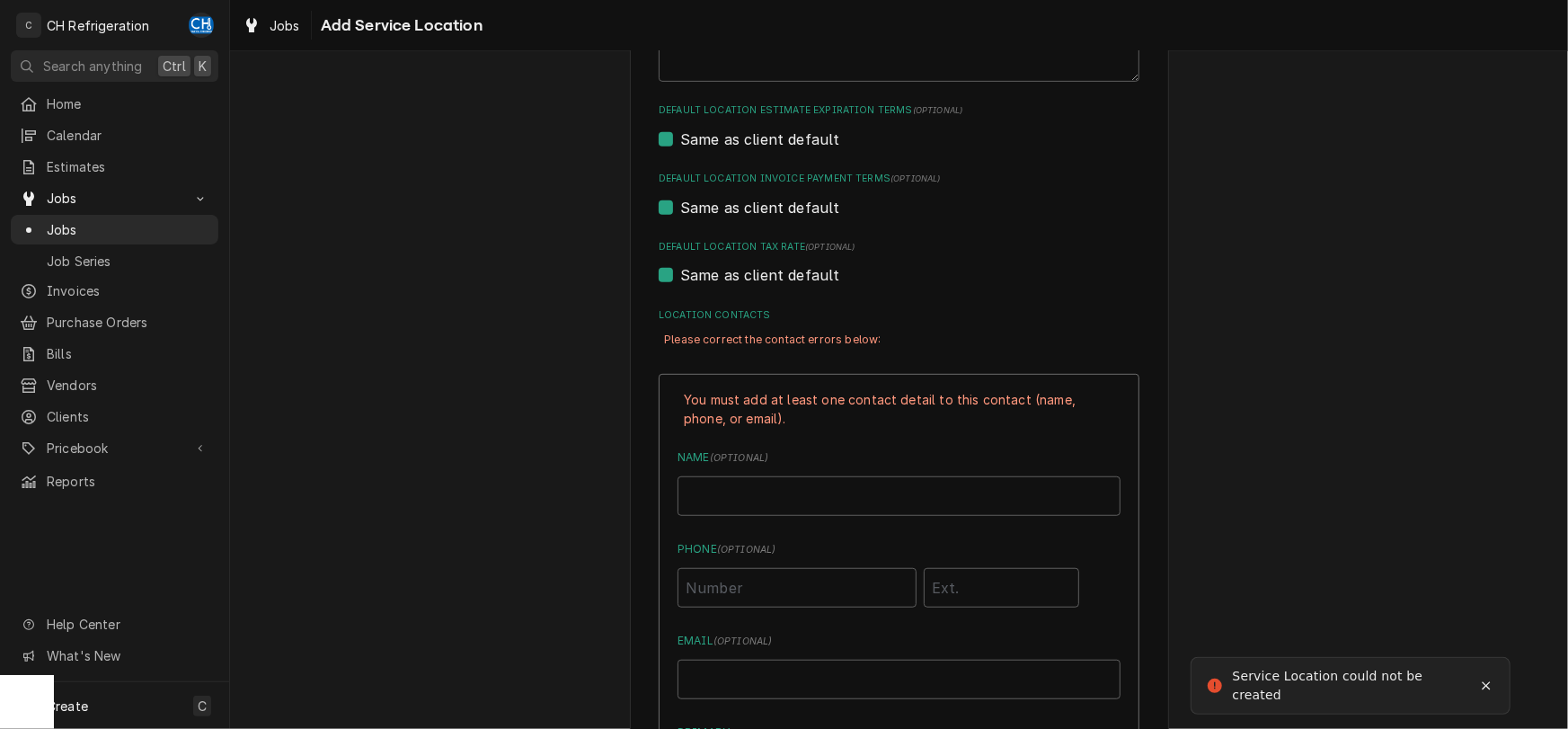
scroll to position [674, 0]
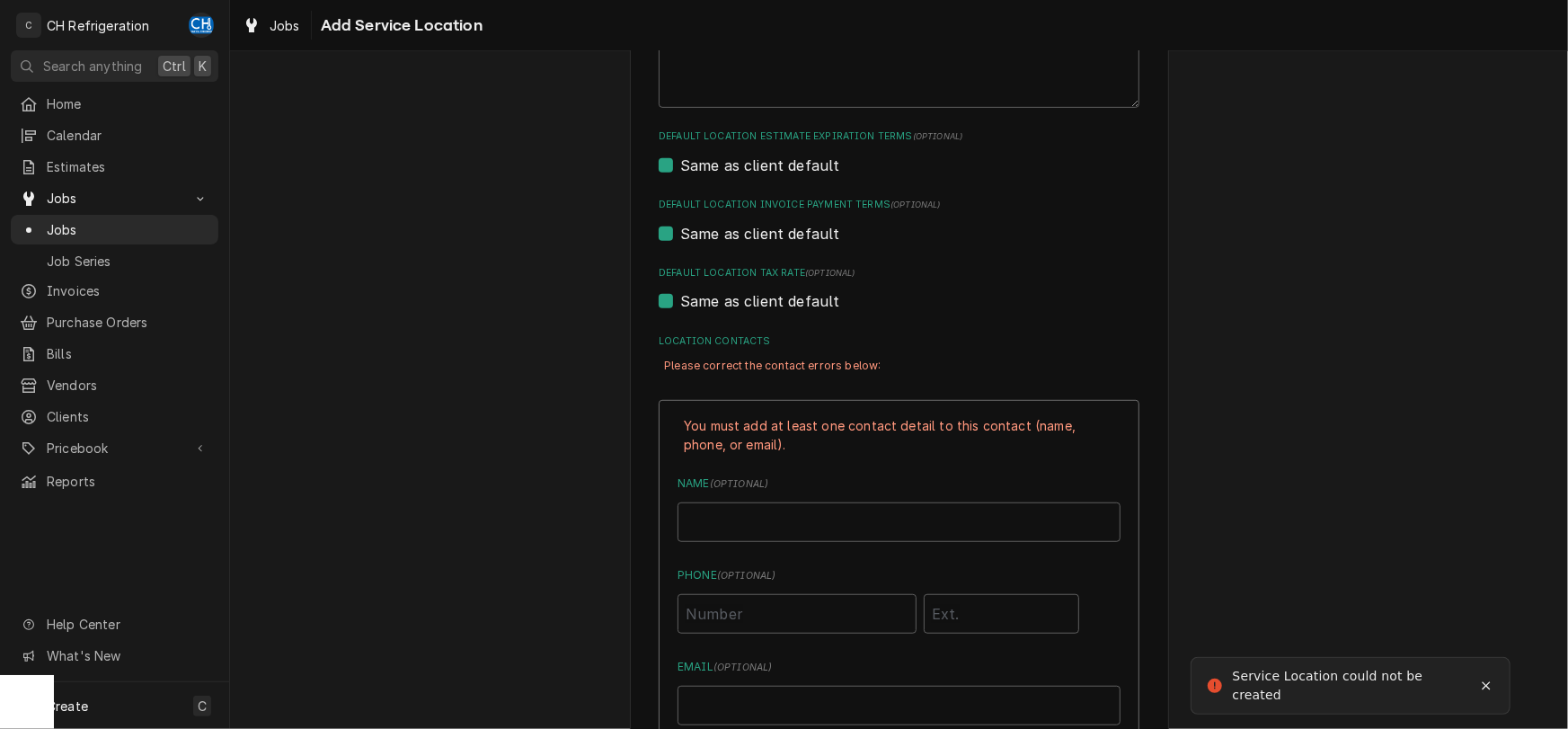
click at [954, 335] on label "Location Contacts" at bounding box center [899, 342] width 481 height 15
click at [735, 301] on label "Same as client default" at bounding box center [760, 300] width 160 height 21
click at [735, 301] on input "Same as client default" at bounding box center [920, 310] width 481 height 40
checkbox input "false"
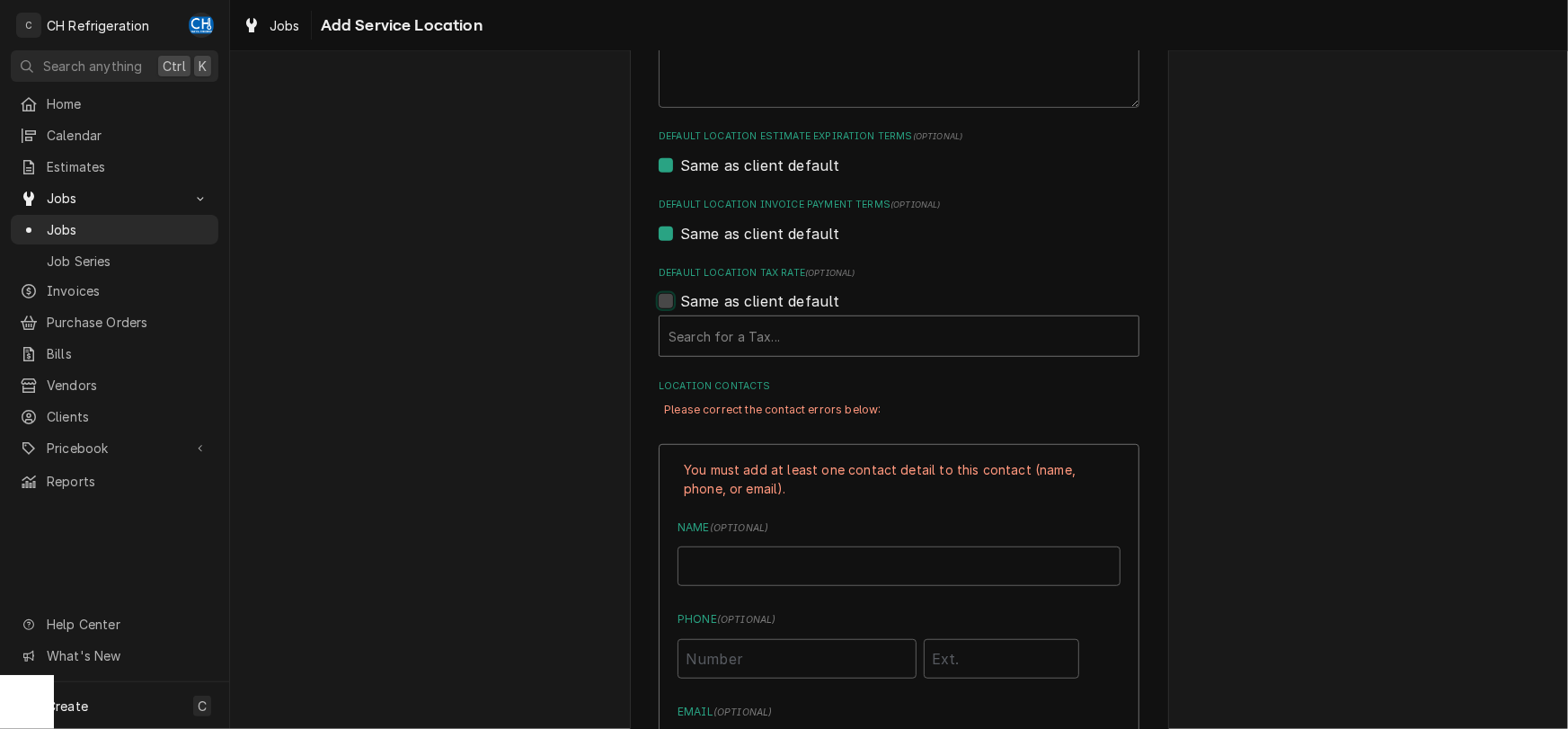
type textarea "x"
click at [680, 294] on label "Same as client default" at bounding box center [760, 300] width 160 height 21
click at [680, 294] on input "Same as client default" at bounding box center [920, 310] width 481 height 40
checkbox input "true"
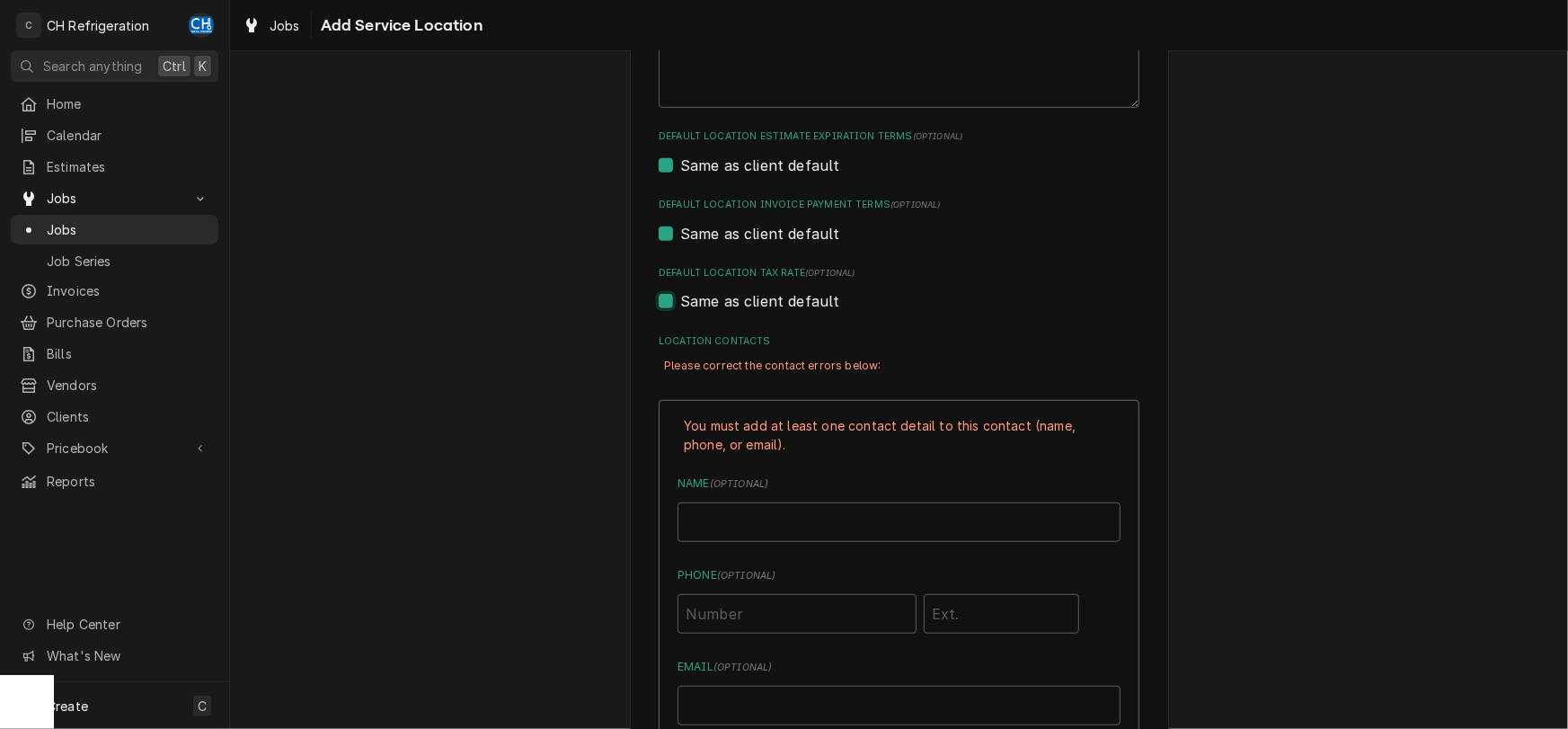
type textarea "x"
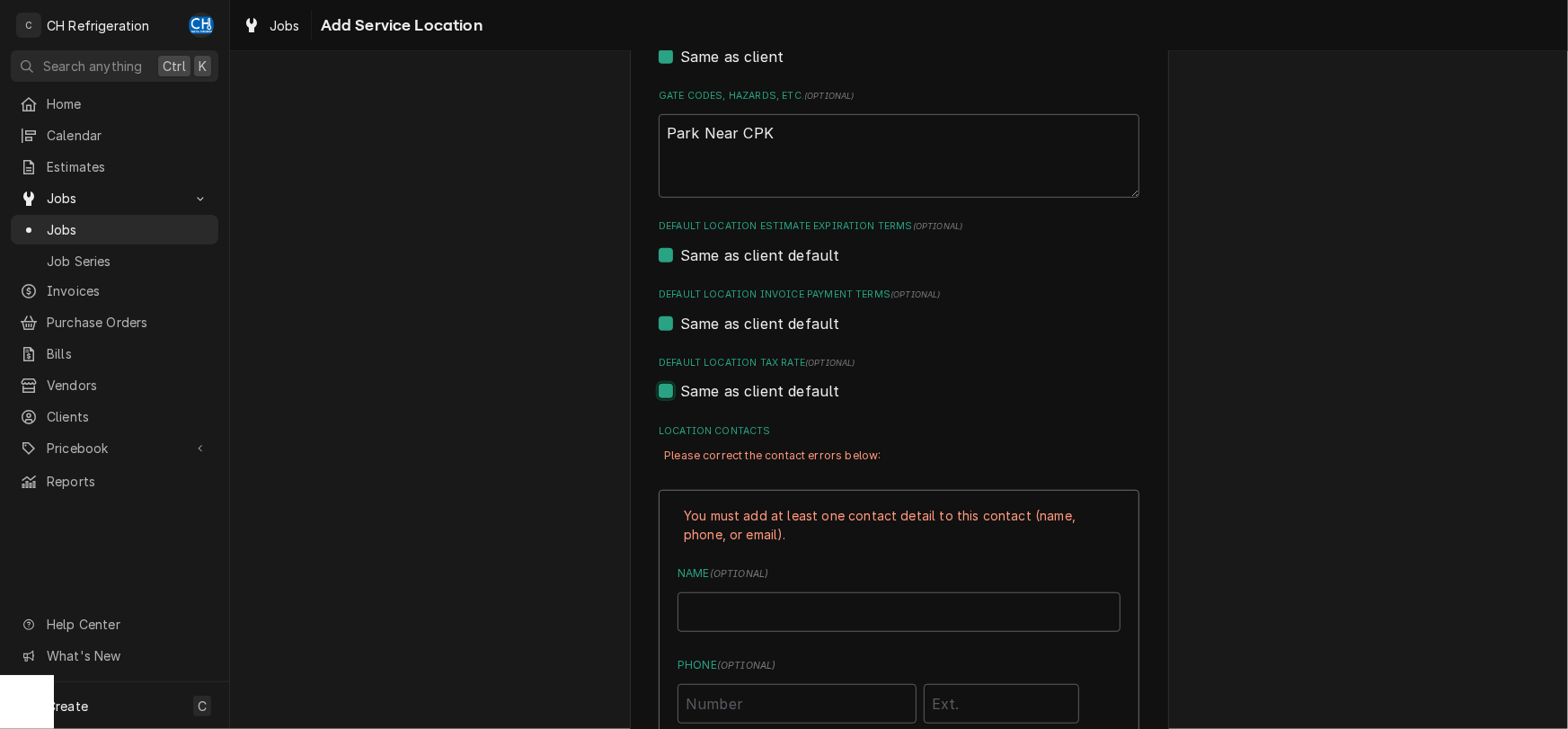
scroll to position [0, 0]
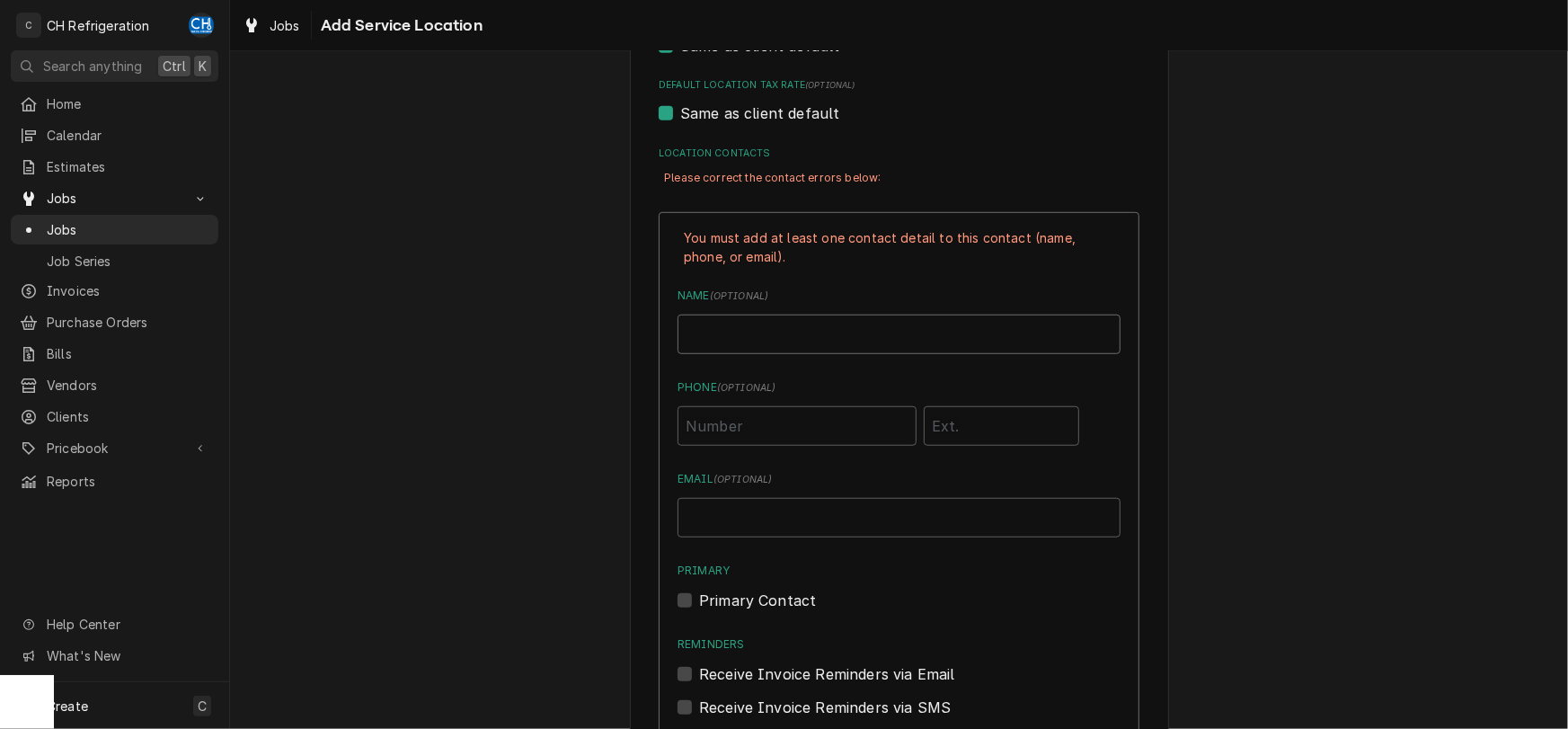
click at [779, 332] on input "Location Name ( optional )" at bounding box center [899, 334] width 443 height 40
type input "Steffanie Najera"
click at [758, 438] on input "Phone ( optional )" at bounding box center [797, 426] width 239 height 40
click at [983, 522] on input "Email ( optional )" at bounding box center [899, 517] width 443 height 40
drag, startPoint x: 957, startPoint y: 529, endPoint x: 516, endPoint y: 503, distance: 441.8
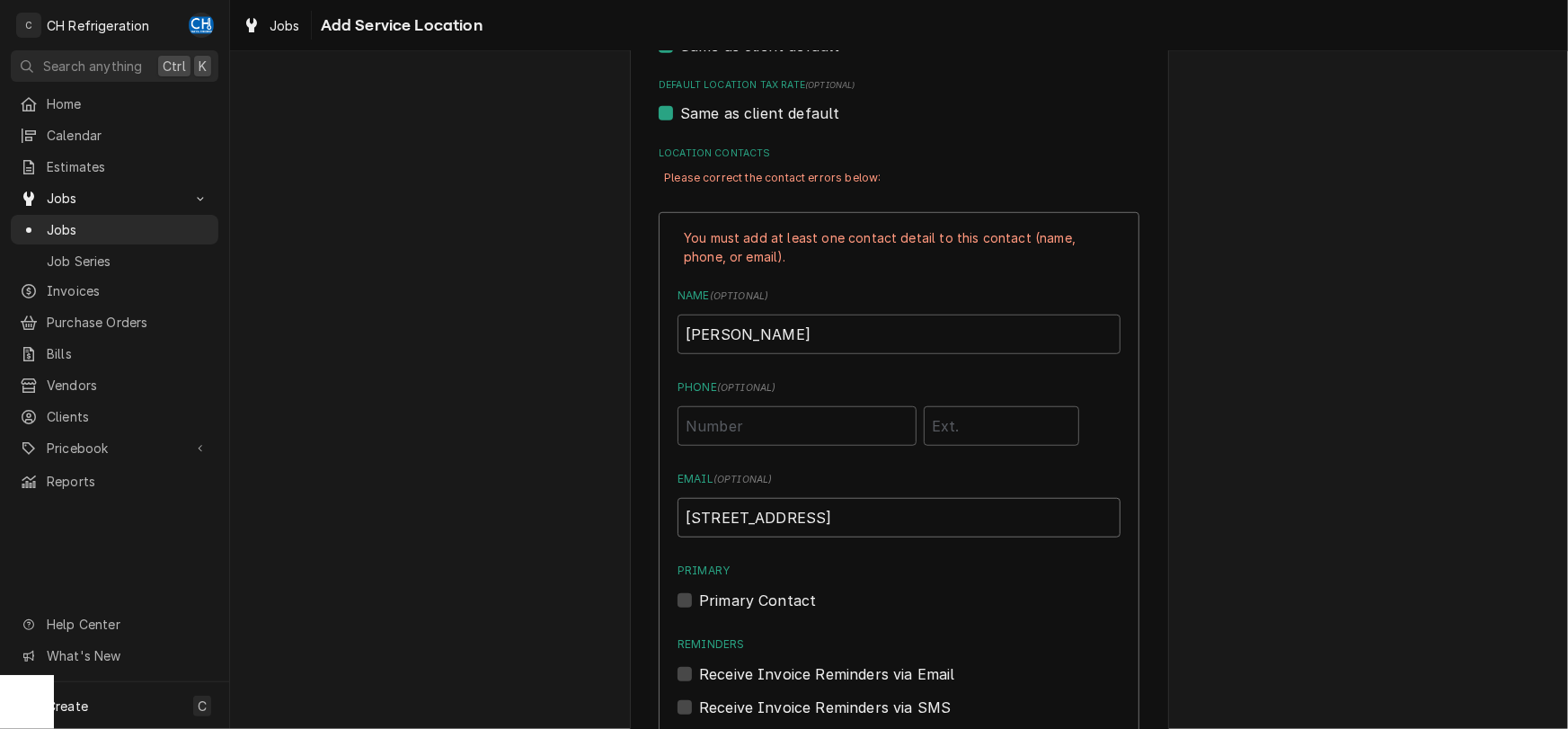
click at [678, 504] on input "1065 Brea Mall" at bounding box center [899, 517] width 443 height 40
type input "steff@checknplay.com"
click at [782, 432] on input "Phone ( optional )" at bounding box center [797, 426] width 239 height 40
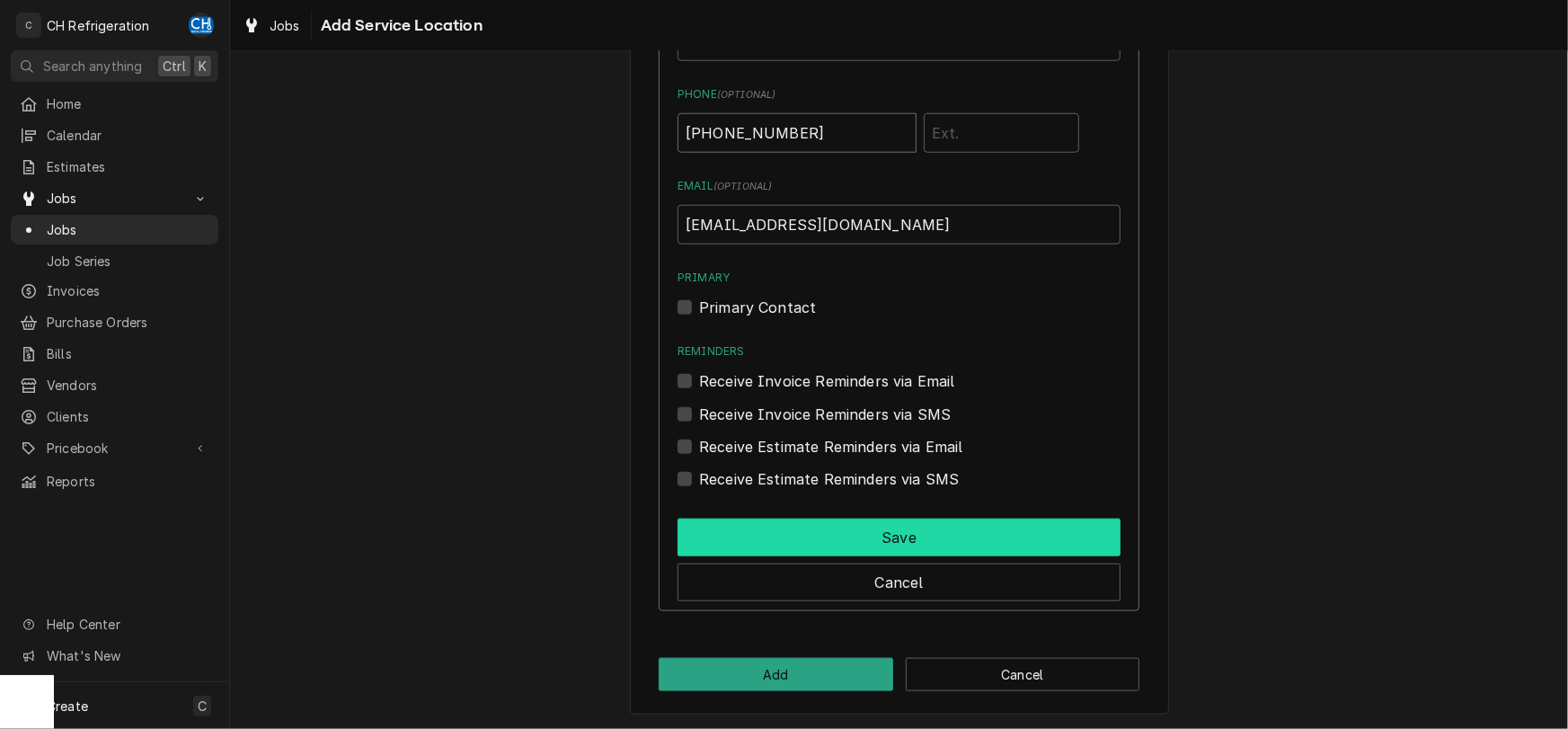
type input "(949) 202-6725"
click at [871, 537] on button "Save" at bounding box center [899, 537] width 443 height 38
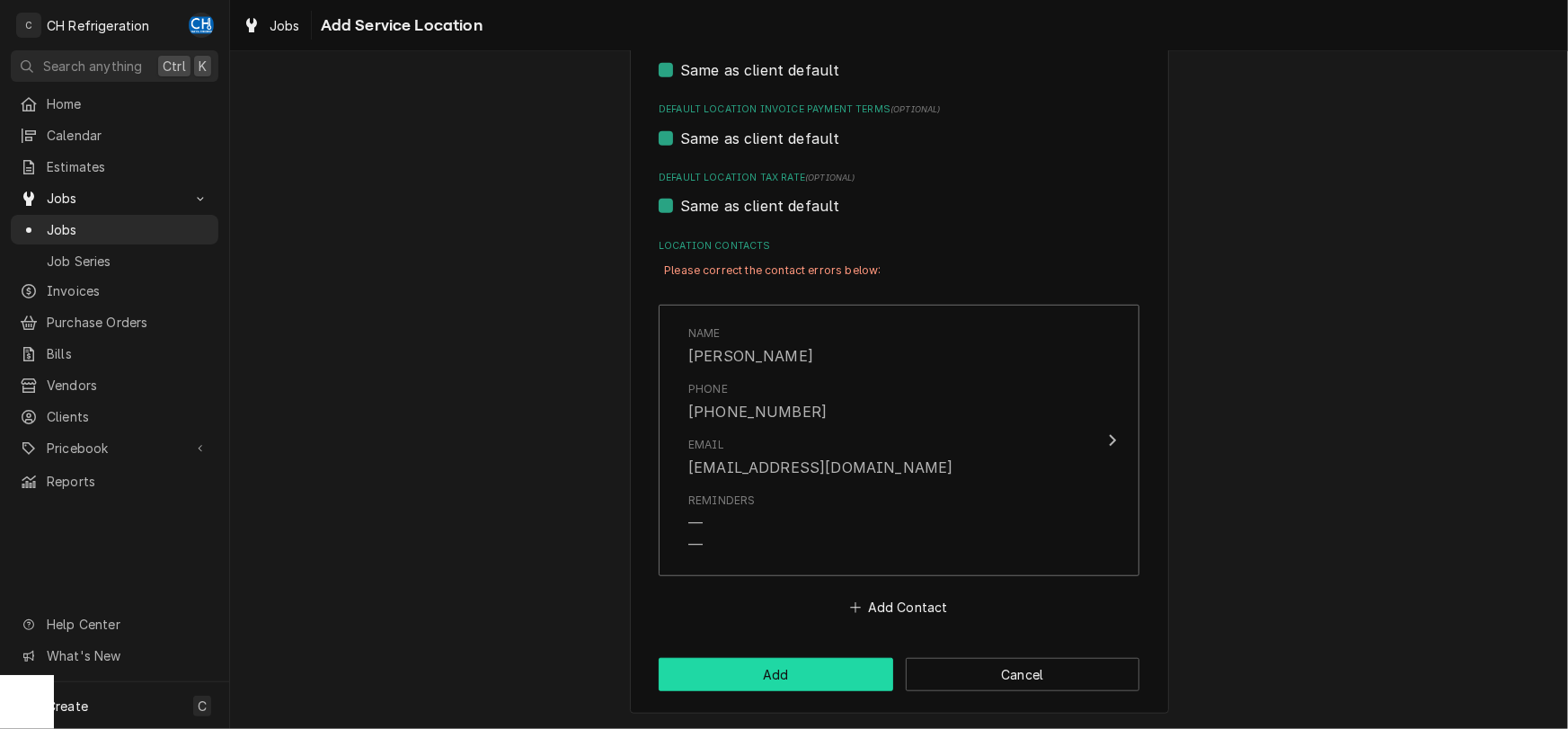
click at [766, 676] on button "Add" at bounding box center [776, 675] width 235 height 33
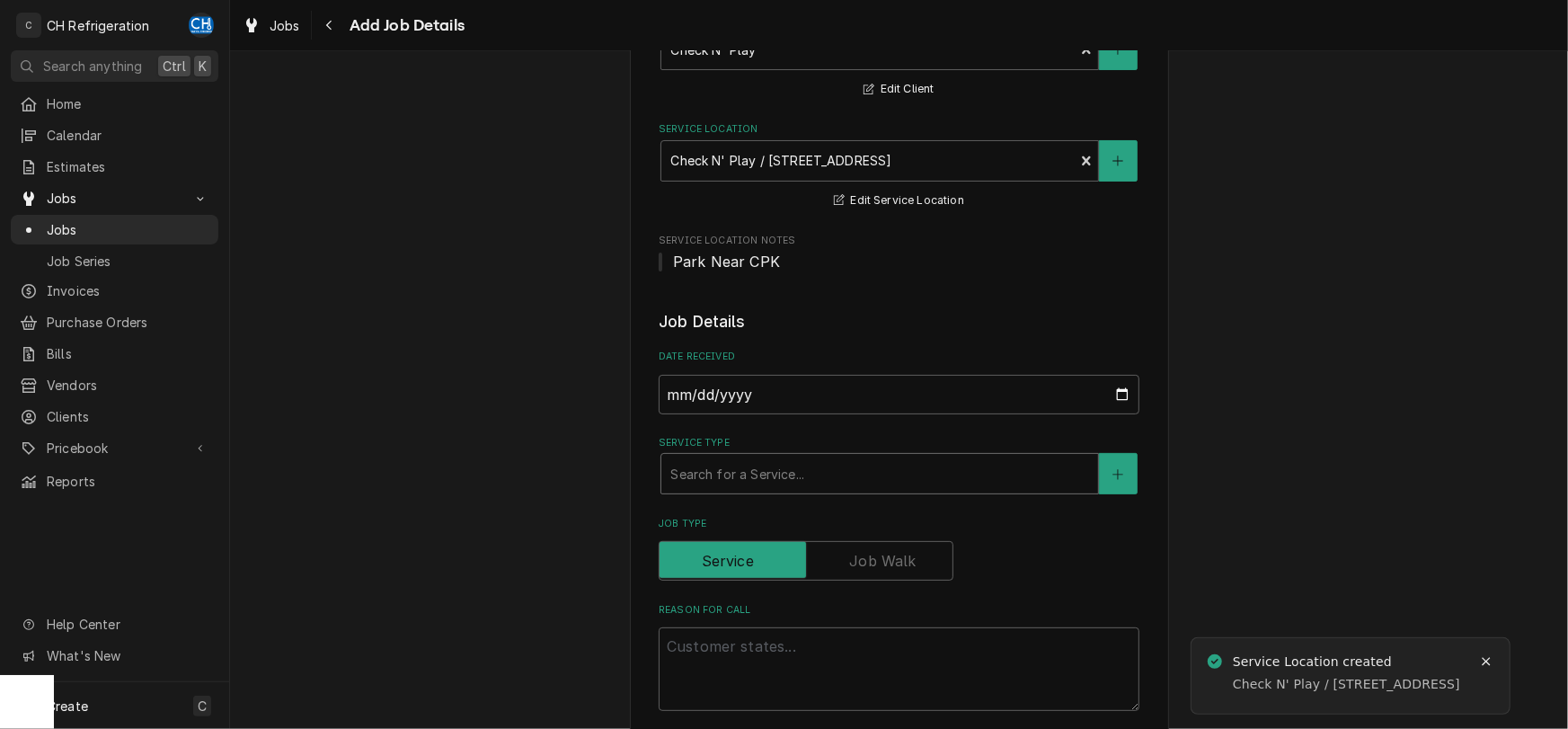
scroll to position [188, 0]
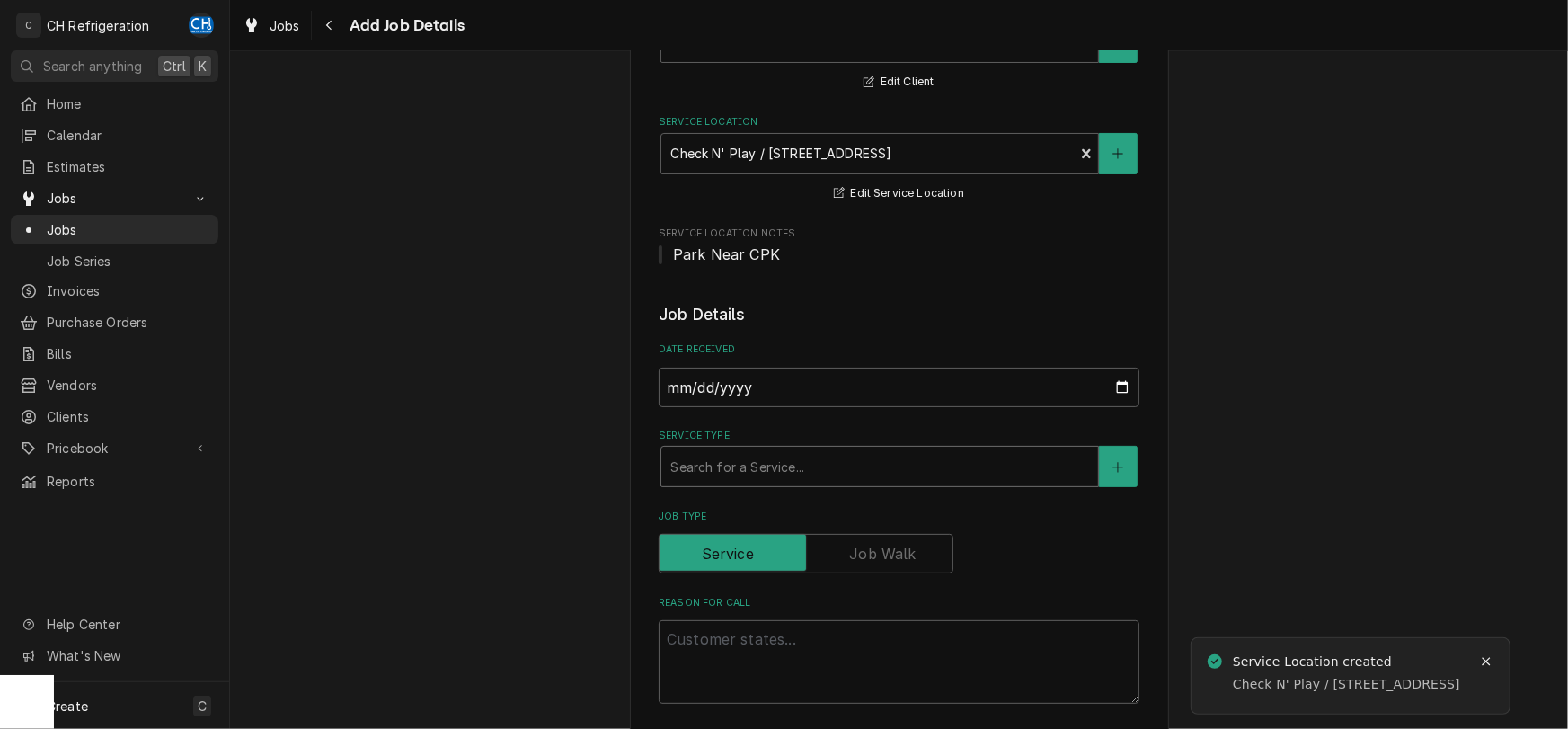
click at [798, 470] on div "Service Type" at bounding box center [880, 466] width 419 height 32
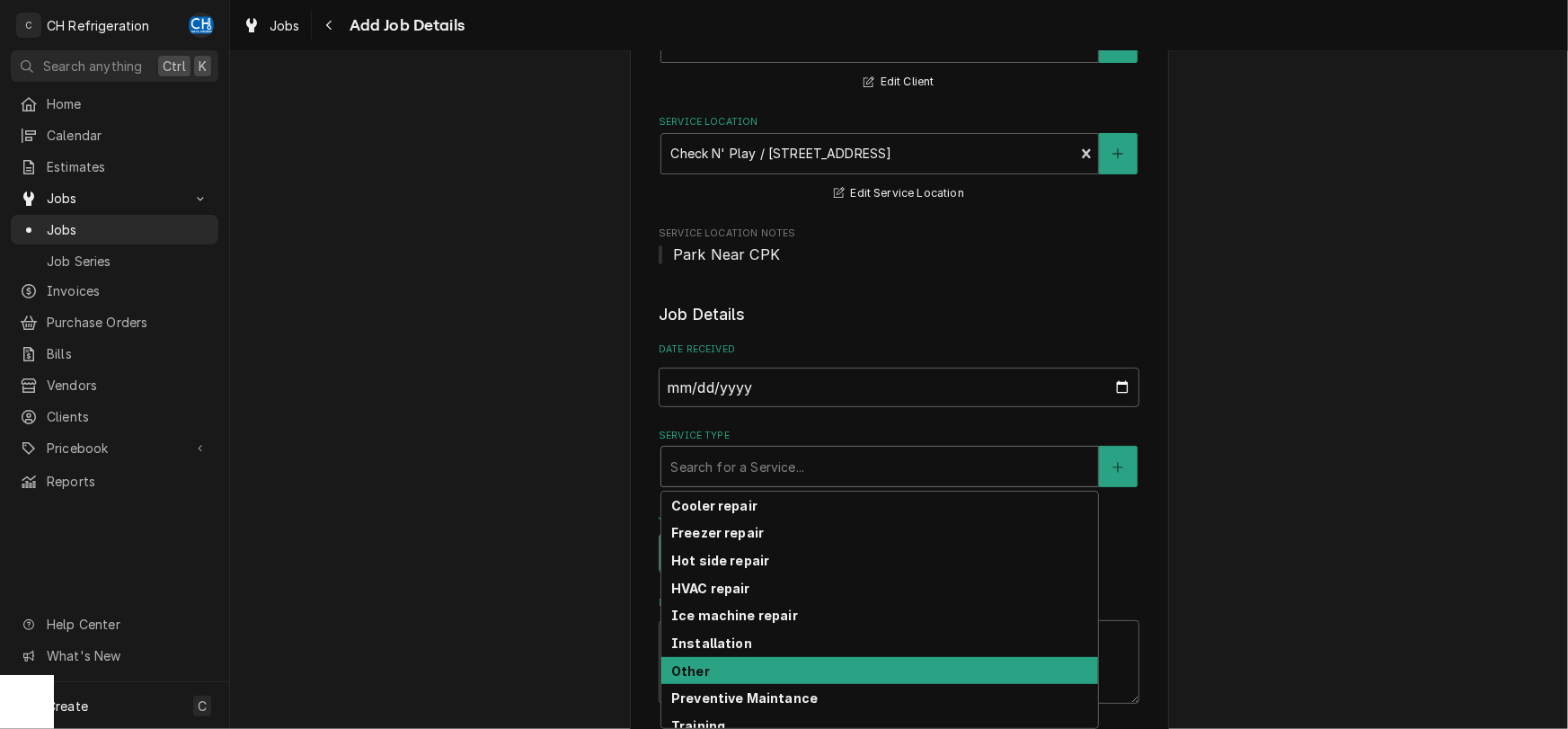
click at [789, 671] on div "Other" at bounding box center [880, 671] width 437 height 28
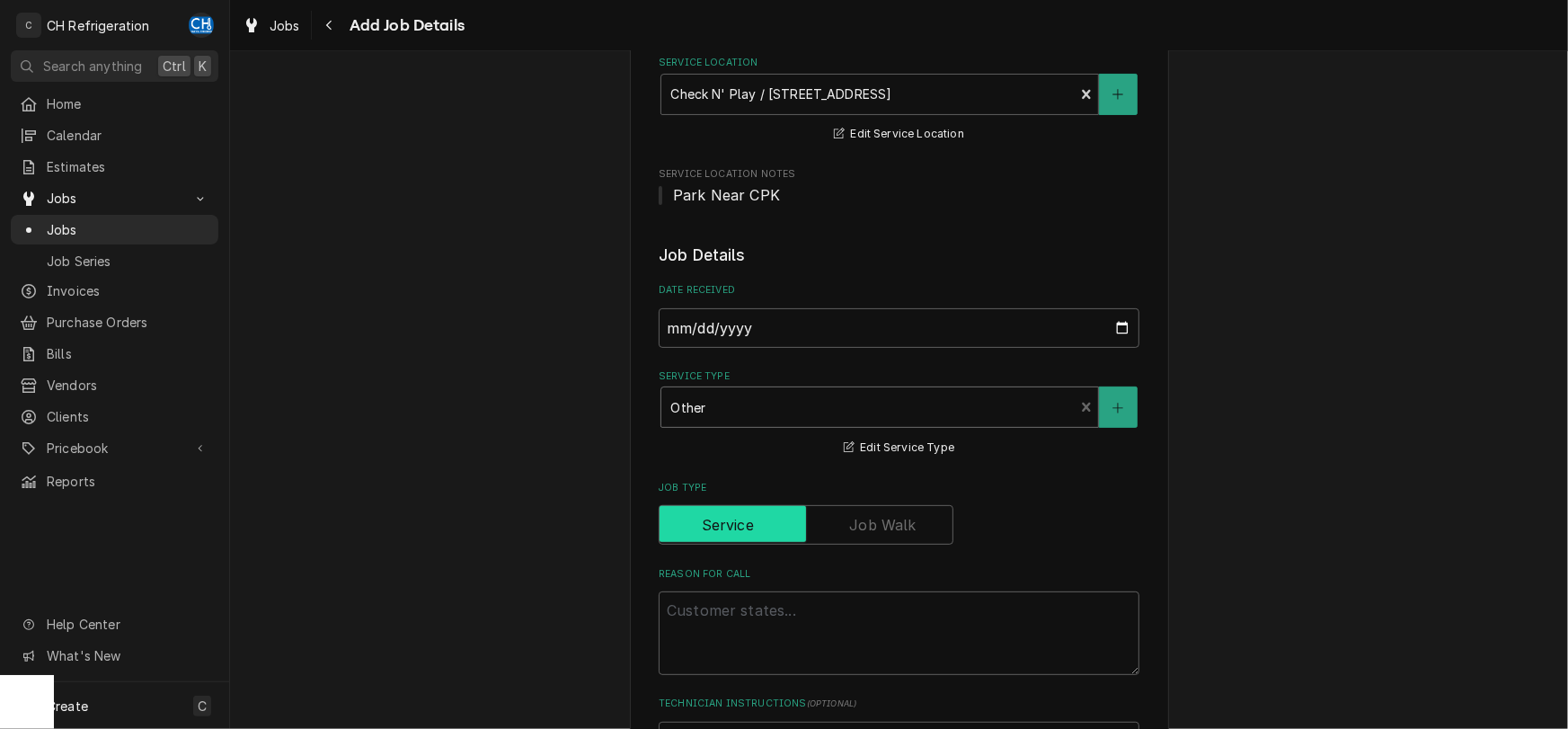
scroll to position [281, 0]
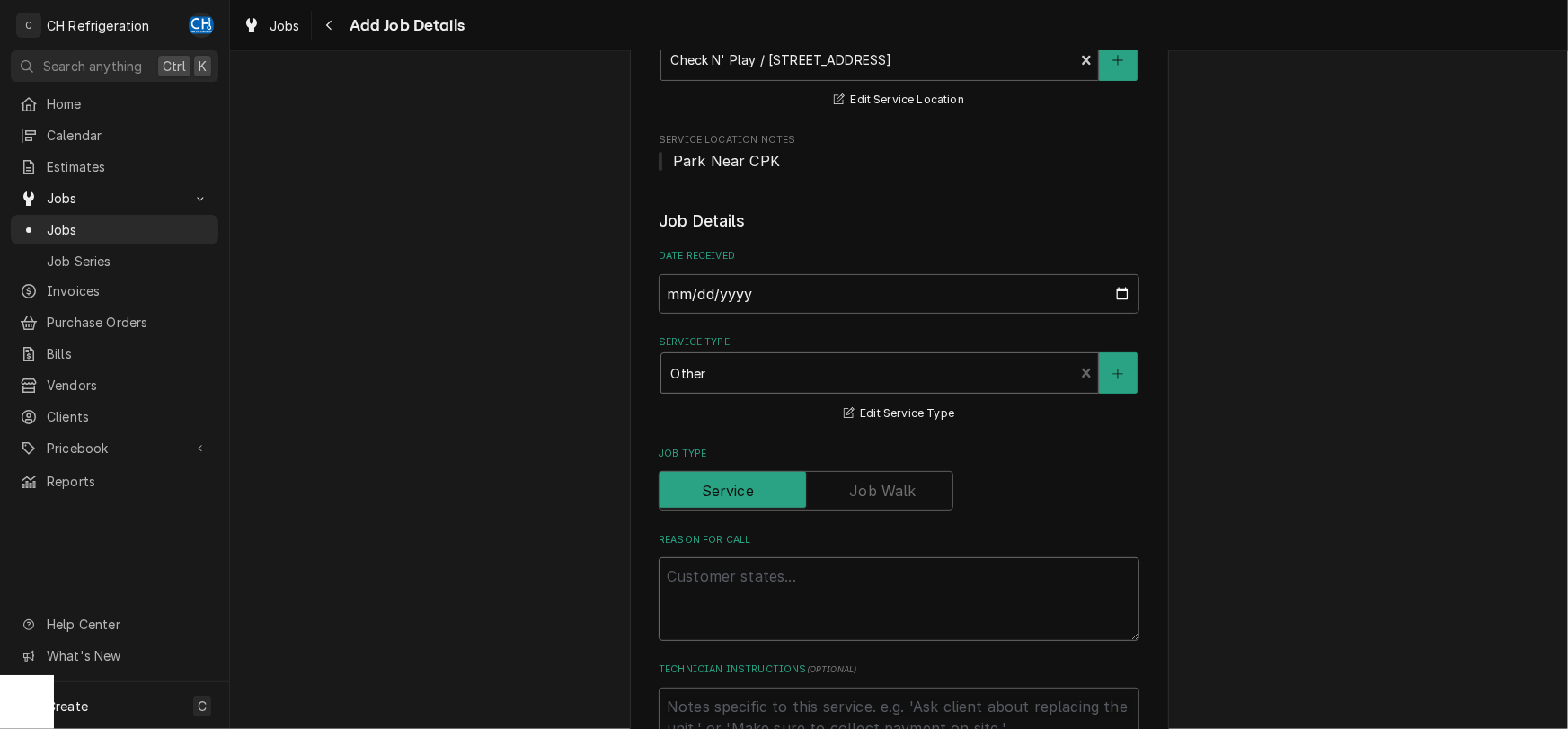
click at [791, 570] on textarea "Reason For Call" at bounding box center [899, 599] width 481 height 84
type textarea "x"
type textarea "A"
type textarea "x"
type textarea "As"
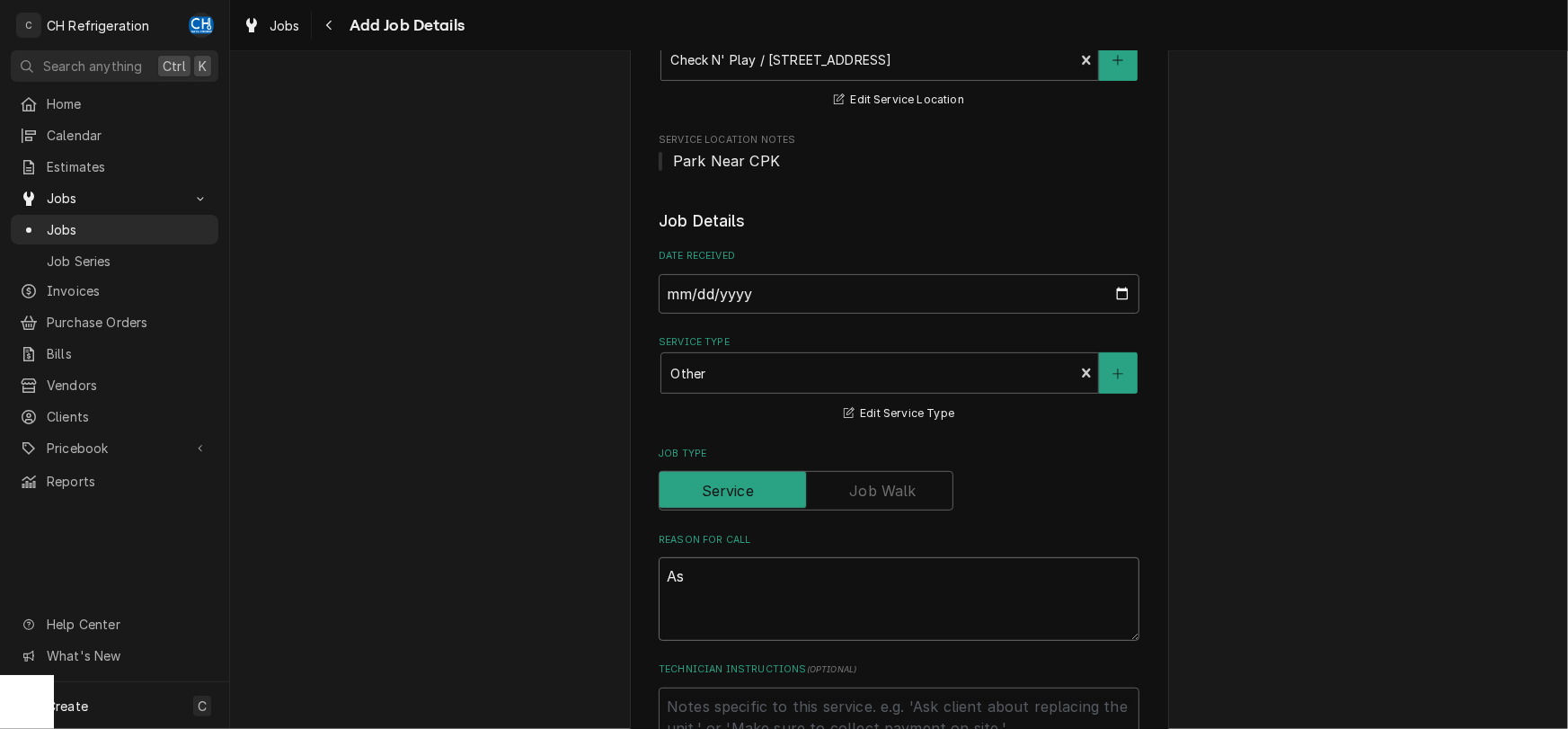
type textarea "x"
type textarea "Assn"
type textarea "x"
type textarea "Assnm"
type textarea "x"
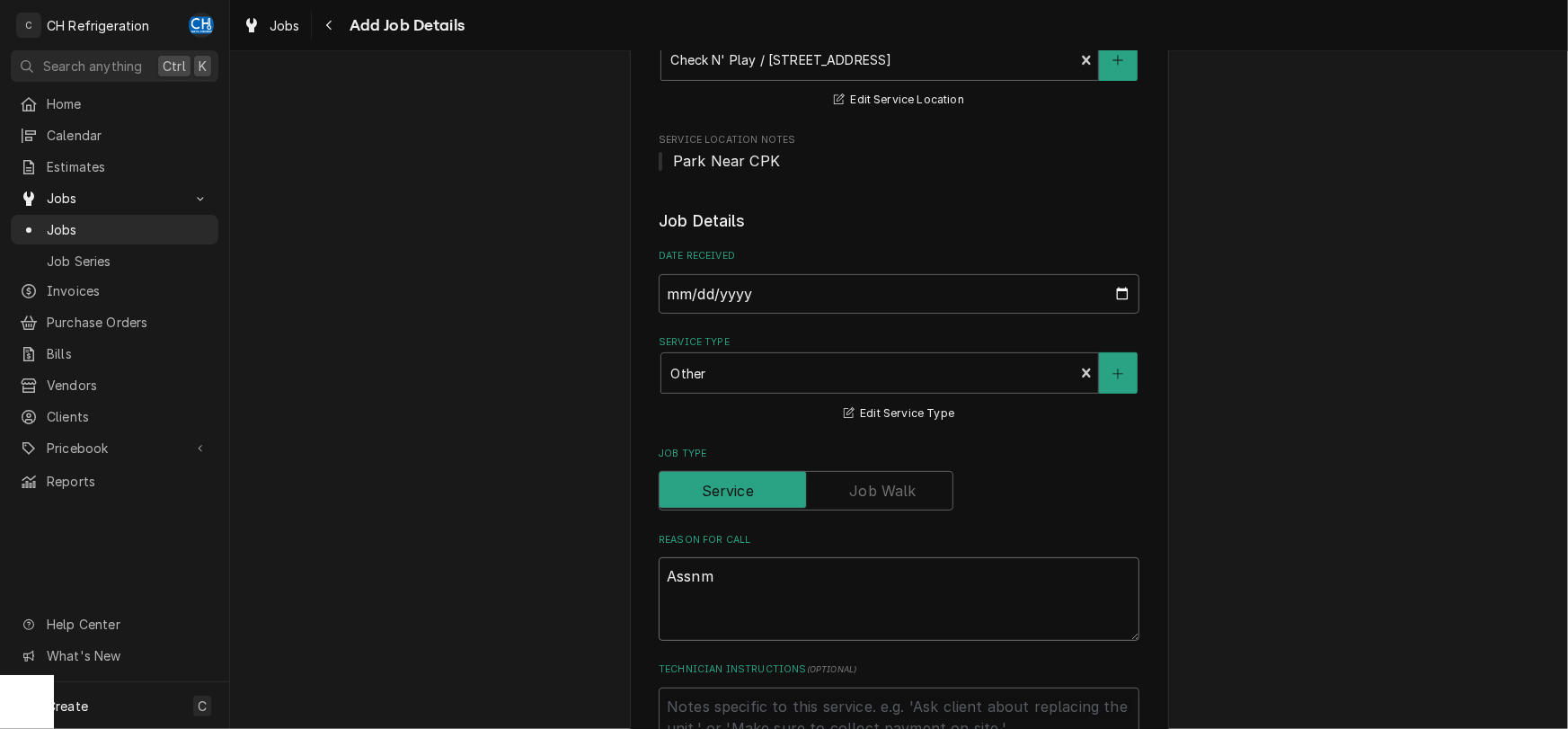
type textarea "Assnme"
type textarea "x"
type textarea "Assnm"
type textarea "x"
type textarea "Assnmb"
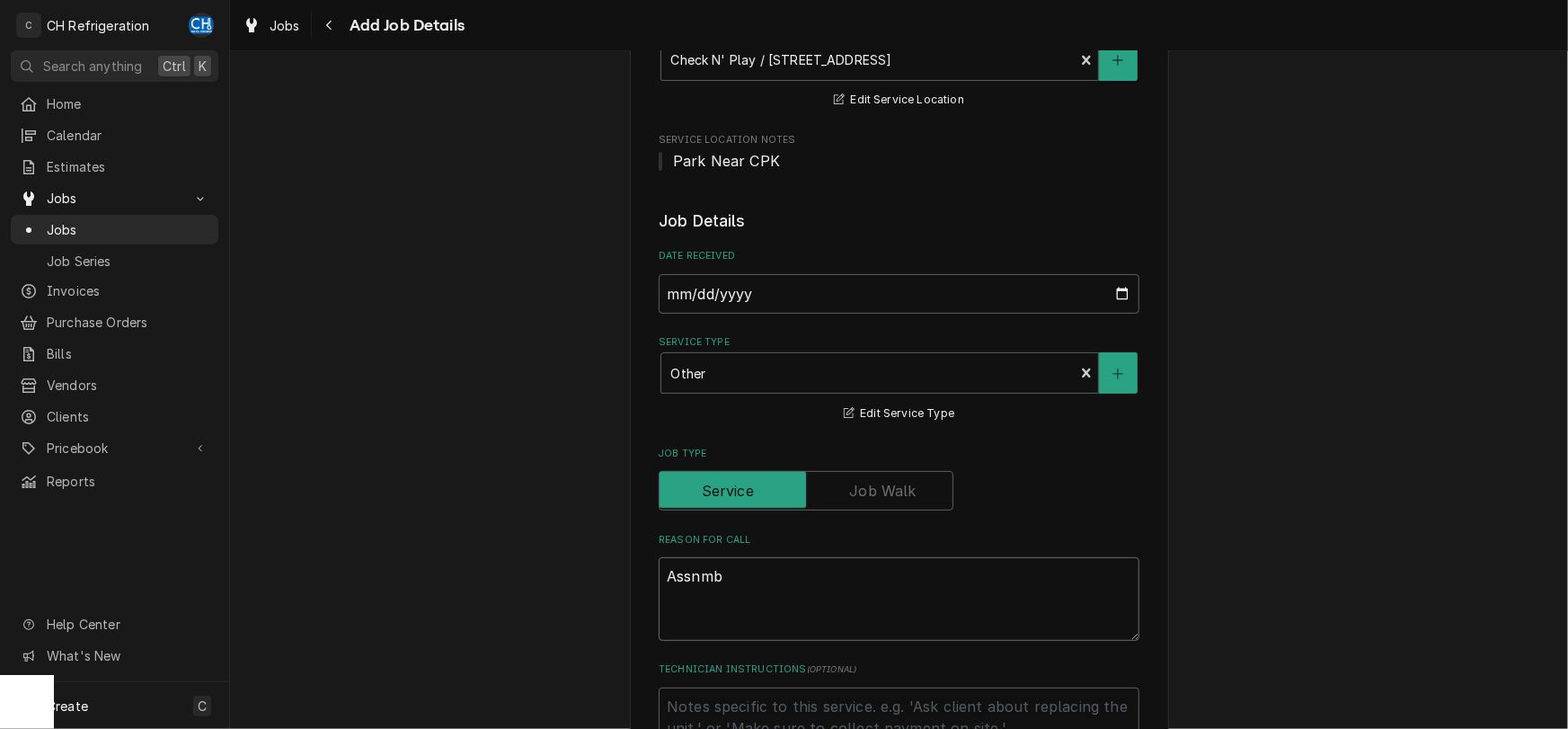
type textarea "x"
type textarea "Assnmbl"
type textarea "x"
type textarea "Assnmbly"
type textarea "x"
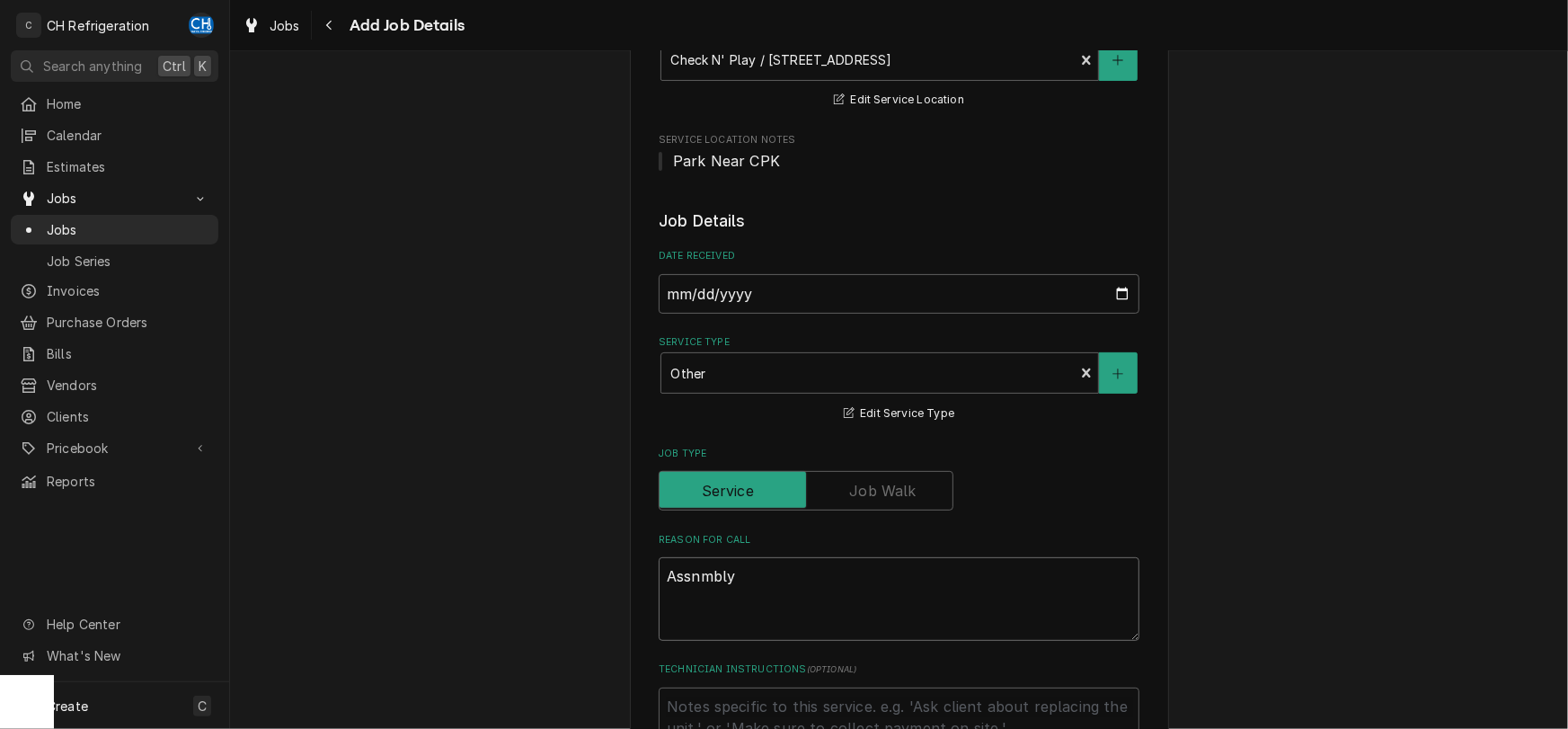
type textarea "Assnmbly t"
type textarea "x"
type textarea "Assnmbly tr"
type textarea "x"
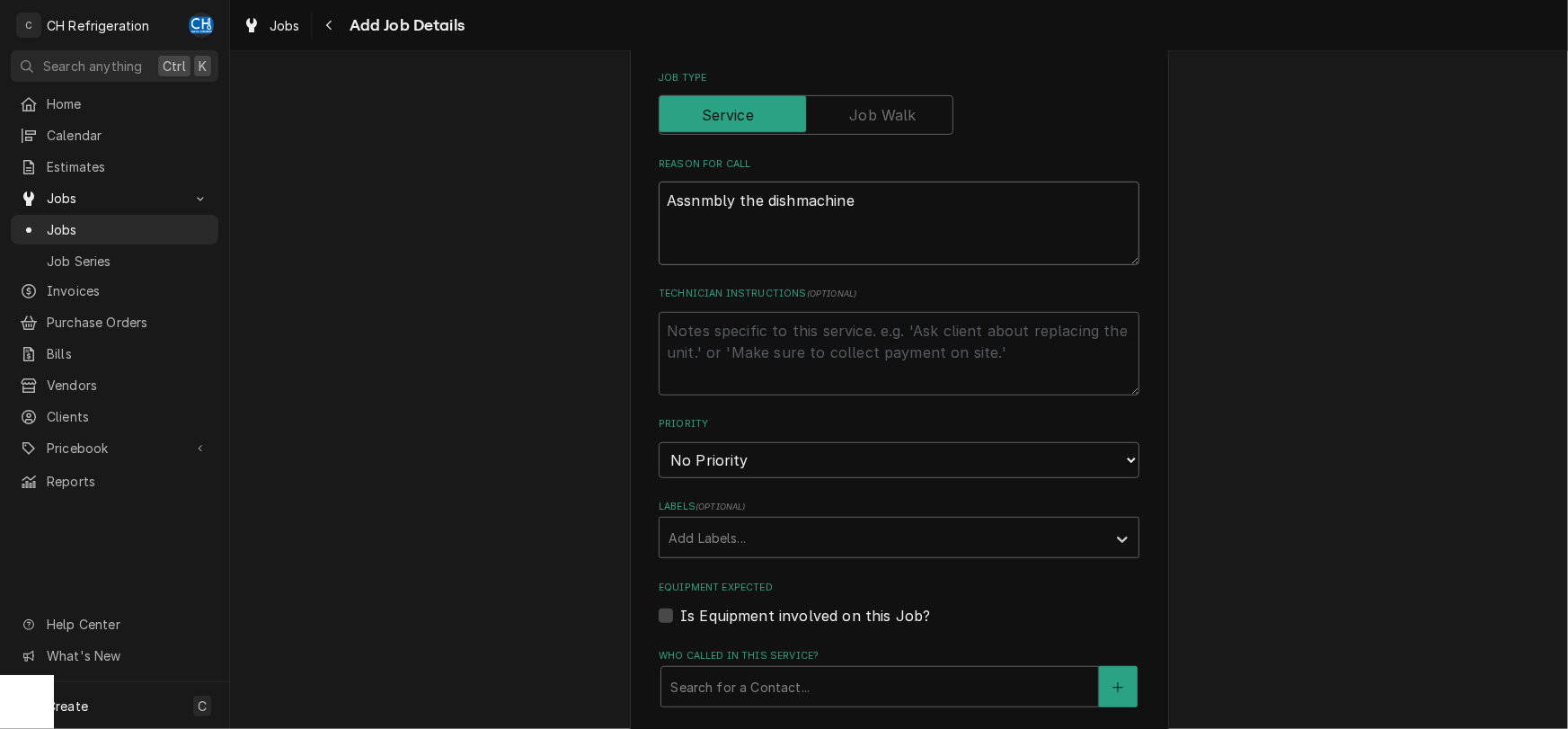
scroll to position [657, 0]
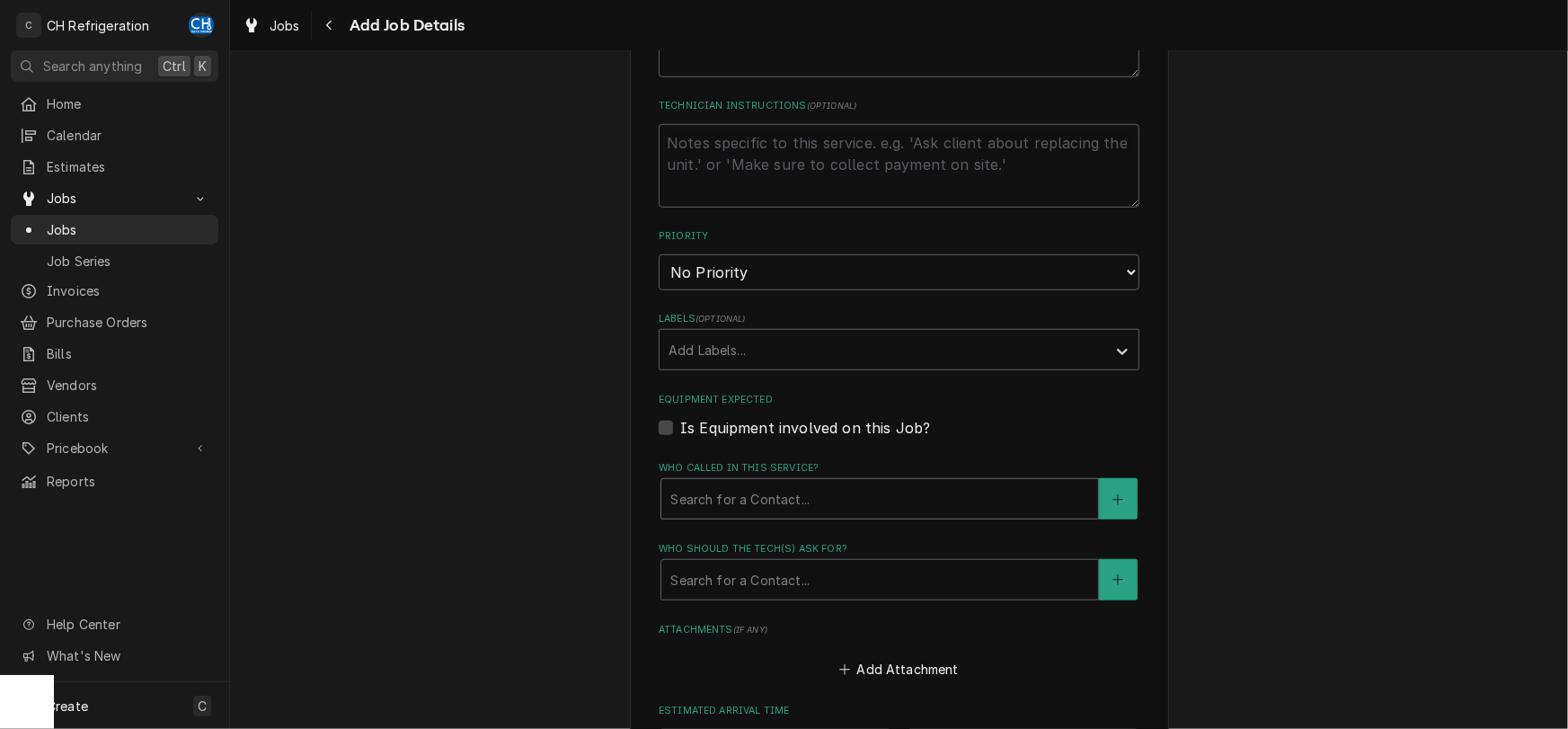
click at [826, 492] on div "Who called in this service?" at bounding box center [880, 499] width 419 height 32
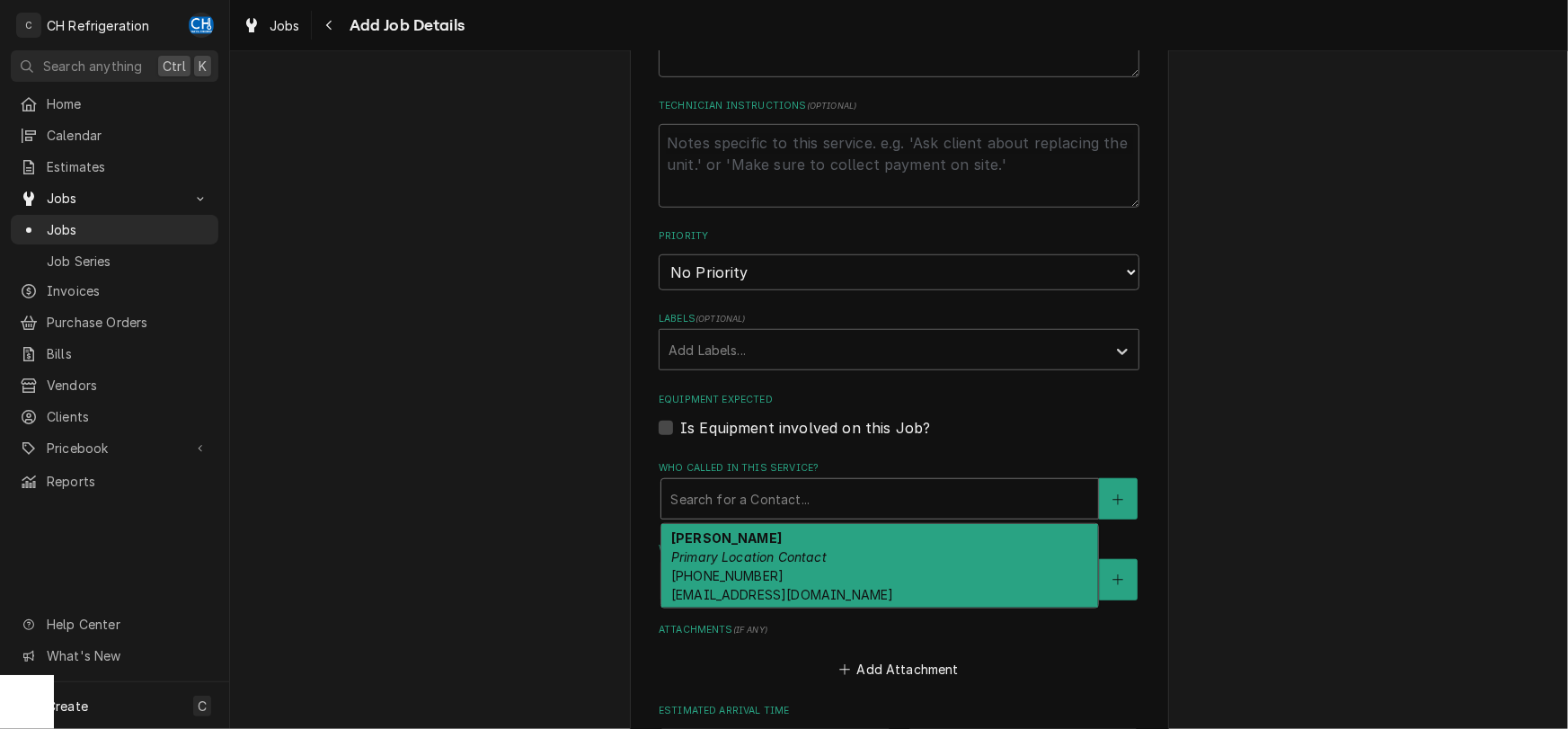
click at [809, 545] on div "Steffanie Najera Primary Location Contact (949) 202-6725 steff@checknplay.com" at bounding box center [880, 567] width 437 height 85
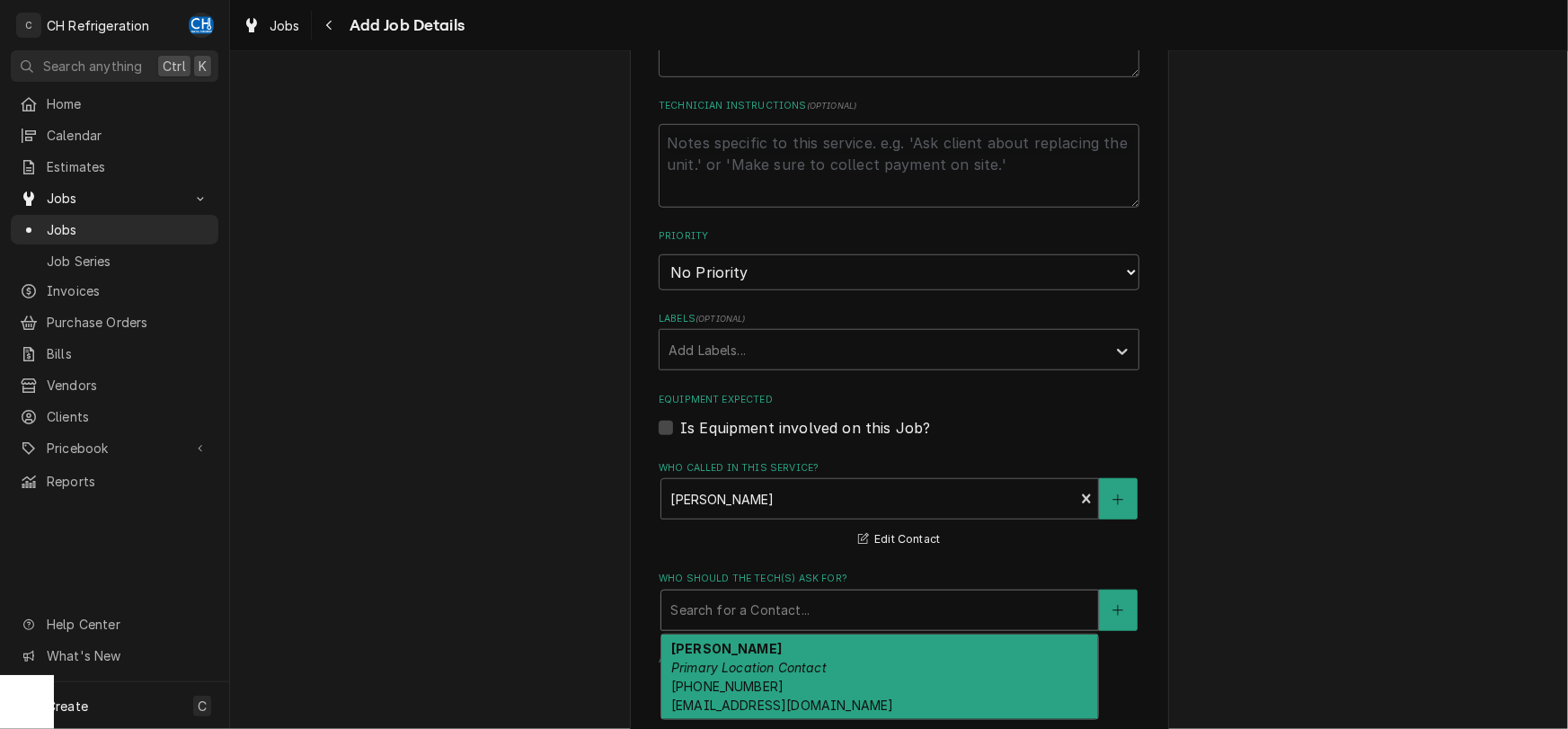
drag, startPoint x: 812, startPoint y: 598, endPoint x: 810, endPoint y: 629, distance: 31.1
click at [812, 599] on div "Who should the tech(s) ask for?" at bounding box center [880, 610] width 419 height 32
click at [811, 649] on div "Steffanie Najera Primary Location Contact (949) 202-6725 steff@checknplay.com" at bounding box center [880, 677] width 437 height 85
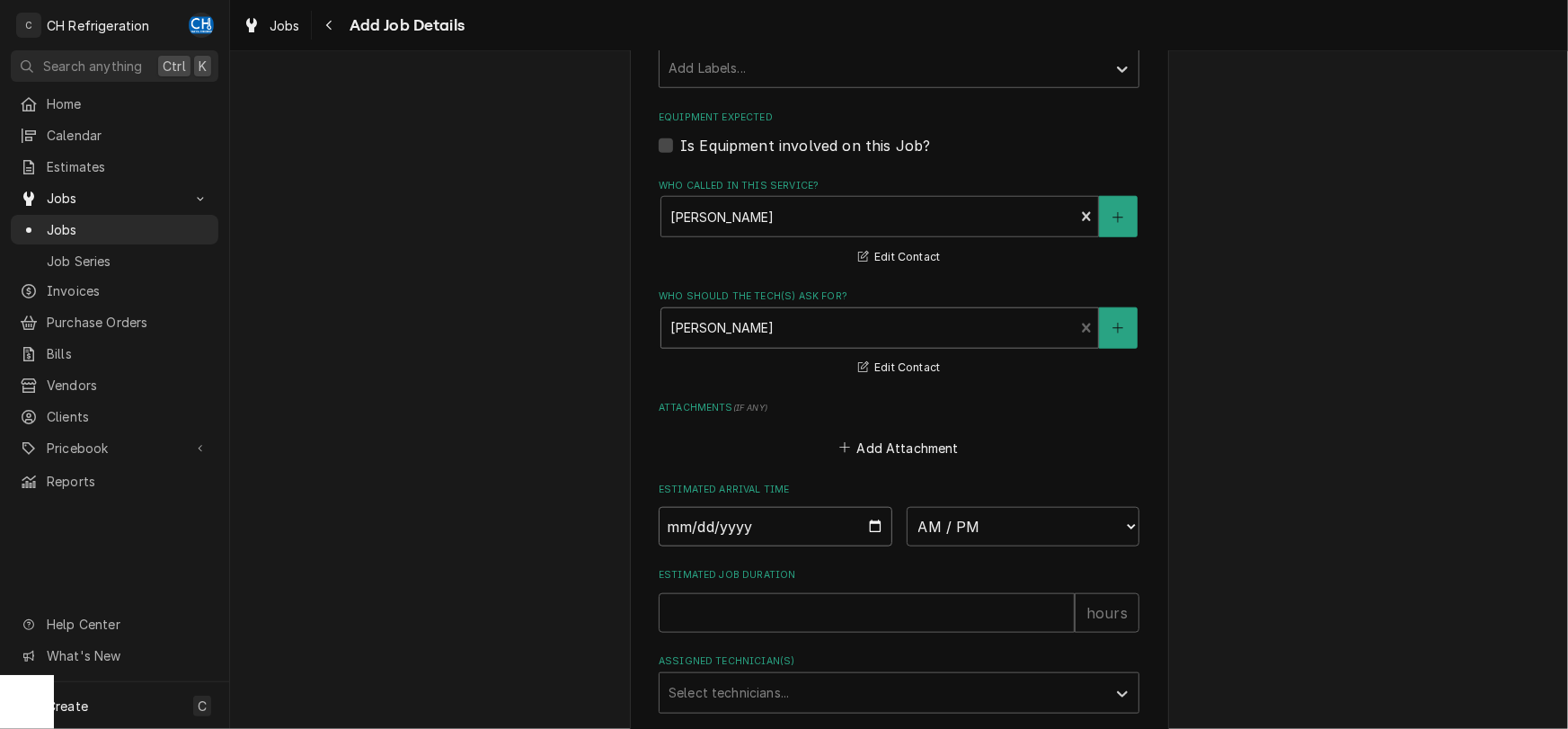
click at [869, 513] on input "Date" at bounding box center [776, 526] width 234 height 40
click at [869, 519] on input "Date" at bounding box center [776, 526] width 234 height 40
click at [907, 507] on select "AM / PM 6:00 AM 6:15 AM 6:30 AM 6:45 AM 7:00 AM 7:15 AM 7:30 AM 7:45 AM 8:00 AM…" at bounding box center [1024, 526] width 234 height 40
click option "12:00 PM" at bounding box center [0, 0] width 0 height 0
click at [1065, 664] on input "0" at bounding box center [867, 666] width 416 height 40
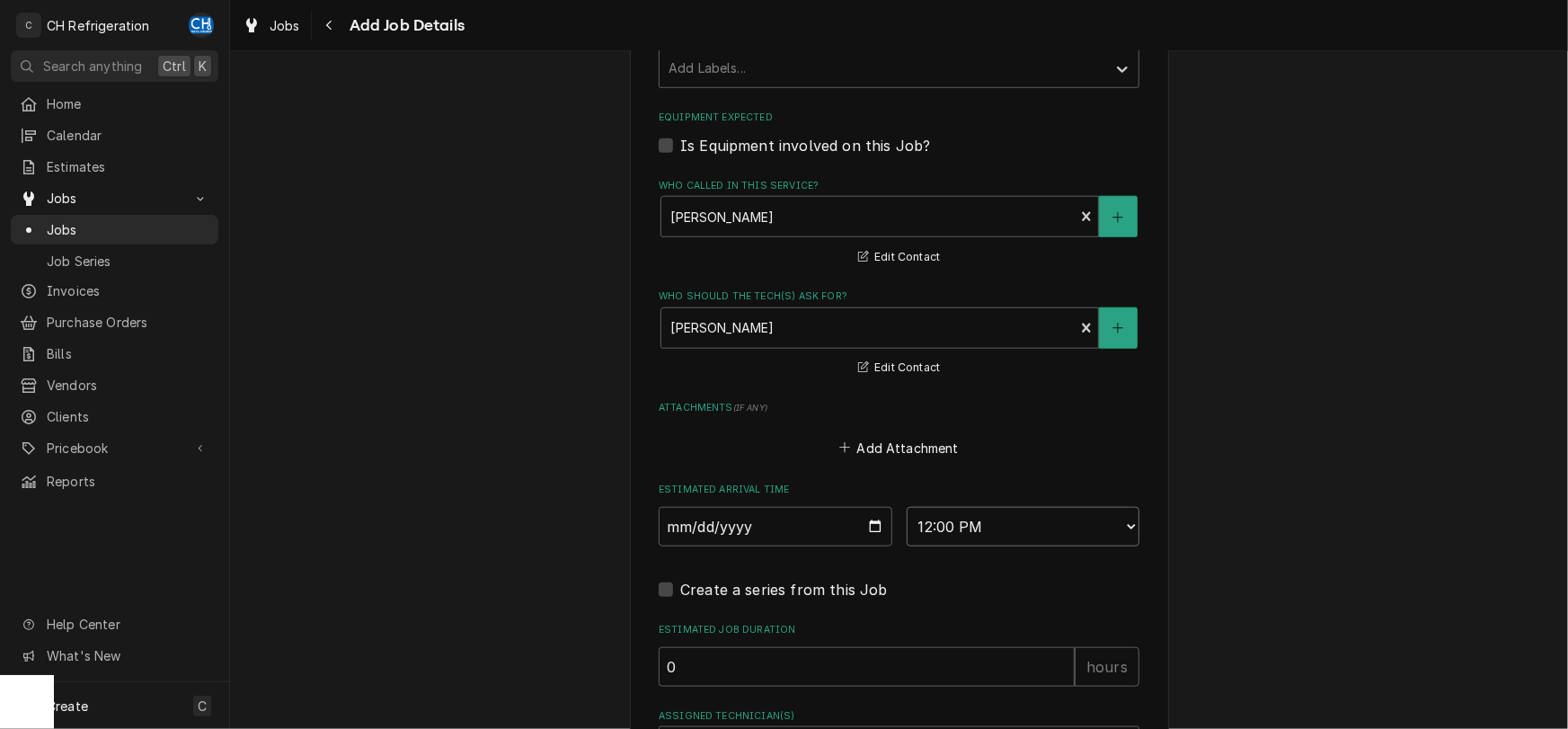
click at [1065, 664] on input "0" at bounding box center [867, 666] width 416 height 40
click at [1060, 658] on input "1" at bounding box center [867, 666] width 416 height 40
click at [1060, 658] on input "2" at bounding box center [867, 666] width 416 height 40
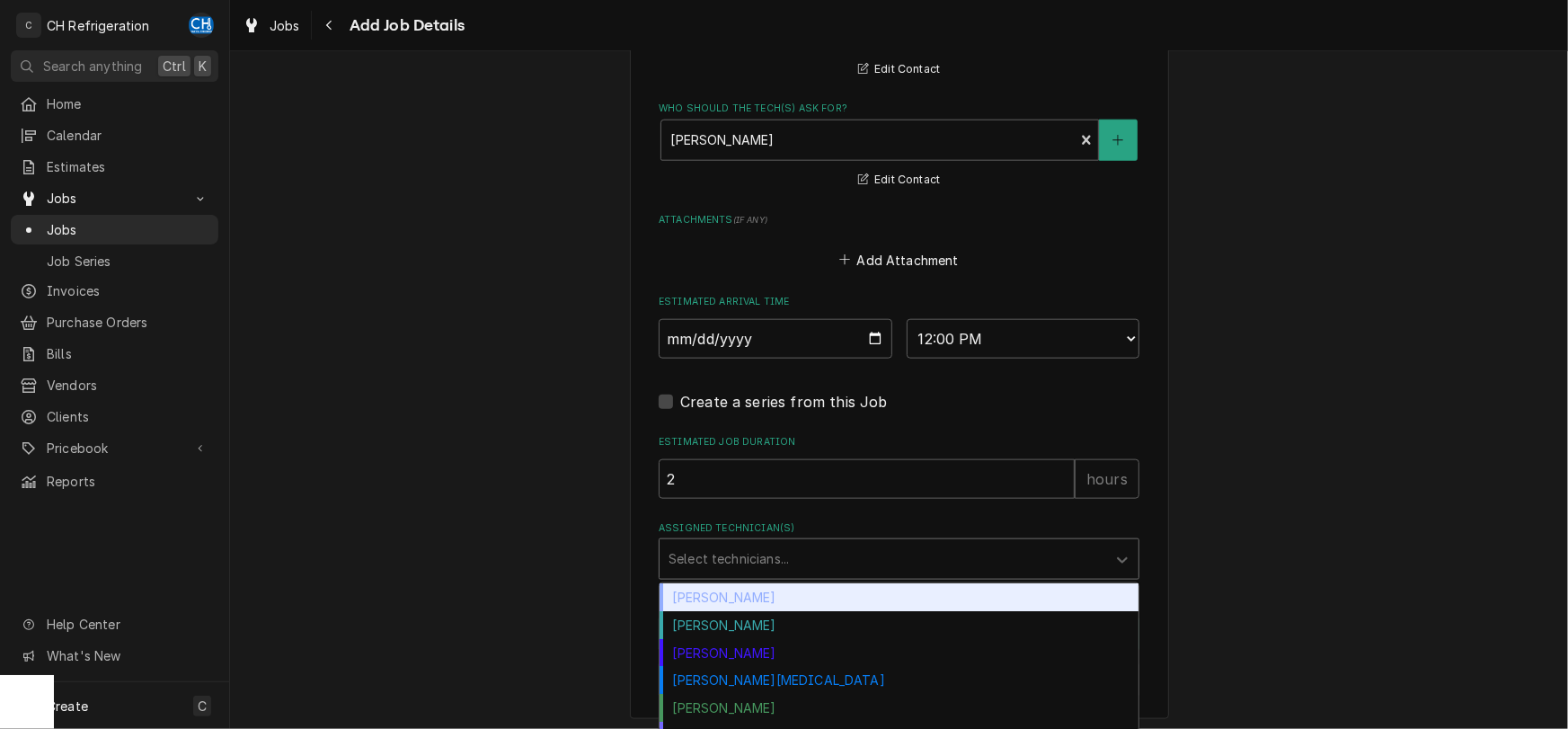
click at [862, 554] on div "Assigned Technician(s)" at bounding box center [883, 559] width 428 height 32
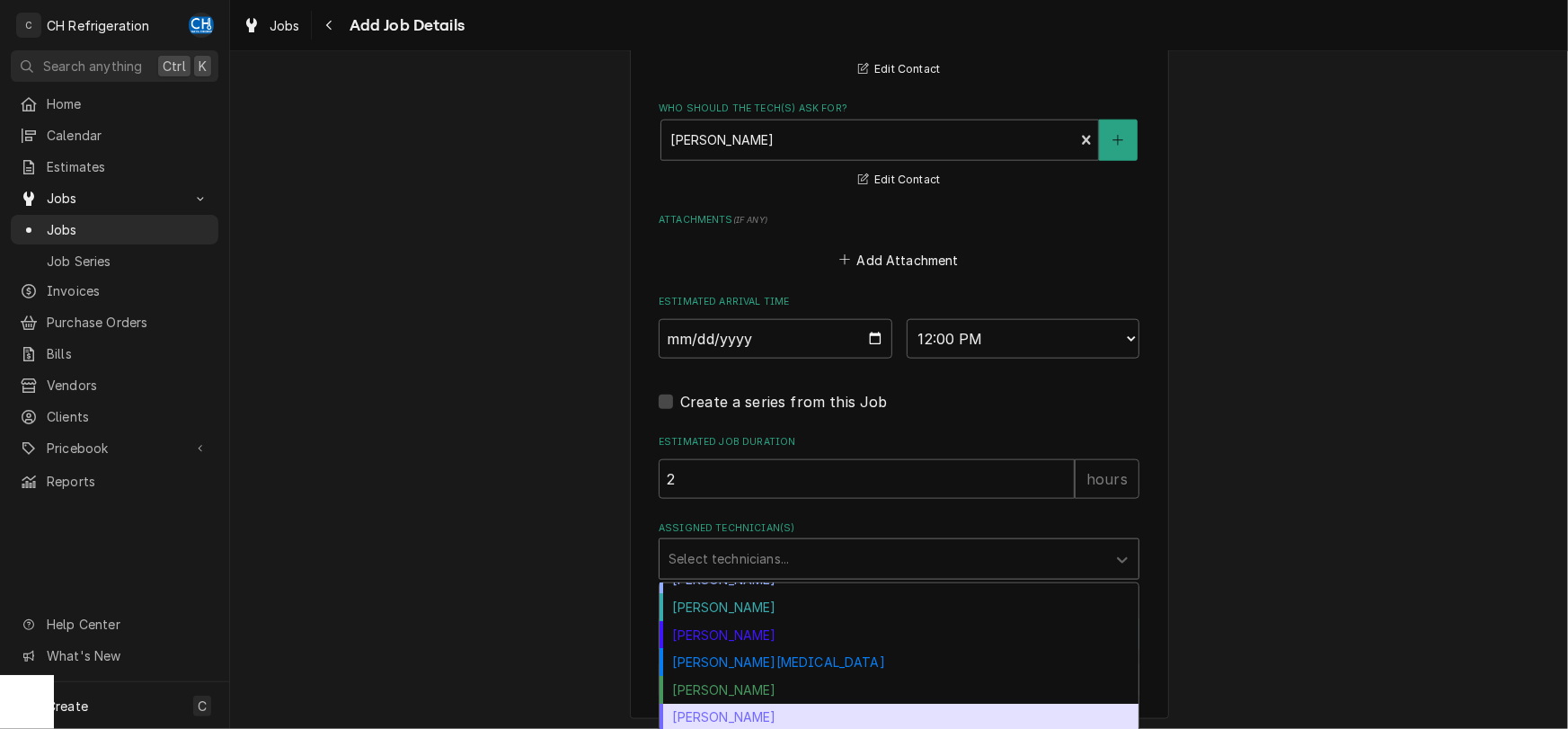
click at [865, 704] on div "Steven Hiraga" at bounding box center [899, 718] width 479 height 28
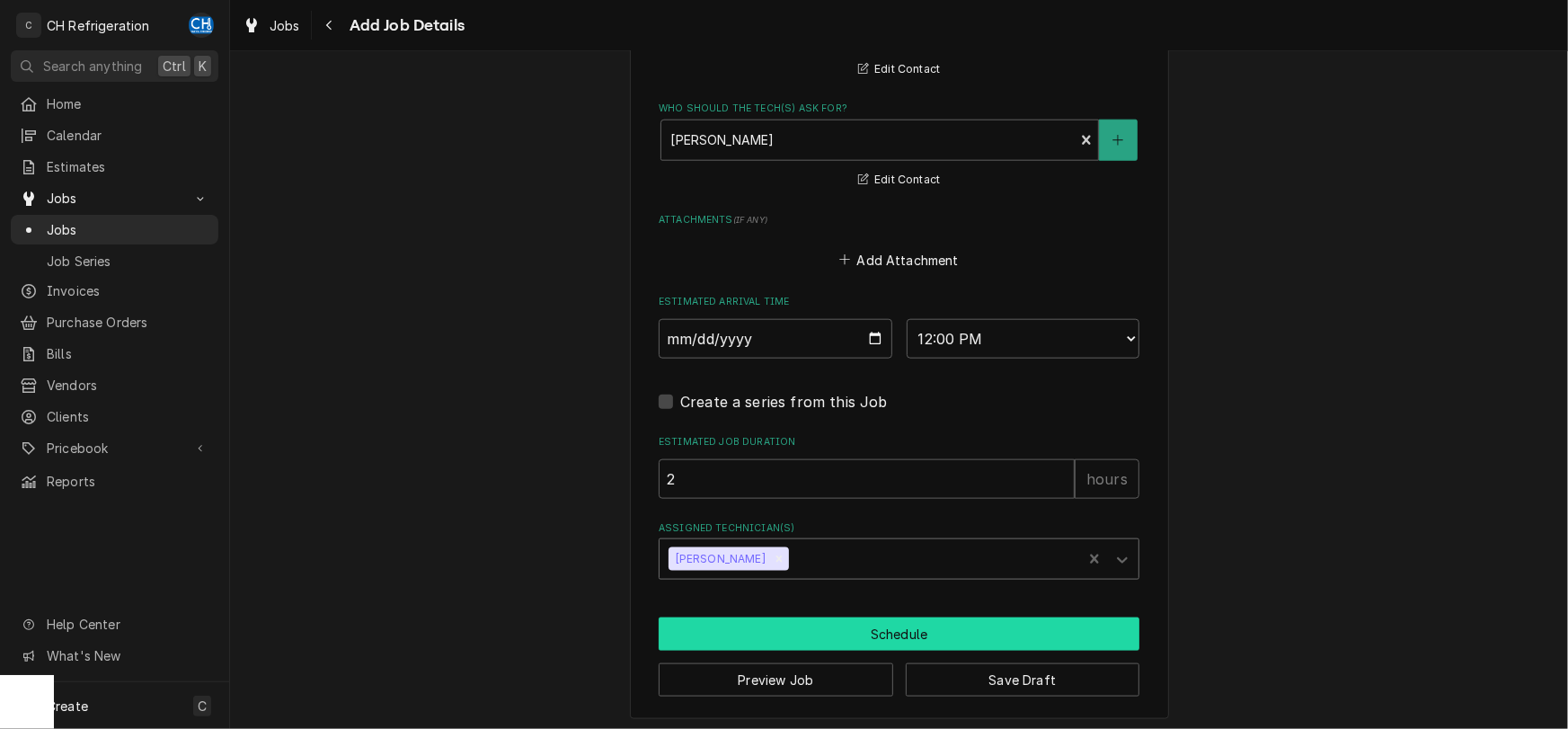
click at [885, 640] on button "Schedule" at bounding box center [899, 634] width 481 height 33
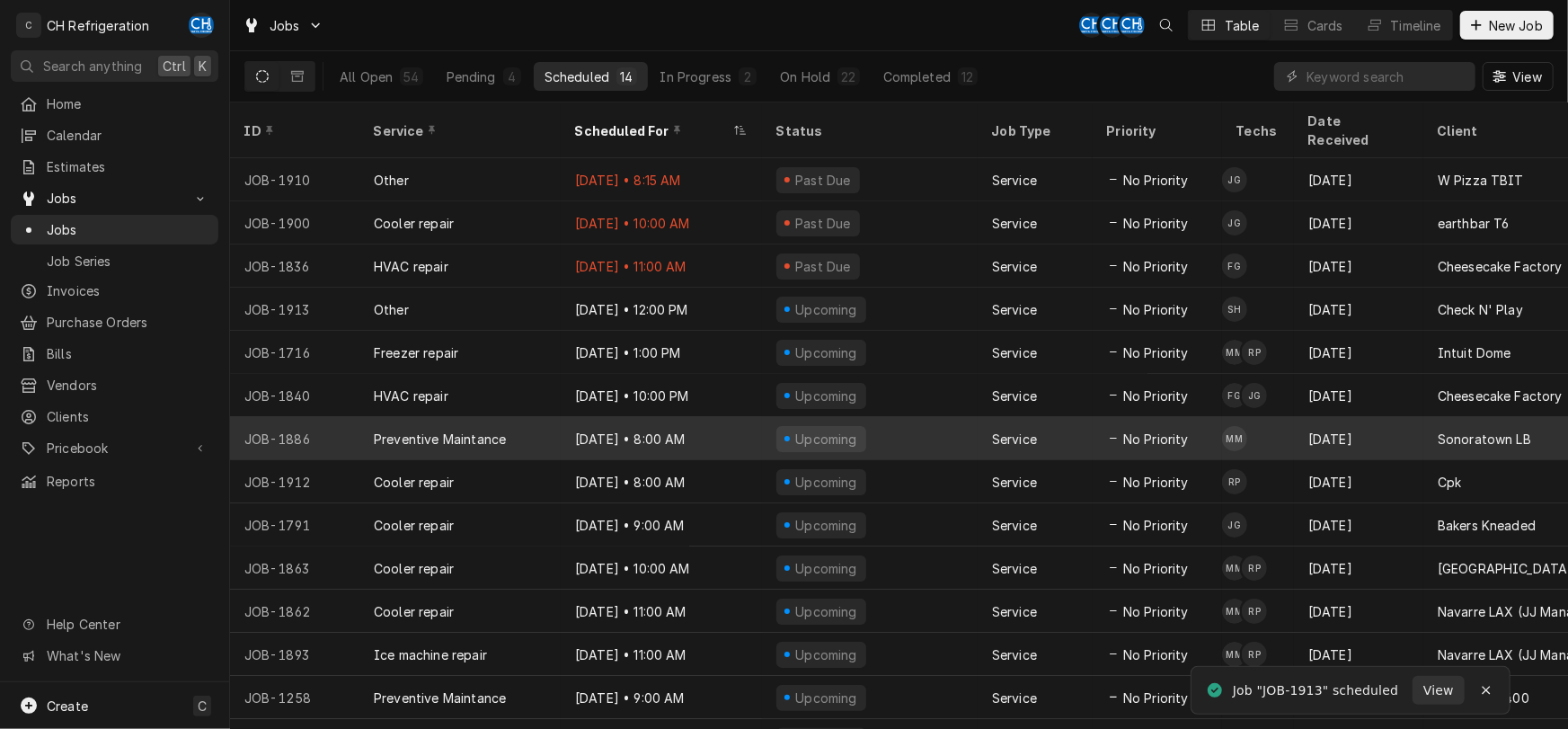
scroll to position [11, 0]
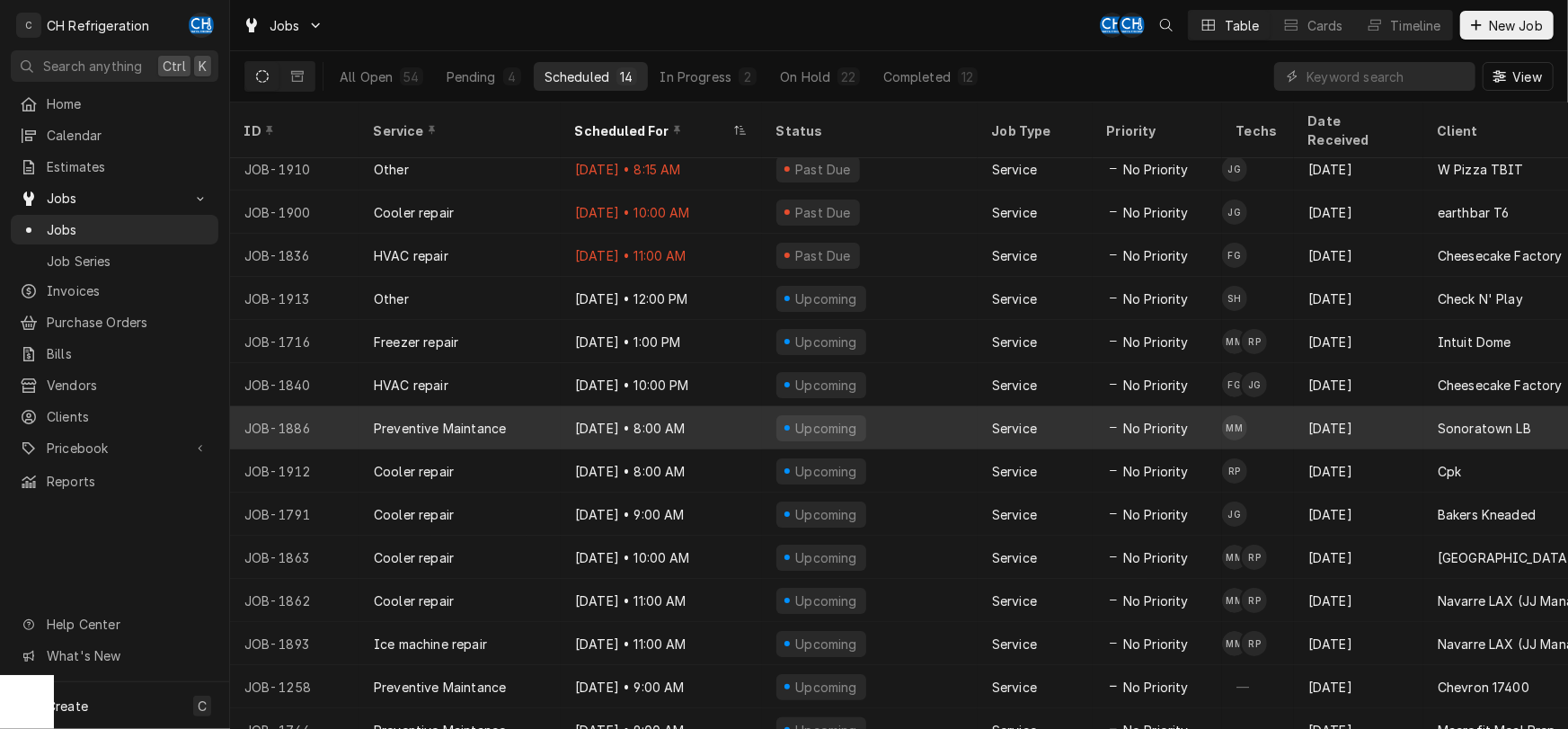
click at [780, 416] on div "Upcoming" at bounding box center [822, 429] width 90 height 26
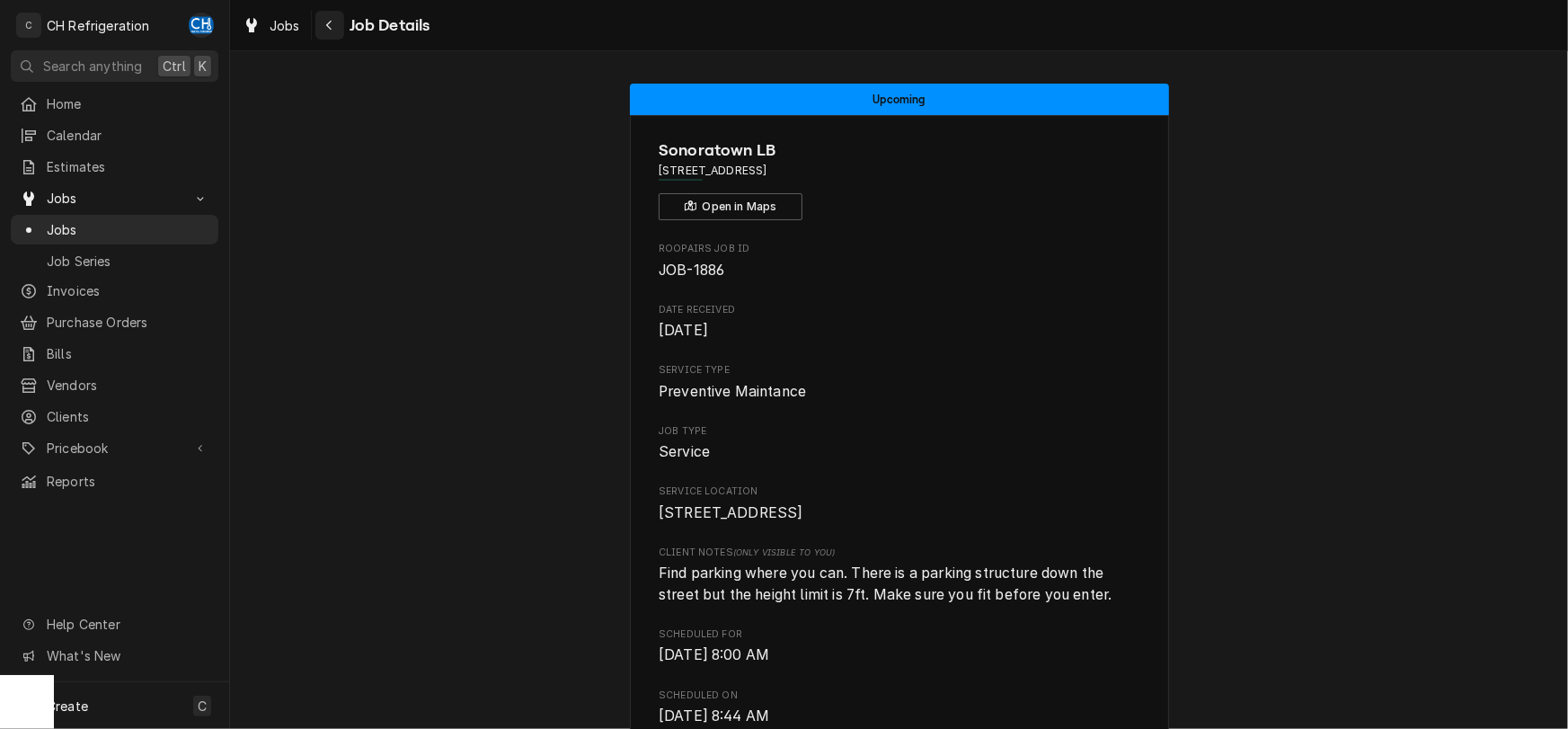
click at [333, 26] on div "Navigate back" at bounding box center [330, 26] width 18 height 18
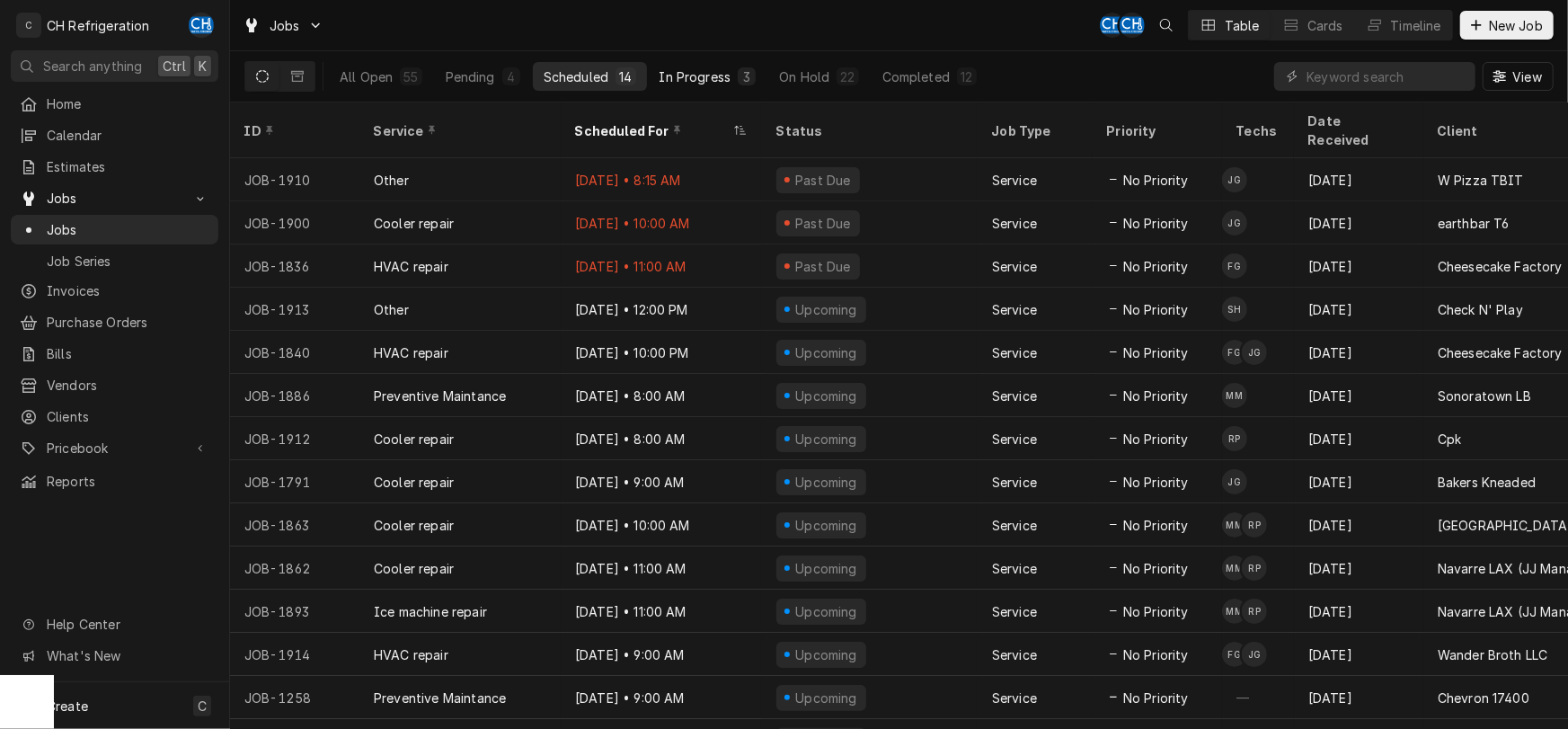
click at [697, 69] on div "In Progress" at bounding box center [696, 76] width 72 height 18
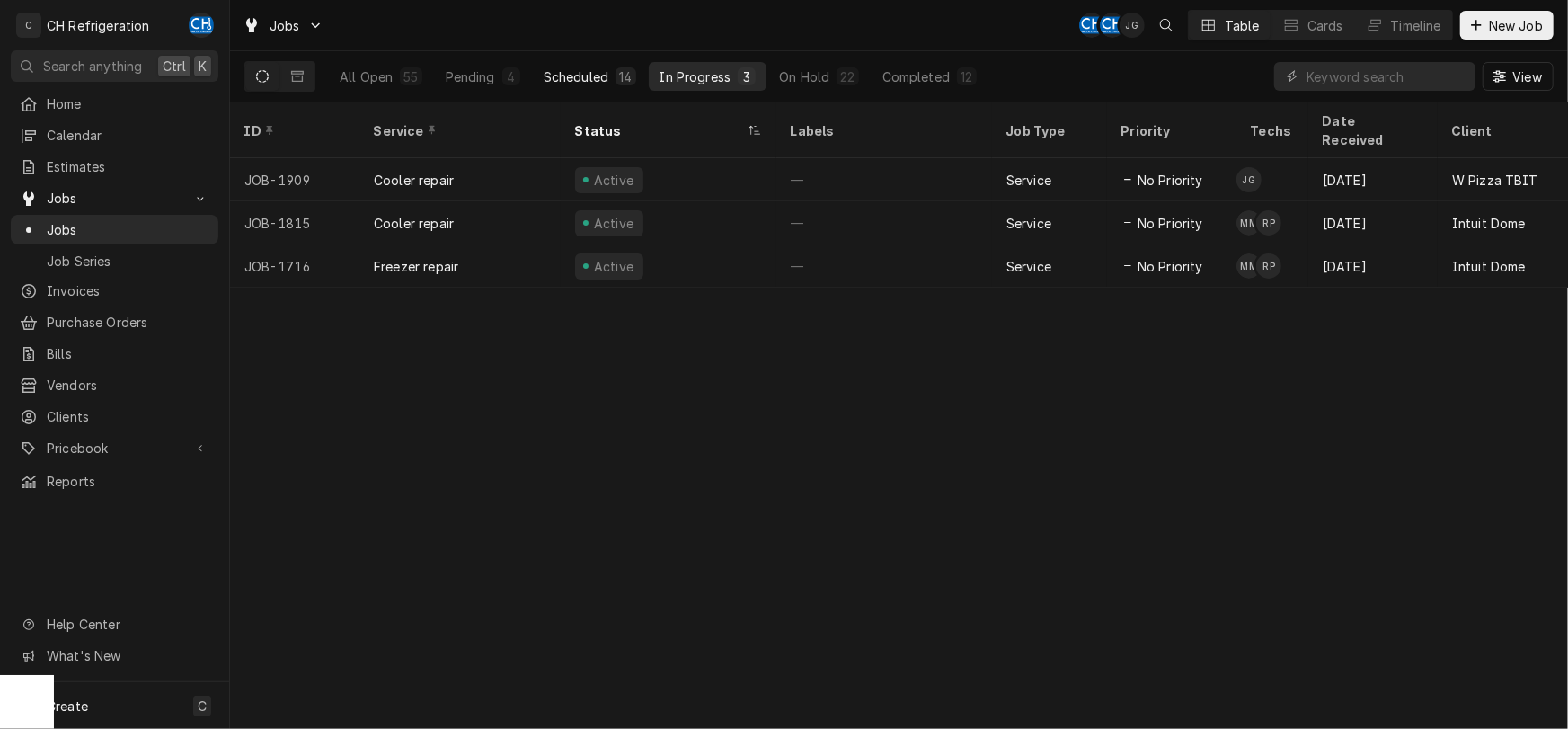
click at [607, 76] on div "Scheduled" at bounding box center [576, 76] width 64 height 18
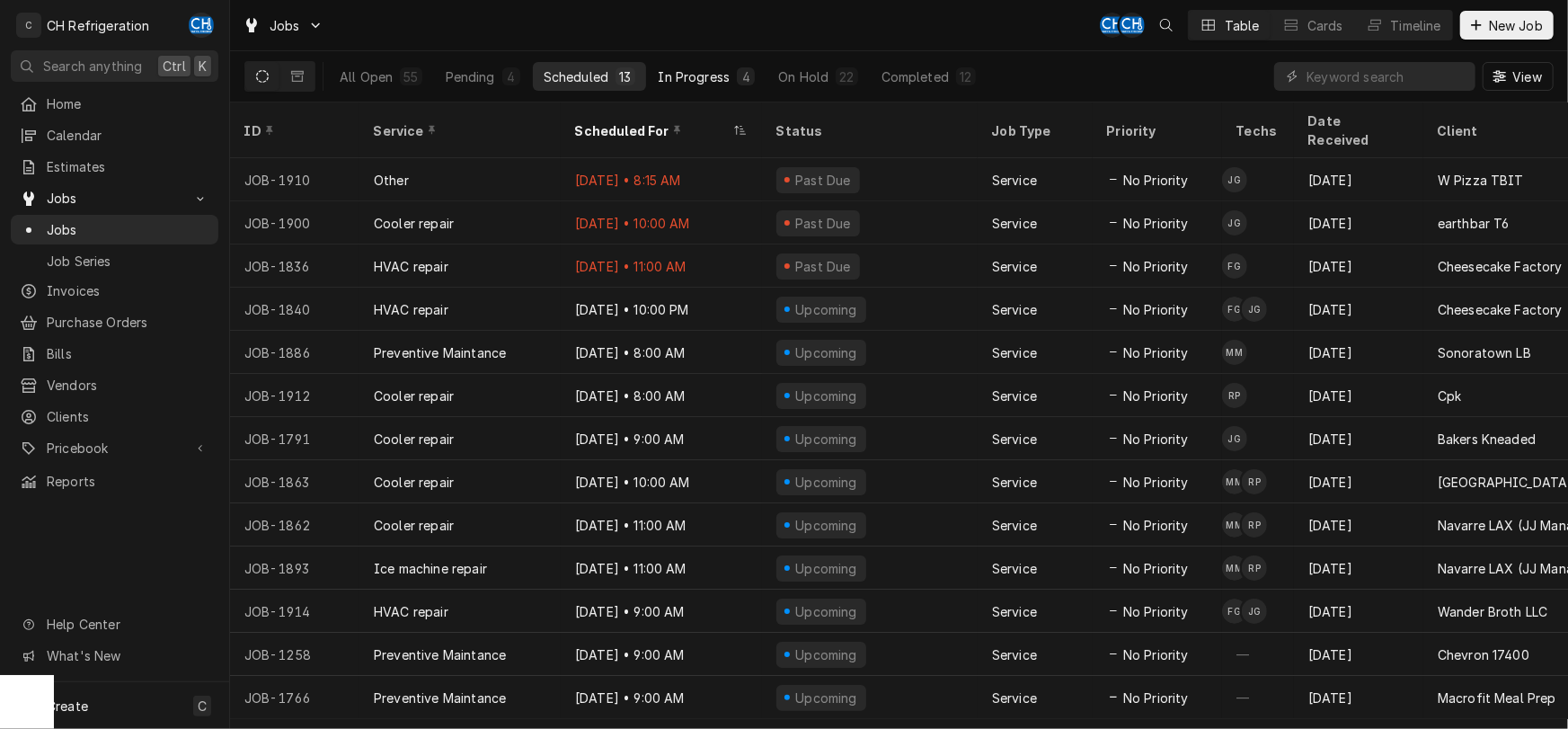
click at [730, 89] on button "In Progress 4" at bounding box center [707, 76] width 119 height 29
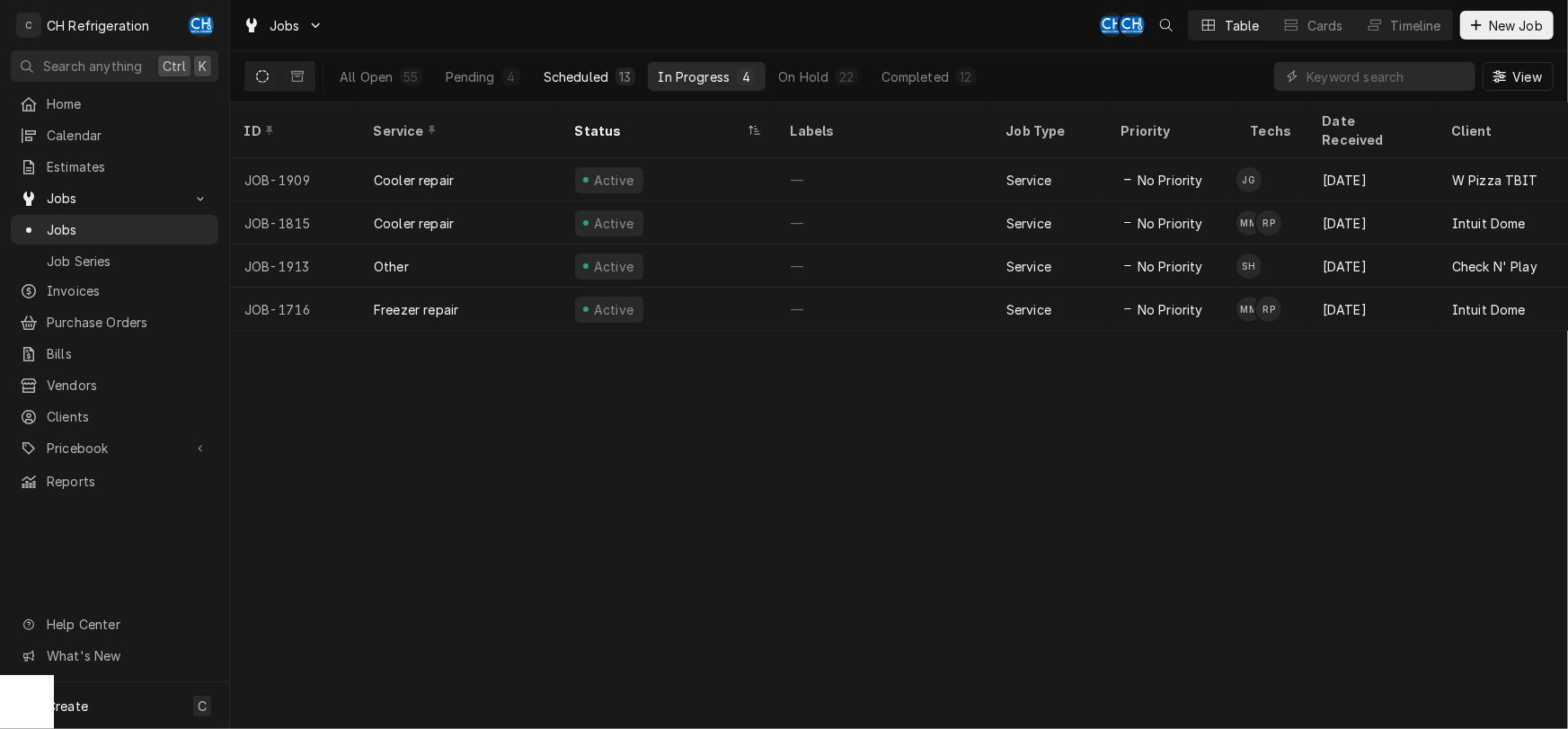
click at [614, 74] on button "Scheduled 13" at bounding box center [590, 76] width 113 height 29
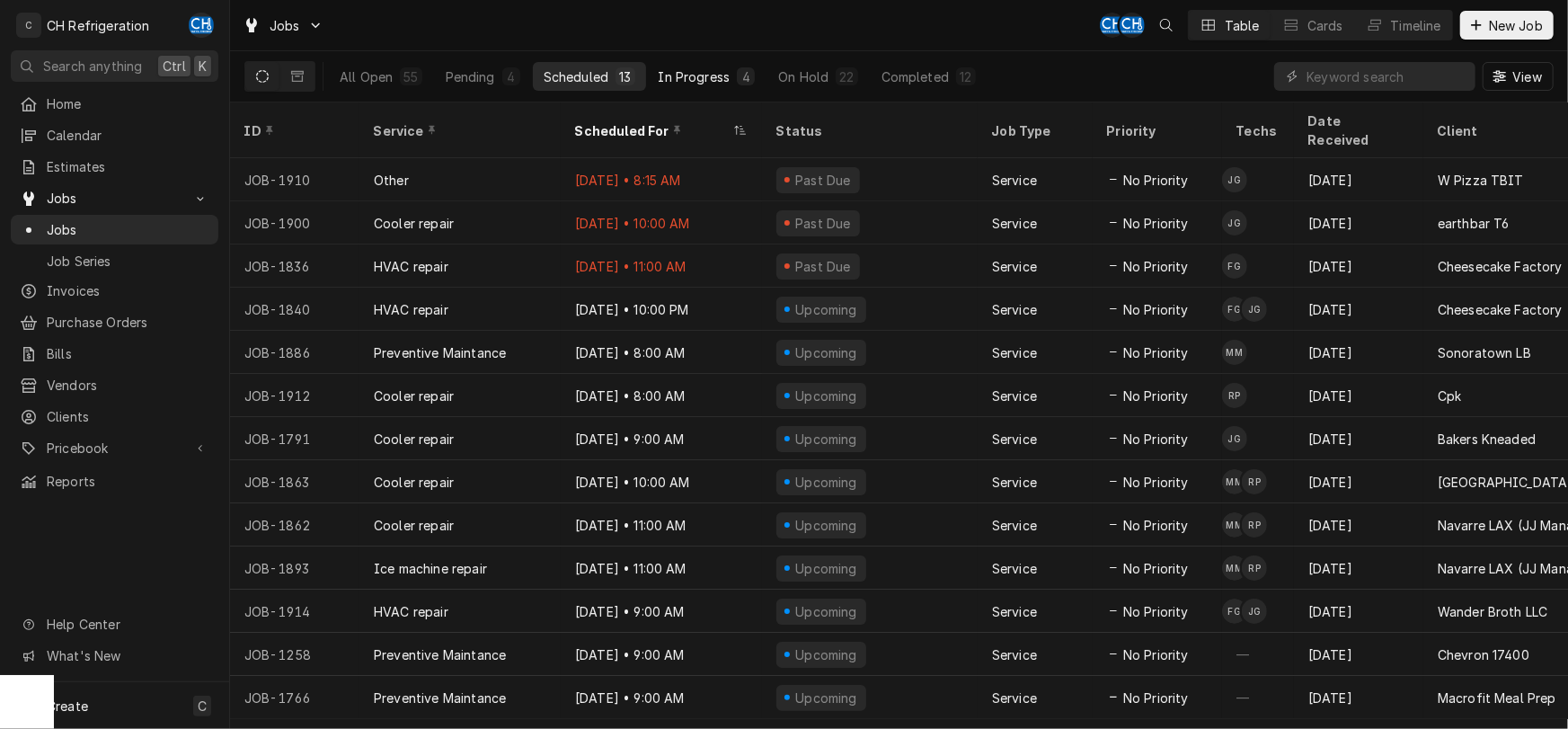
click at [707, 70] on div "In Progress" at bounding box center [695, 76] width 72 height 18
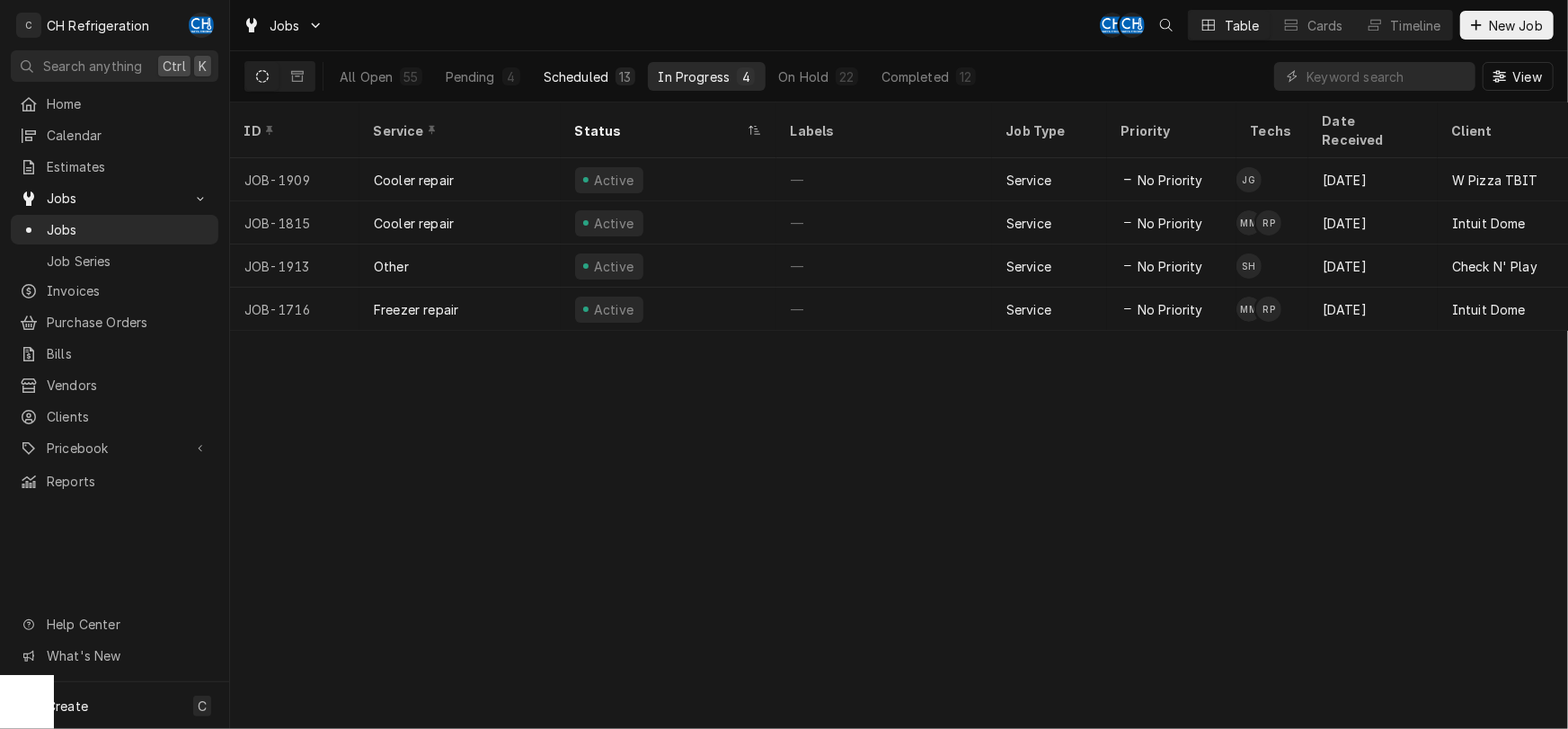
click at [605, 75] on div "Scheduled" at bounding box center [576, 76] width 64 height 18
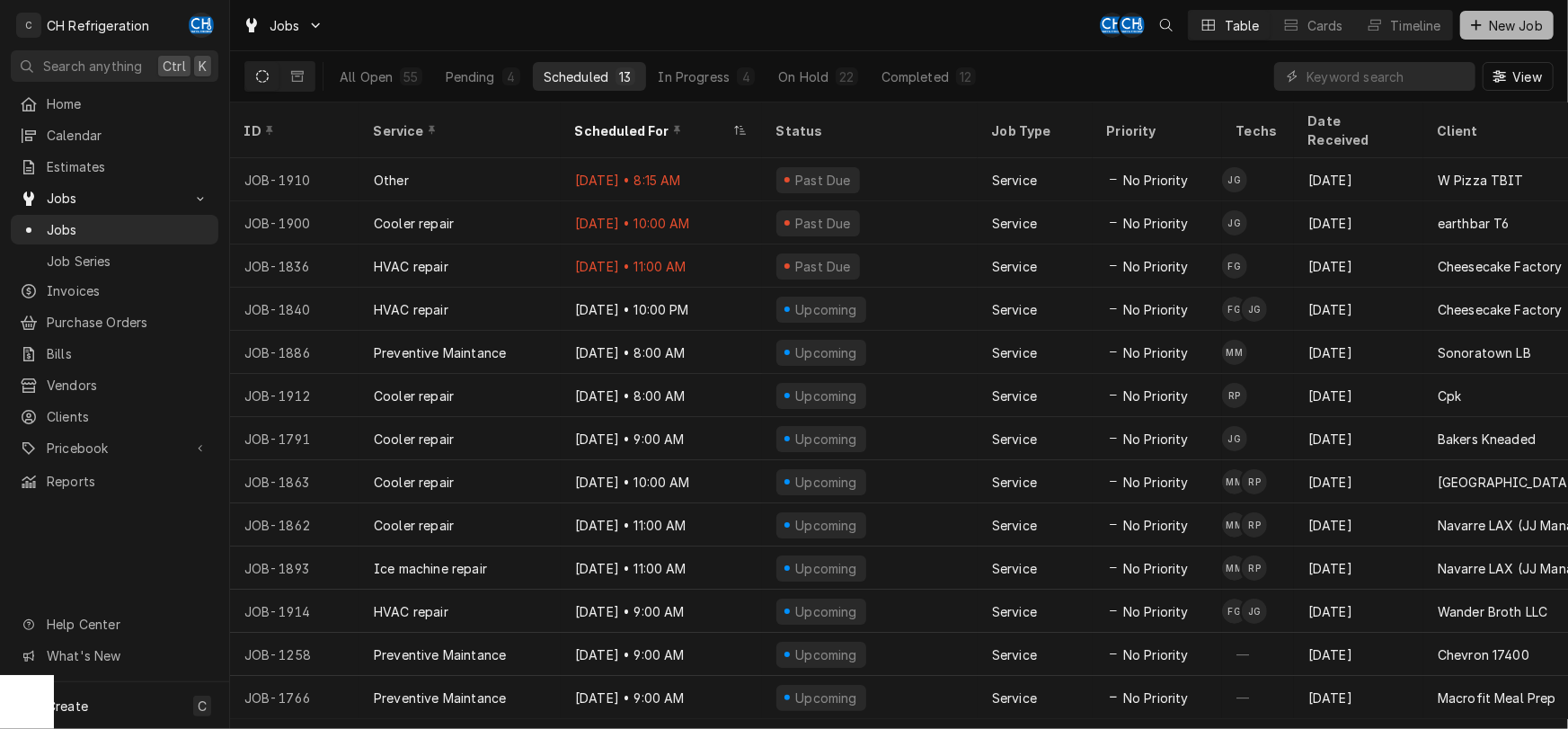
click at [1487, 25] on span "New Job" at bounding box center [1516, 26] width 61 height 18
